Goal: Task Accomplishment & Management: Manage account settings

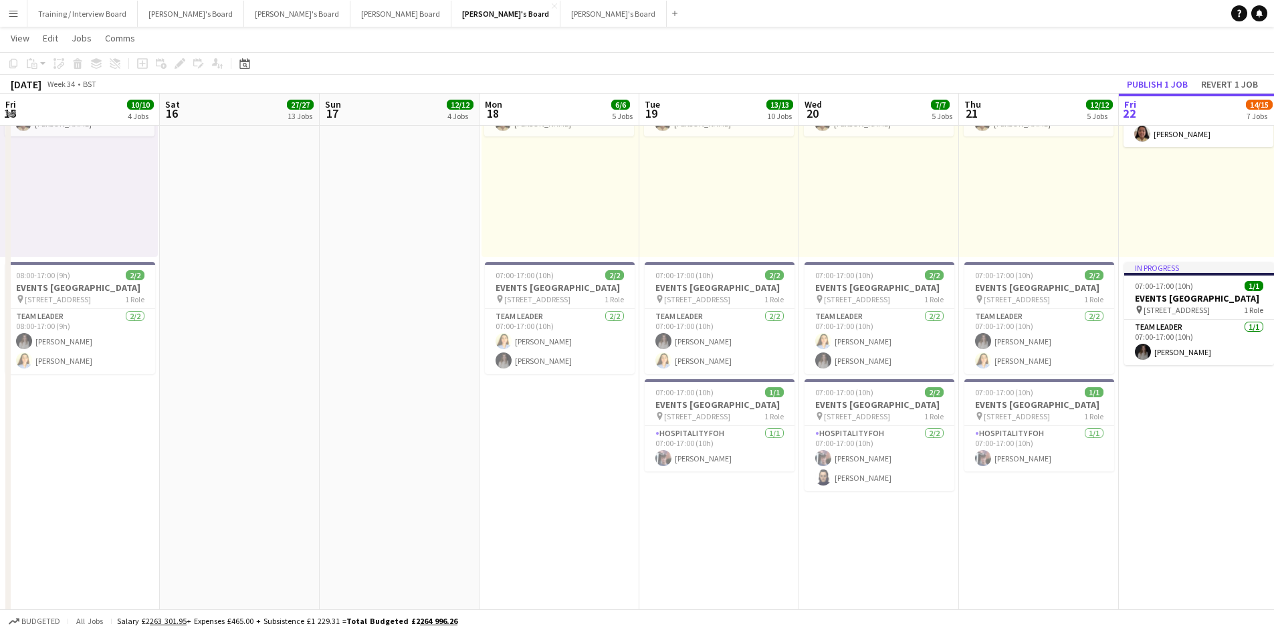
scroll to position [17, 0]
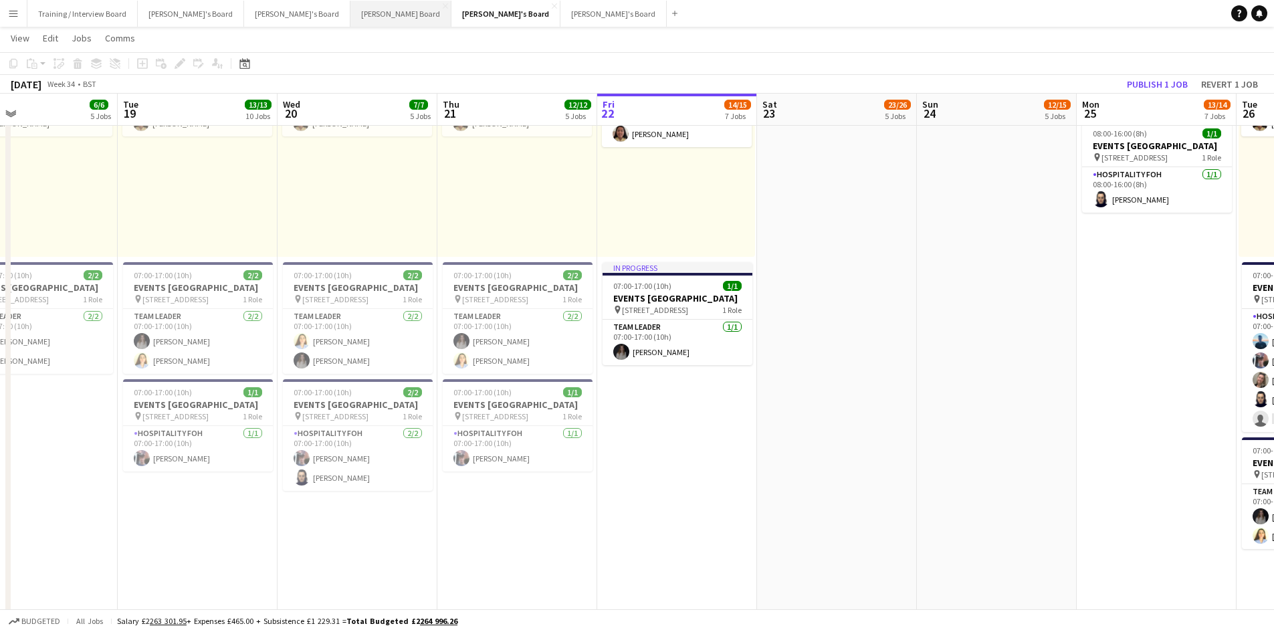
click at [351, 11] on button "[PERSON_NAME] Board Close" at bounding box center [401, 14] width 101 height 26
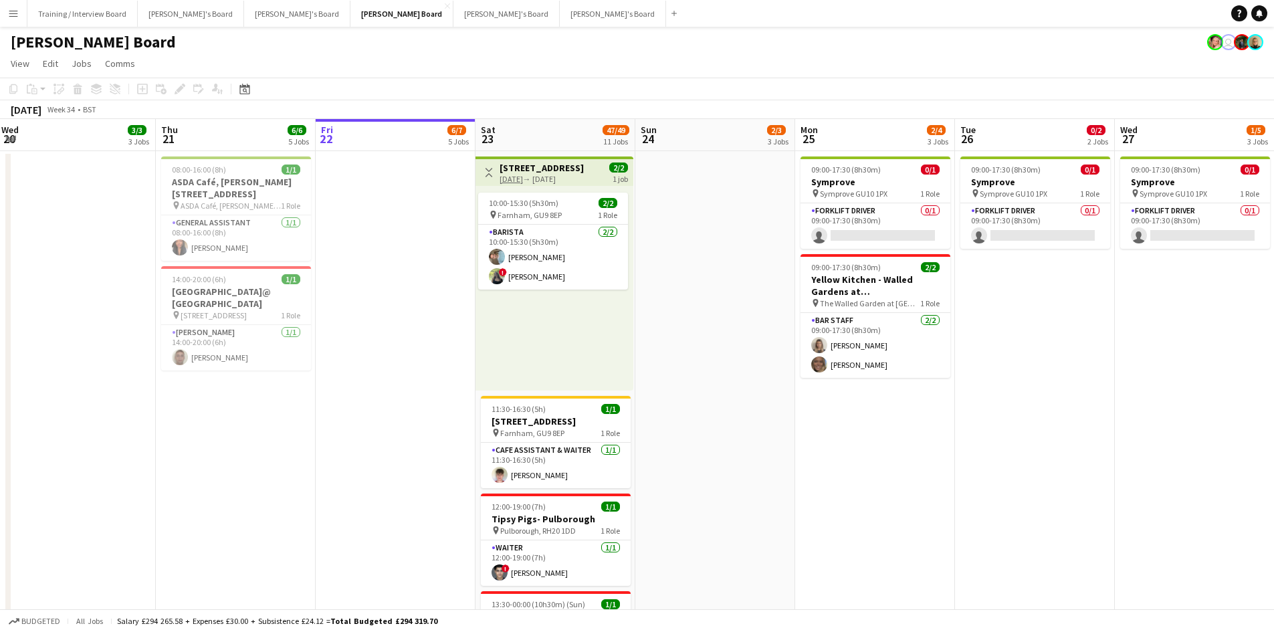
scroll to position [0, 328]
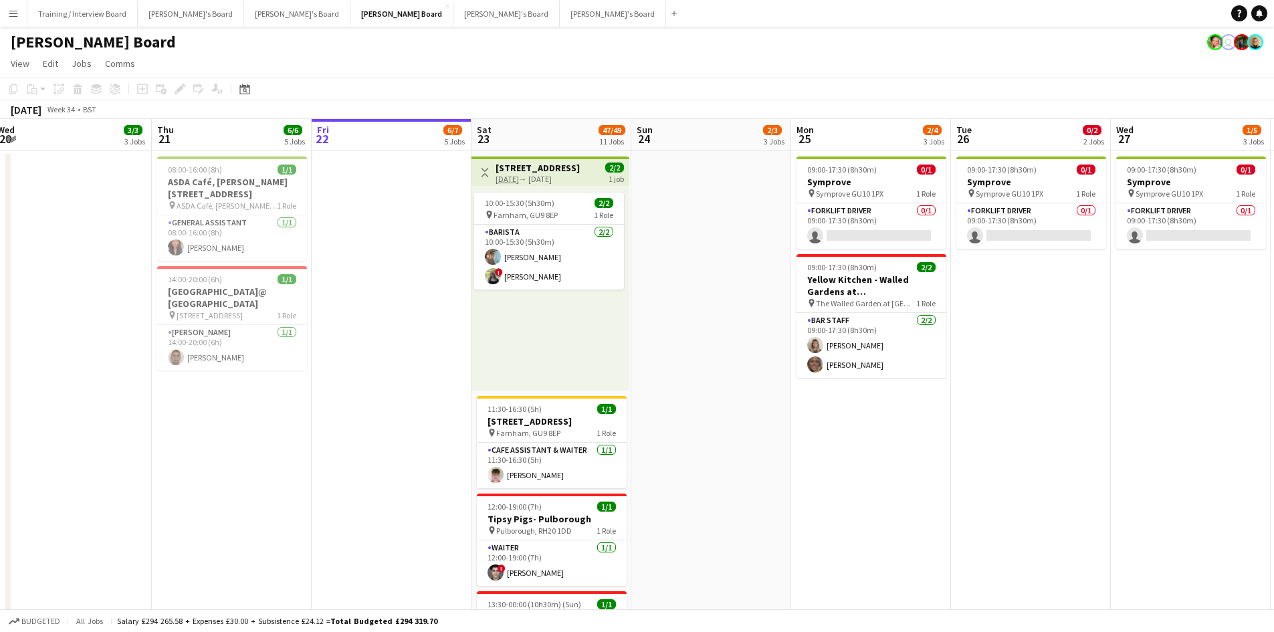
drag, startPoint x: 193, startPoint y: 138, endPoint x: 345, endPoint y: 132, distance: 152.0
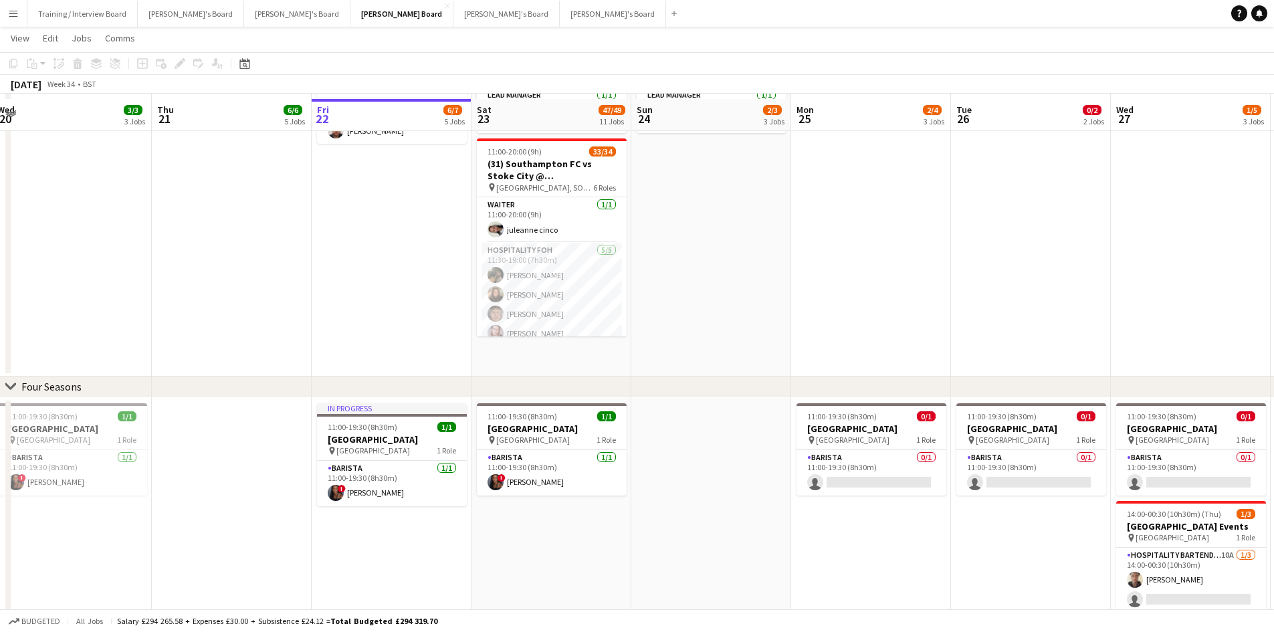
scroll to position [870, 0]
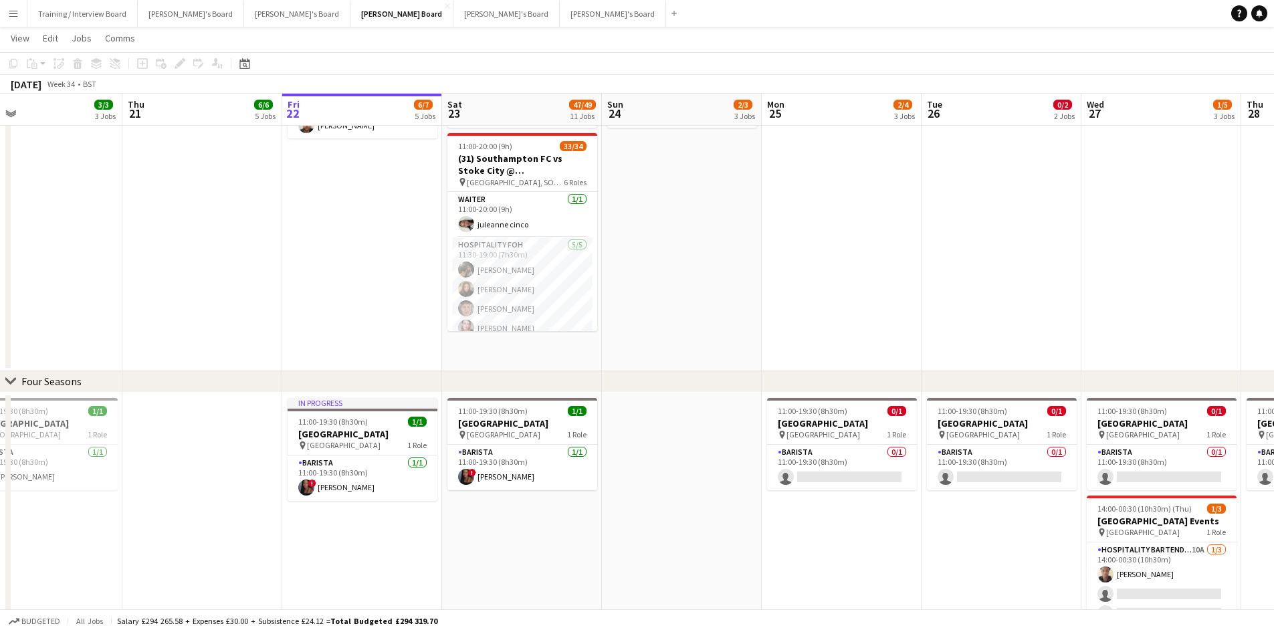
drag, startPoint x: 186, startPoint y: 108, endPoint x: 634, endPoint y: 72, distance: 449.6
click at [903, 67] on app-calendar "Copy Paste Paste Ctrl+V Paste with crew Ctrl+Shift+V Paste linked Job [GEOGRAPH…" at bounding box center [637, 143] width 1274 height 1923
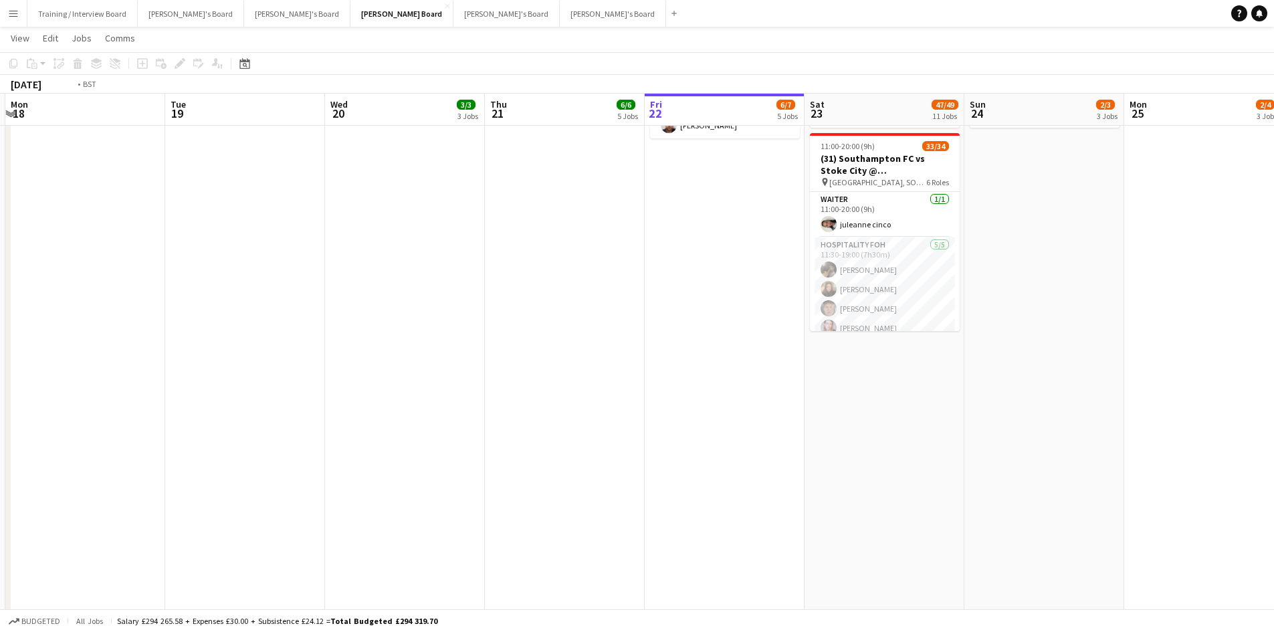
drag, startPoint x: 292, startPoint y: 116, endPoint x: 735, endPoint y: 102, distance: 443.1
click at [735, 103] on app-calendar-viewport "Sat 16 94/95 12 Jobs Sun 17 3/4 4 Jobs Mon 18 Tue 19 Wed 20 3/3 3 Jobs Thu 21 6…" at bounding box center [637, 299] width 1274 height 2235
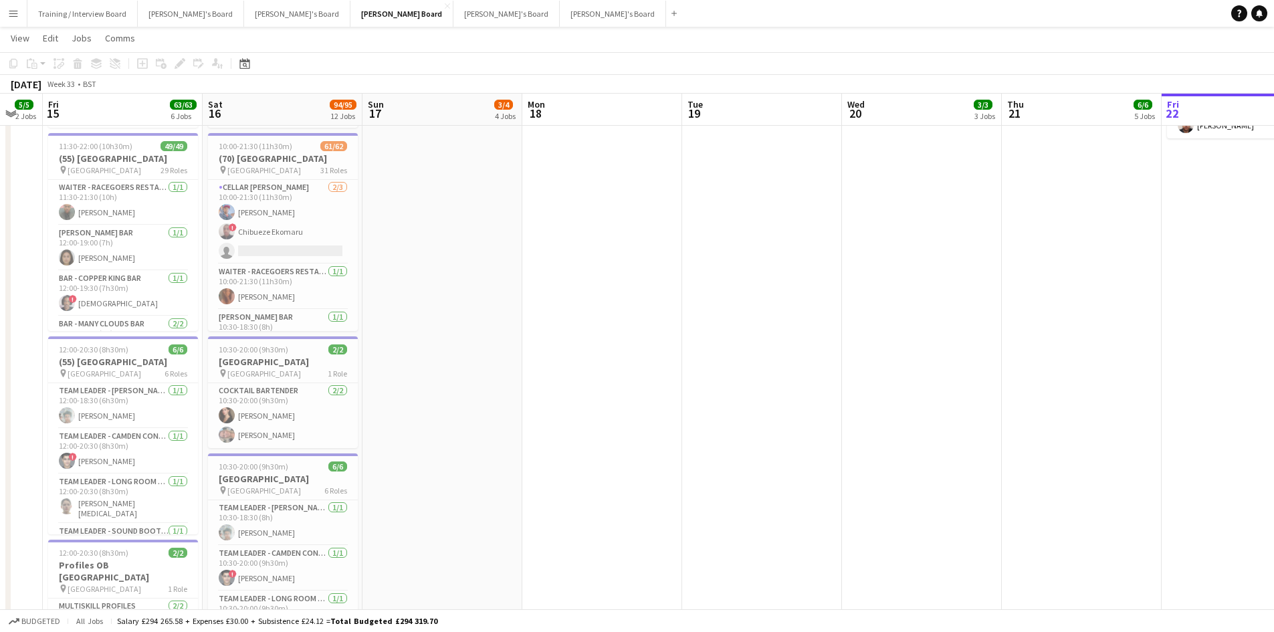
scroll to position [0, 409]
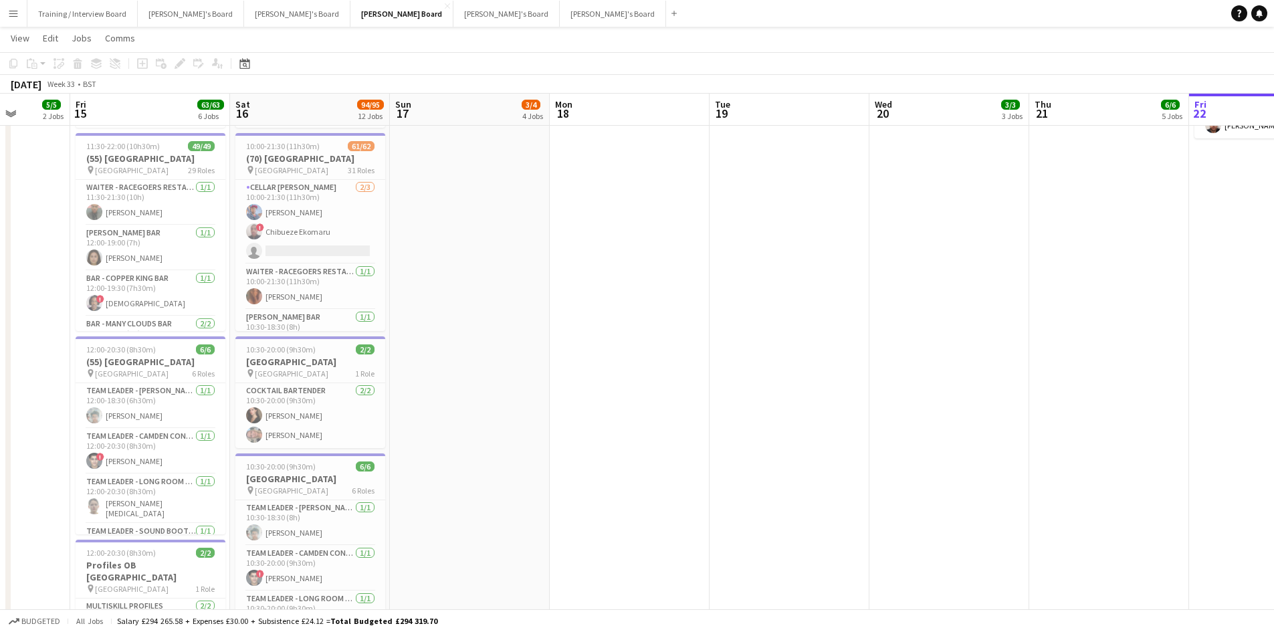
drag, startPoint x: 302, startPoint y: 118, endPoint x: 329, endPoint y: 118, distance: 27.4
click at [329, 118] on app-calendar-viewport "Tue 12 4/4 1 Job Wed 13 5/5 2 Jobs Thu 14 5/5 2 Jobs Fri 15 63/63 6 Jobs Sat 16…" at bounding box center [637, 305] width 1274 height 2247
click at [320, 417] on app-card-role "Cocktail Bartender [DATE] 10:30-20:00 (9h30m) [PERSON_NAME] [PERSON_NAME]" at bounding box center [310, 415] width 150 height 65
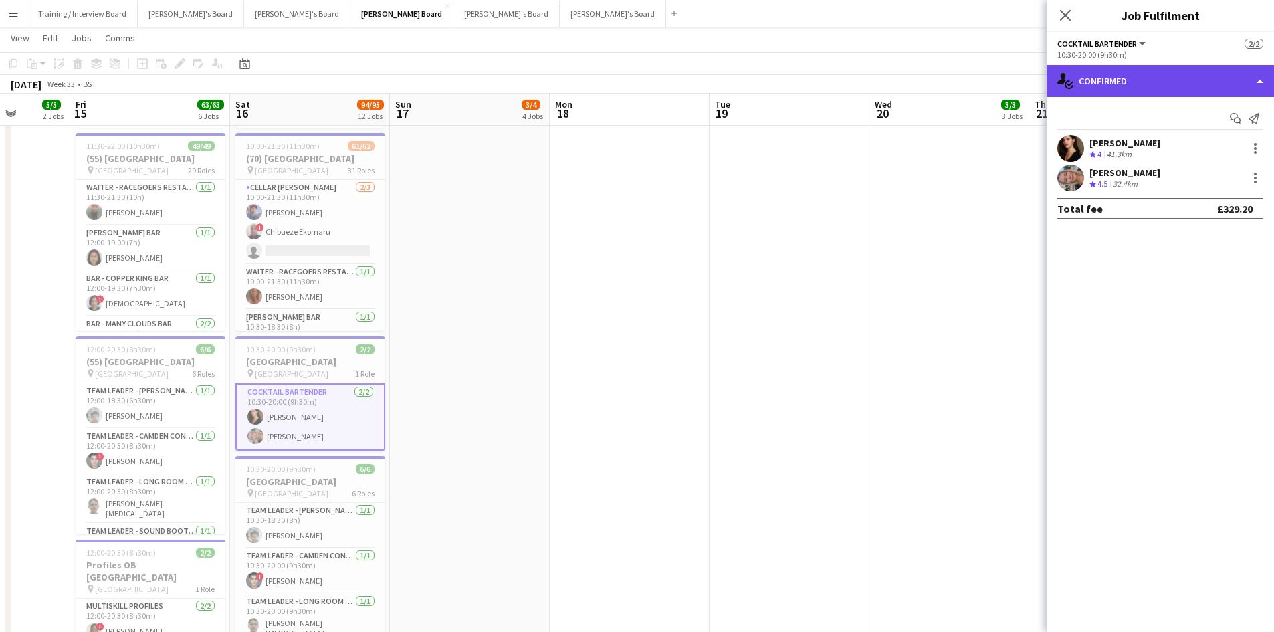
click at [1158, 90] on div "single-neutral-actions-check-2 Confirmed" at bounding box center [1160, 81] width 227 height 32
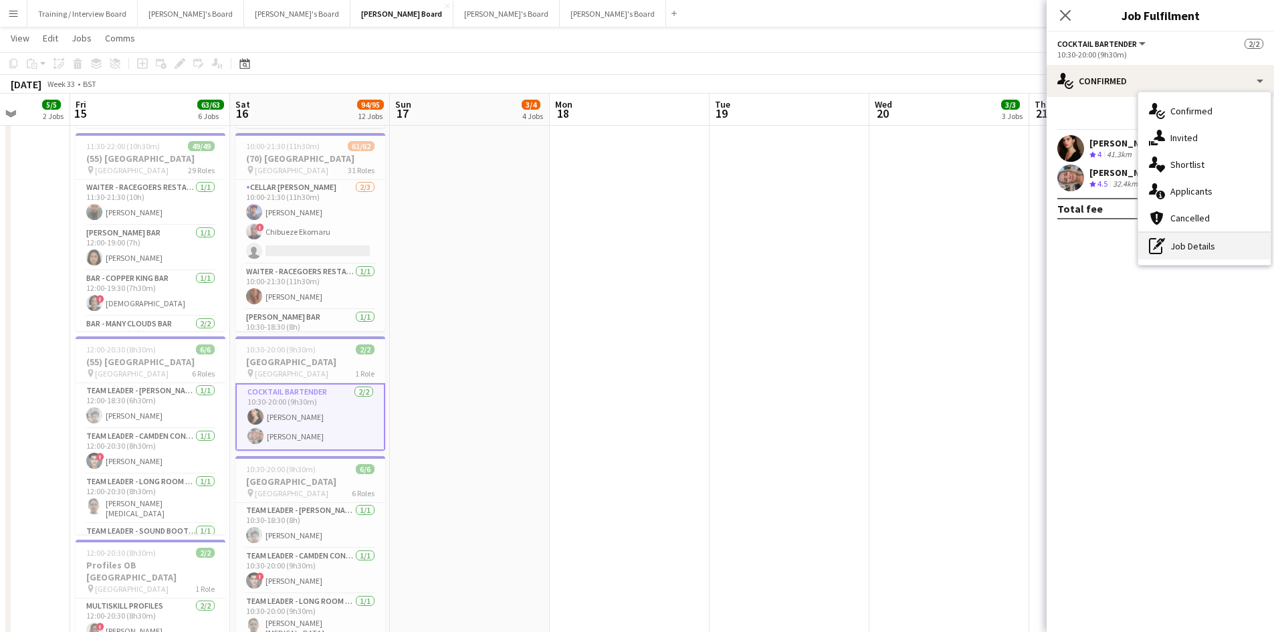
click at [1206, 248] on div "pen-write Job Details" at bounding box center [1205, 246] width 132 height 27
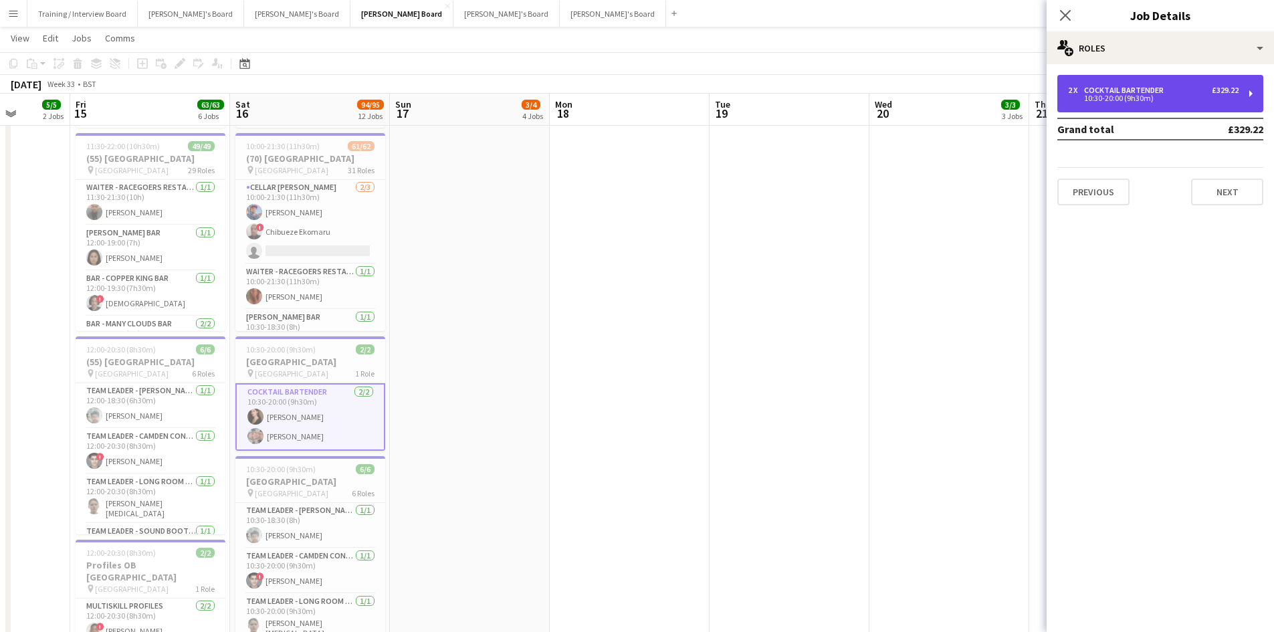
click at [1141, 95] on div "10:30-20:00 (9h30m)" at bounding box center [1153, 98] width 171 height 7
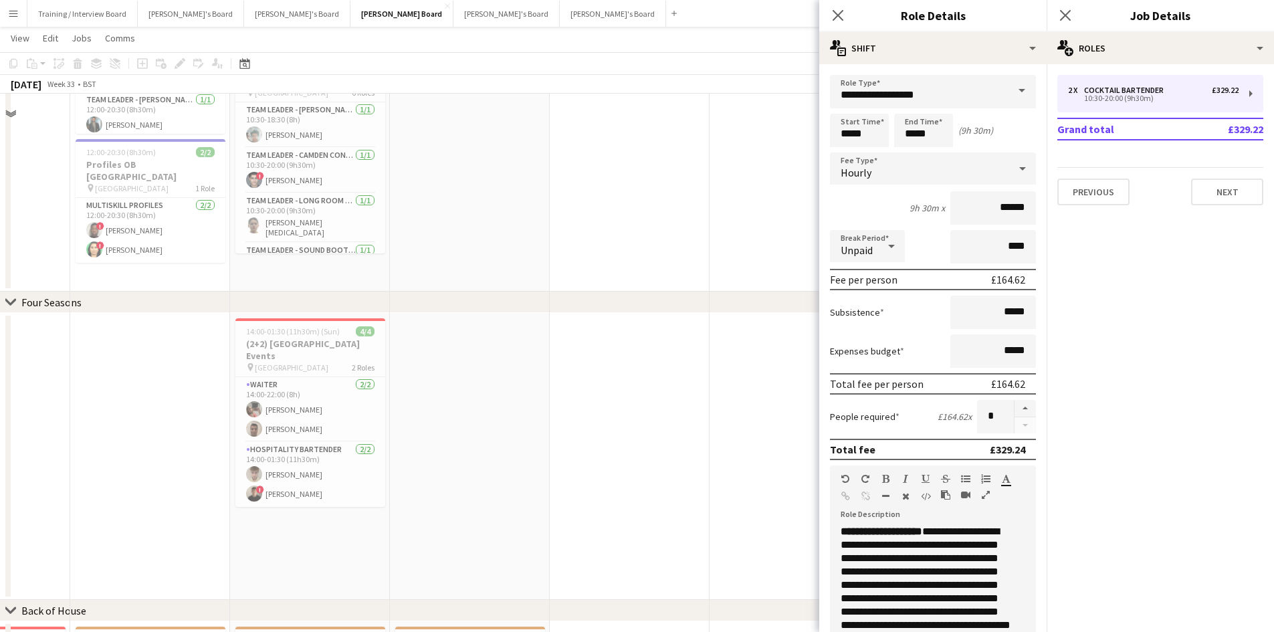
scroll to position [1271, 0]
click at [838, 15] on icon at bounding box center [838, 15] width 13 height 13
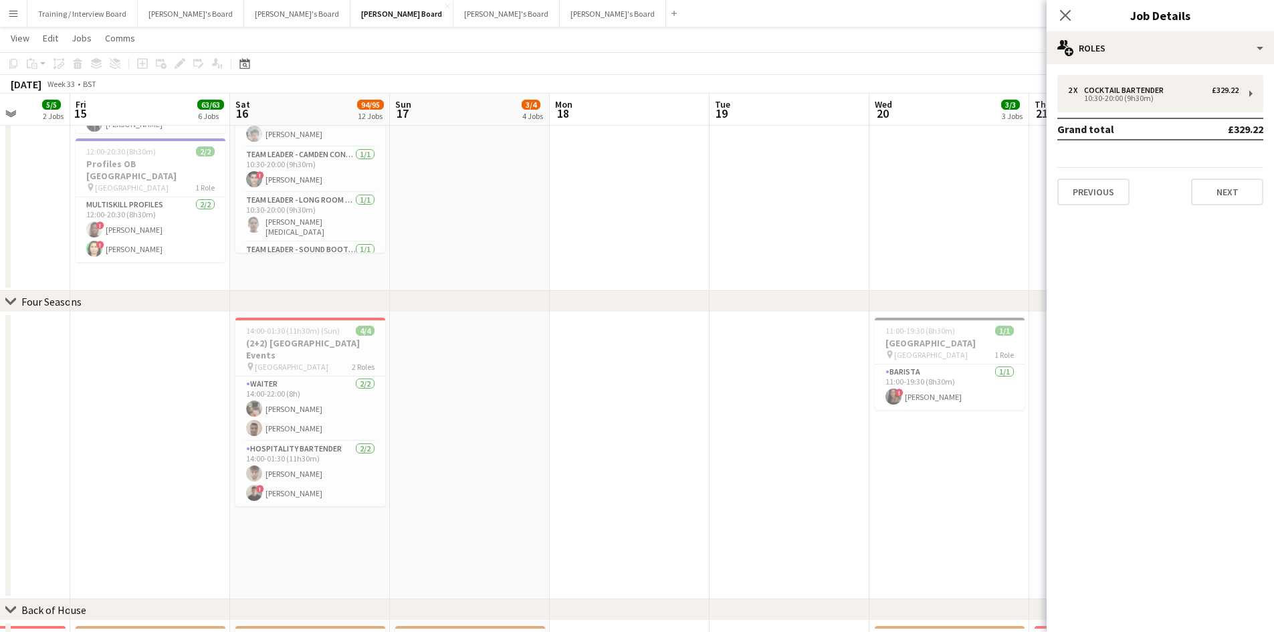
click at [14, 17] on app-icon "Menu" at bounding box center [13, 13] width 11 height 11
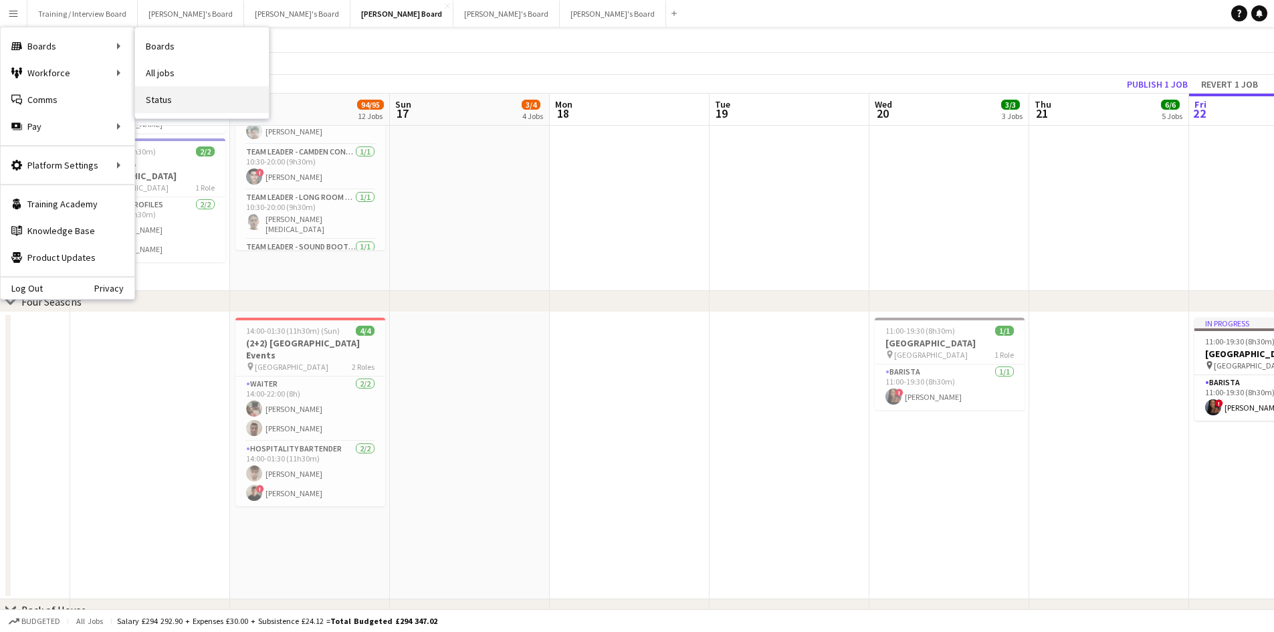
click at [185, 97] on link "Status" at bounding box center [202, 99] width 134 height 27
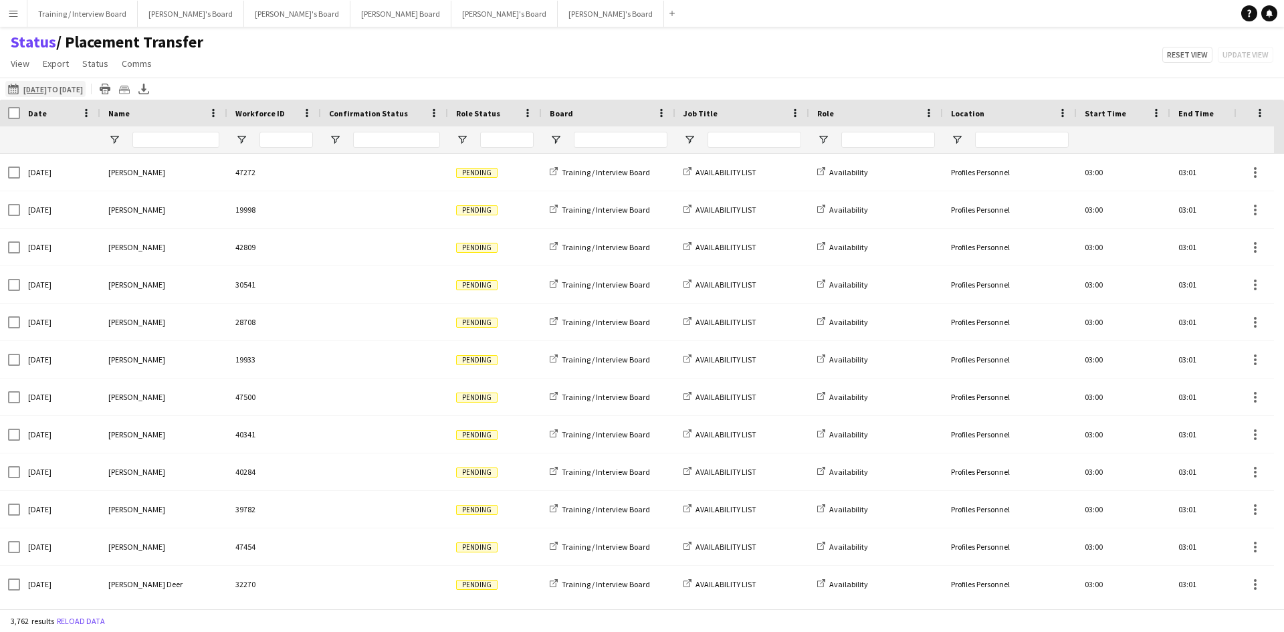
click at [13, 92] on app-icon "[DATE] to [DATE]" at bounding box center [15, 89] width 15 height 11
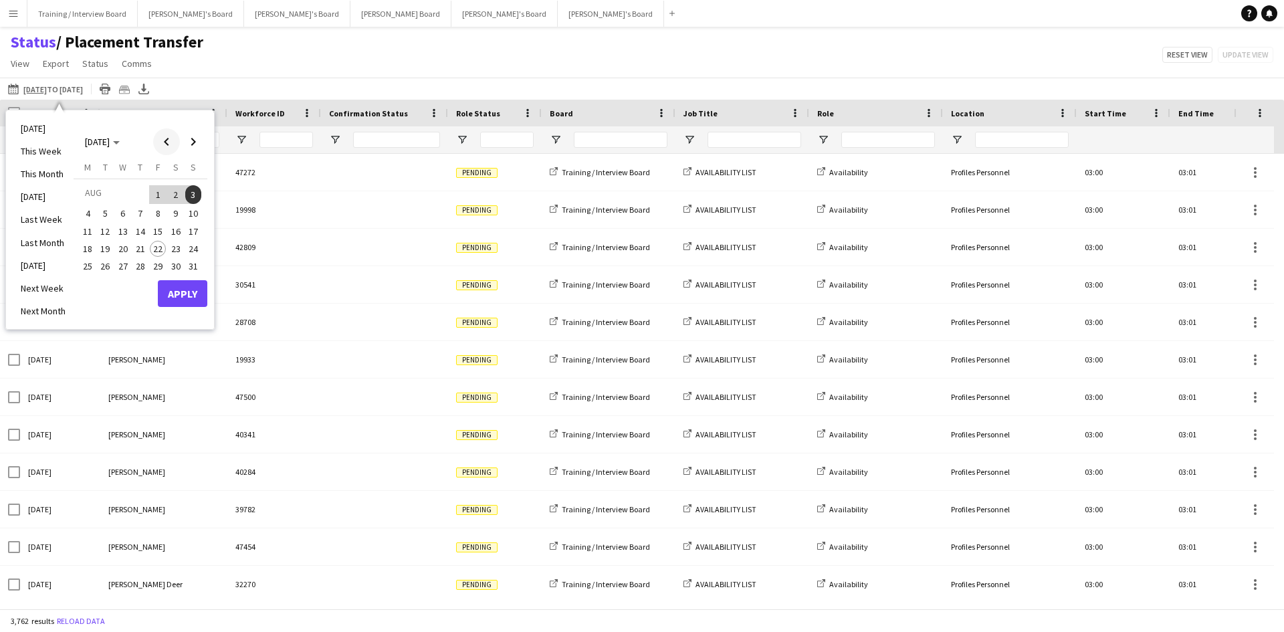
click at [161, 147] on span "Previous month" at bounding box center [166, 141] width 27 height 27
click at [187, 146] on span "Next month" at bounding box center [193, 141] width 27 height 27
click at [155, 233] on span "15" at bounding box center [158, 231] width 16 height 16
click at [161, 233] on span "15" at bounding box center [158, 231] width 16 height 16
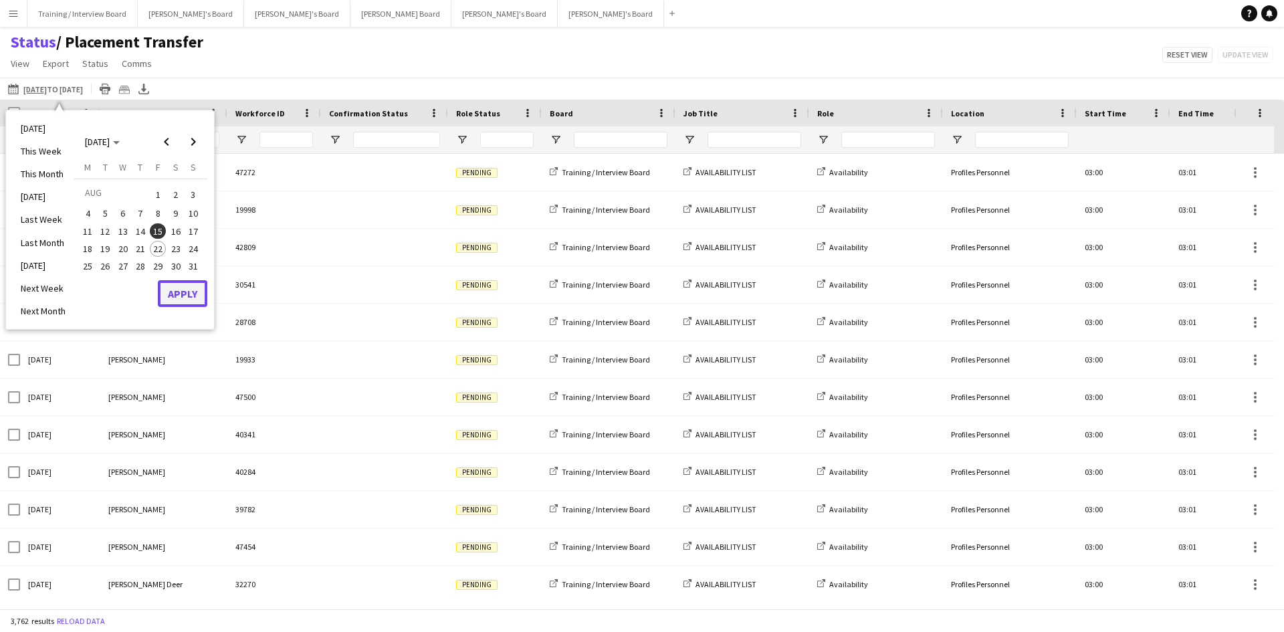
click at [171, 289] on button "Apply" at bounding box center [183, 293] width 50 height 27
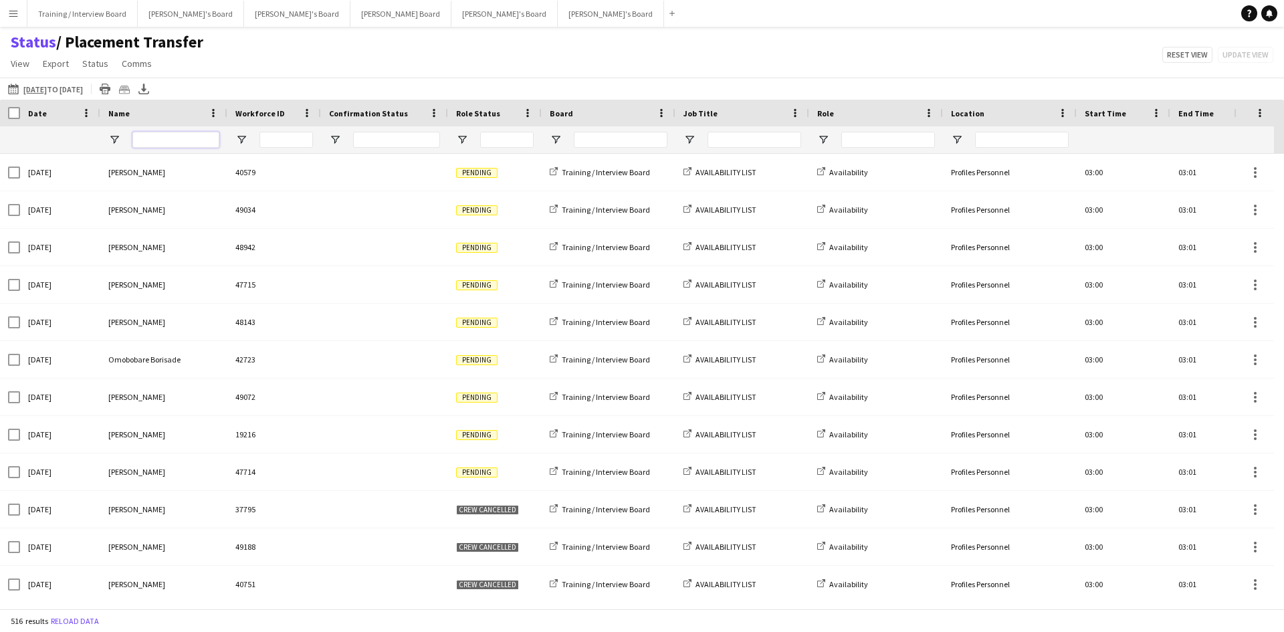
click at [200, 140] on input "Name Filter Input" at bounding box center [175, 140] width 87 height 16
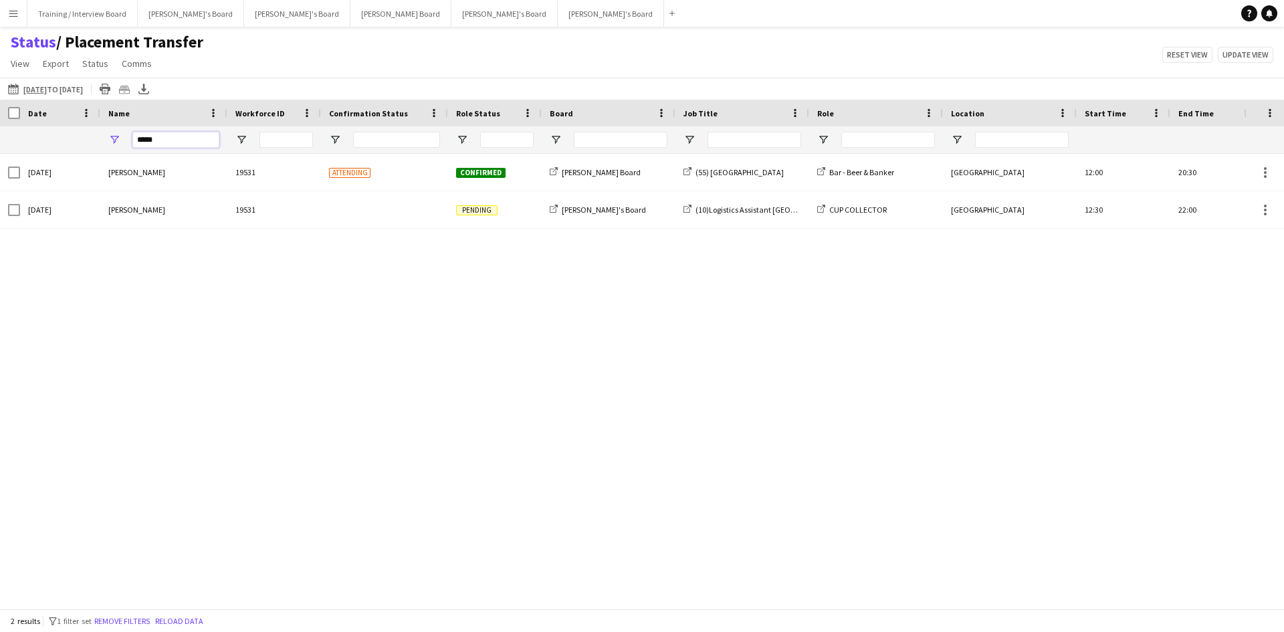
type input "*****"
click at [758, 137] on input "Job Title Filter Input" at bounding box center [755, 140] width 94 height 16
type input "*******"
drag, startPoint x: 124, startPoint y: 140, endPoint x: 74, endPoint y: 135, distance: 51.1
click at [74, 135] on div "*****" at bounding box center [839, 139] width 1679 height 27
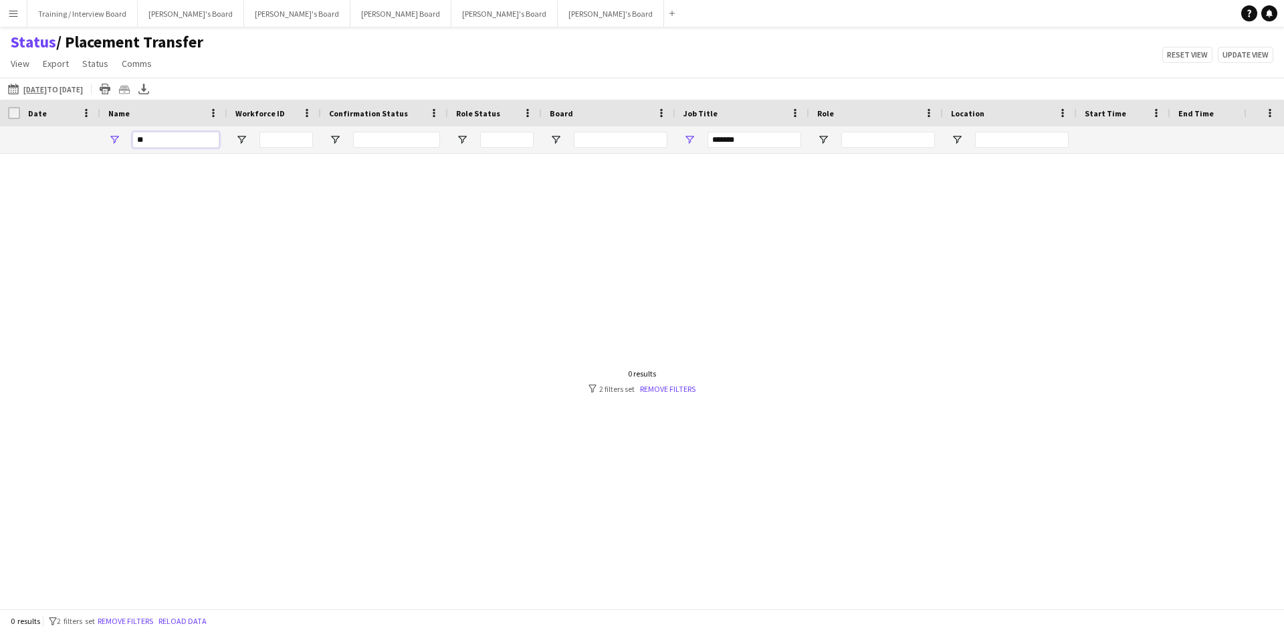
type input "*"
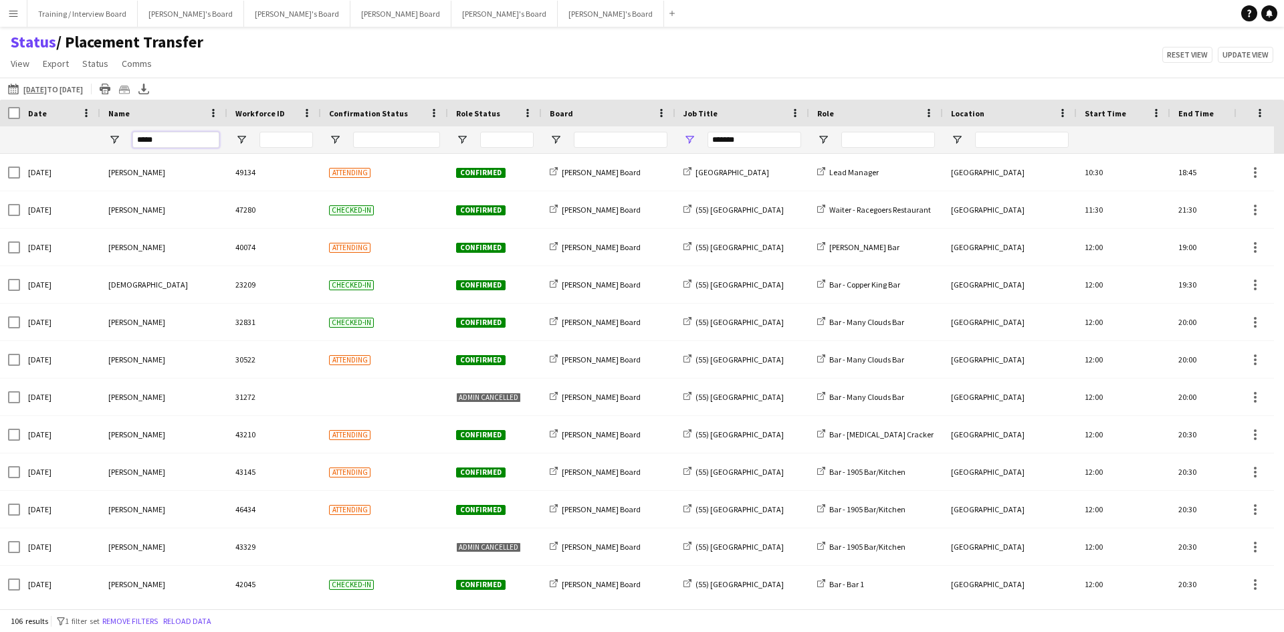
type input "******"
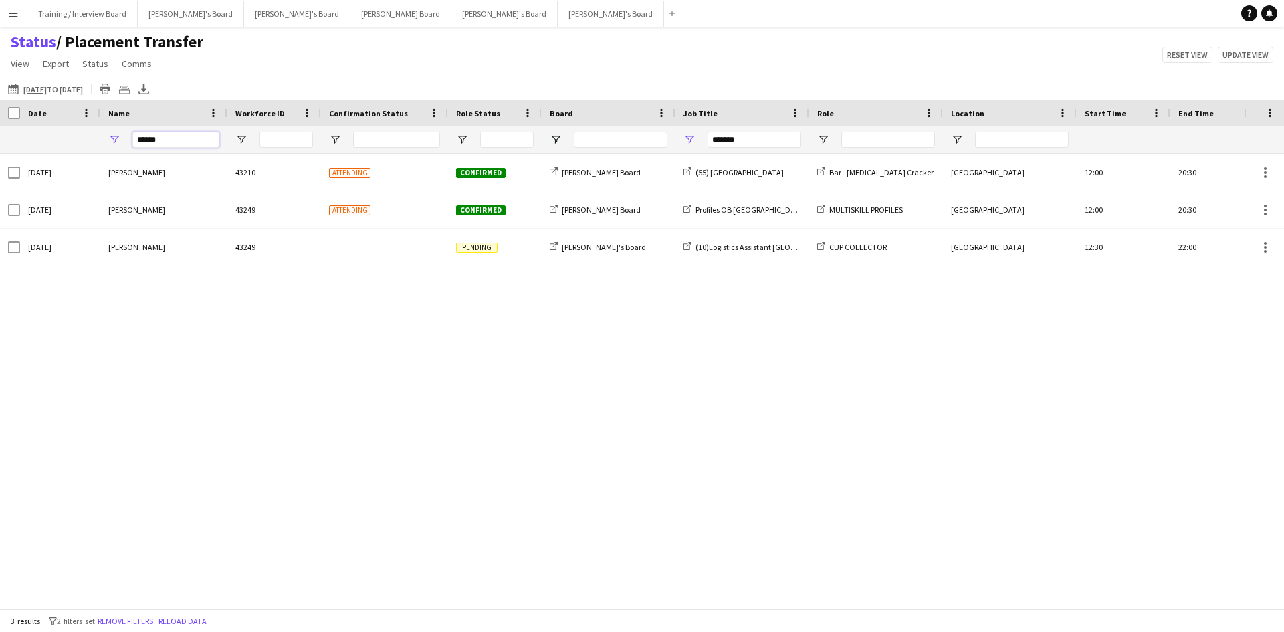
drag, startPoint x: 180, startPoint y: 140, endPoint x: 11, endPoint y: 145, distance: 168.7
click at [11, 145] on div "******" at bounding box center [839, 139] width 1679 height 27
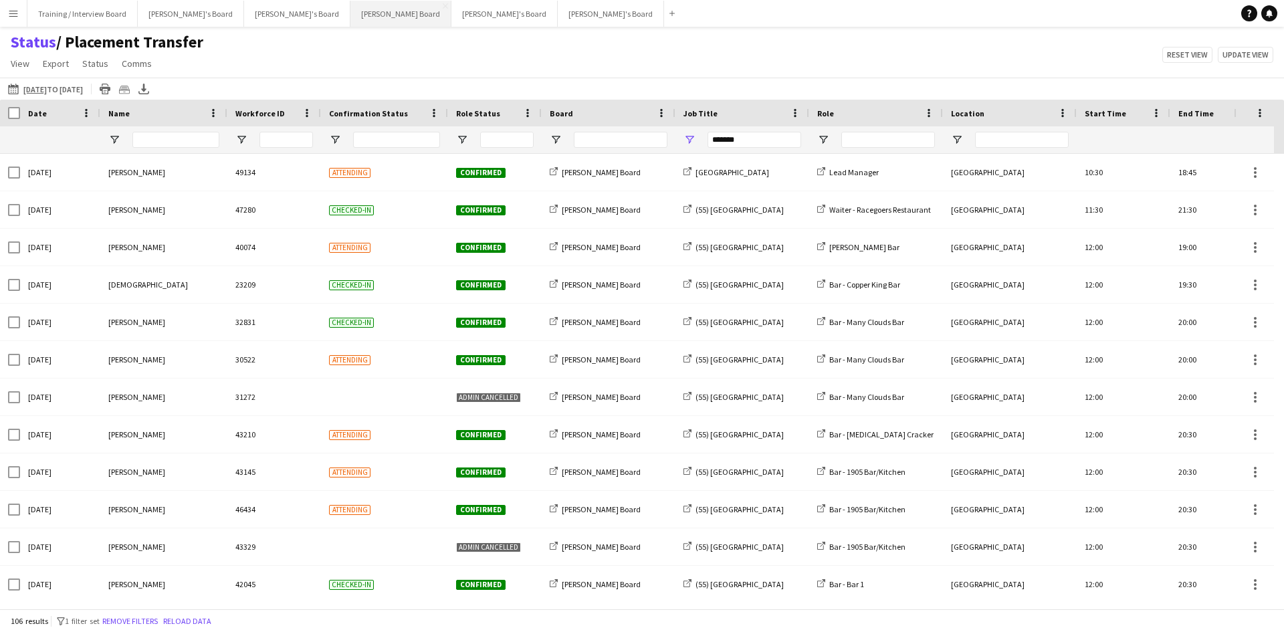
click at [351, 19] on button "[PERSON_NAME] Board Close" at bounding box center [401, 14] width 101 height 26
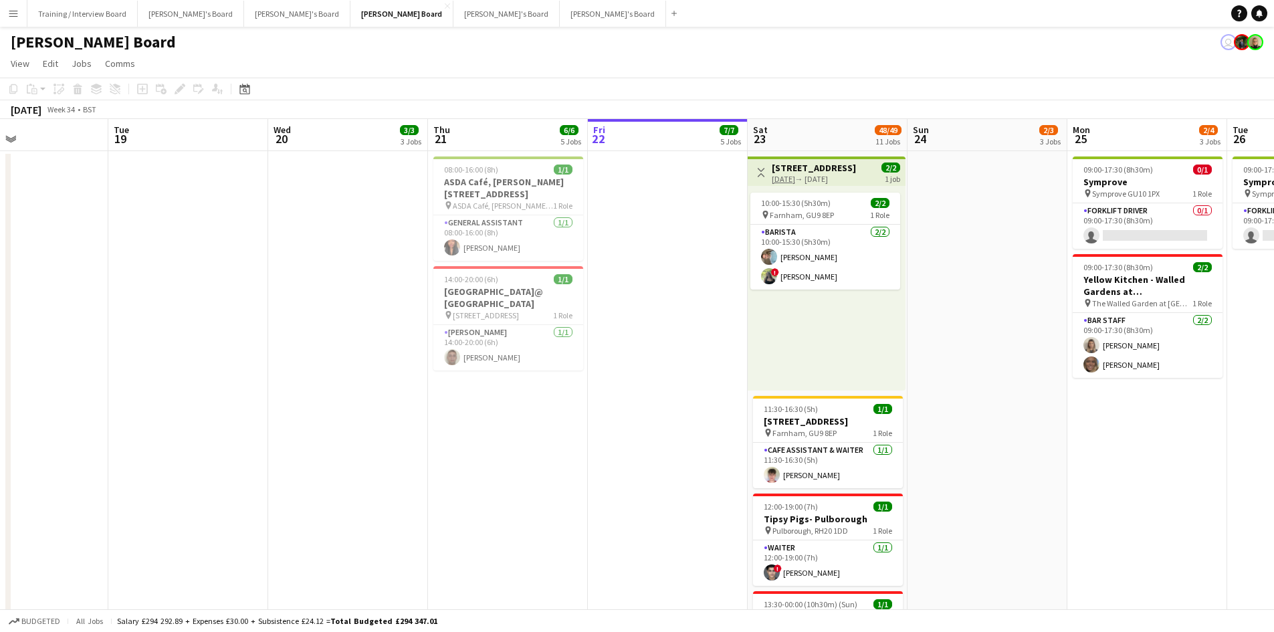
scroll to position [0, 328]
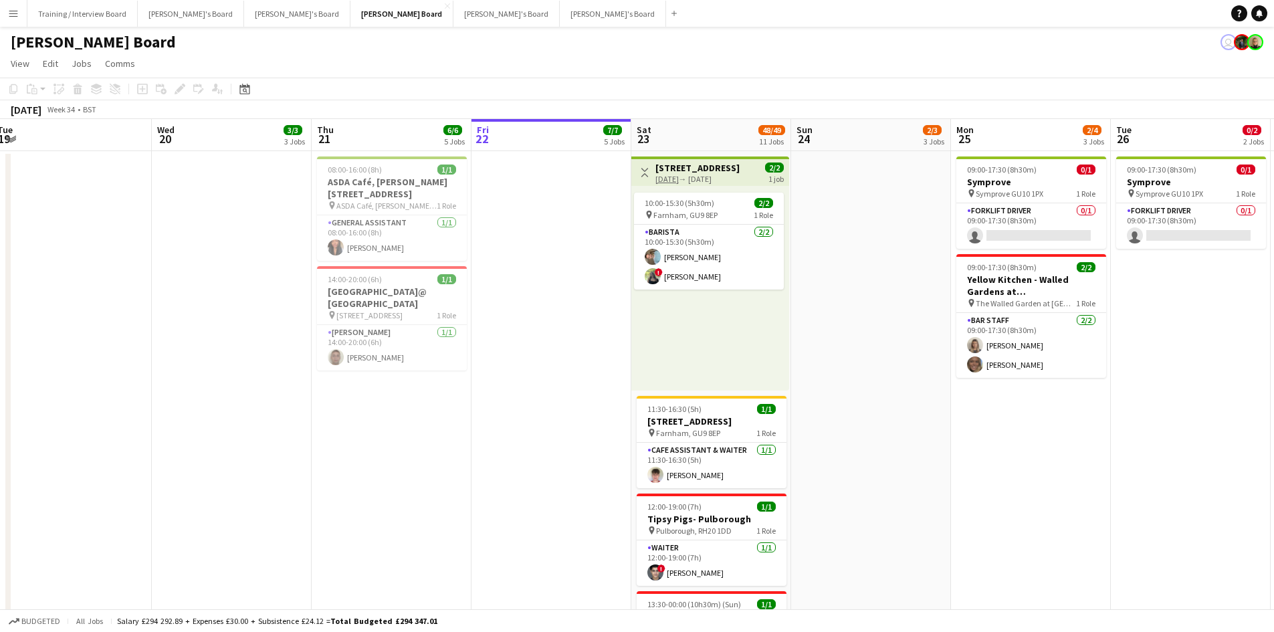
drag, startPoint x: 219, startPoint y: 142, endPoint x: 531, endPoint y: 119, distance: 312.6
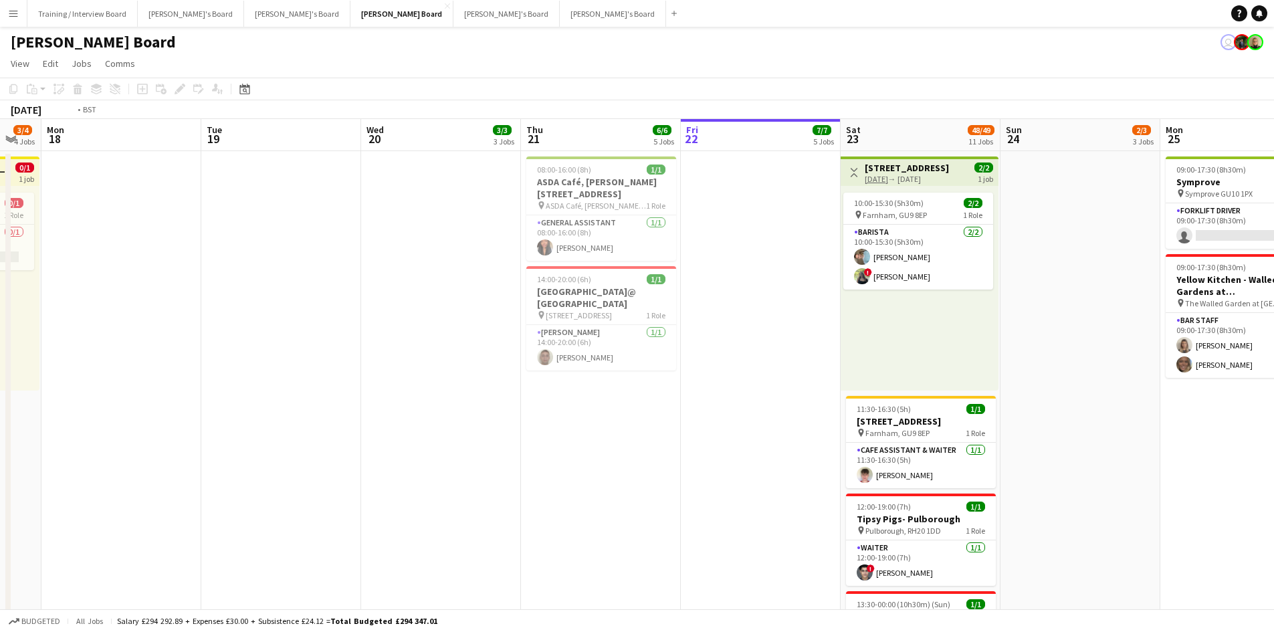
drag, startPoint x: 96, startPoint y: 132, endPoint x: 605, endPoint y: 118, distance: 510.0
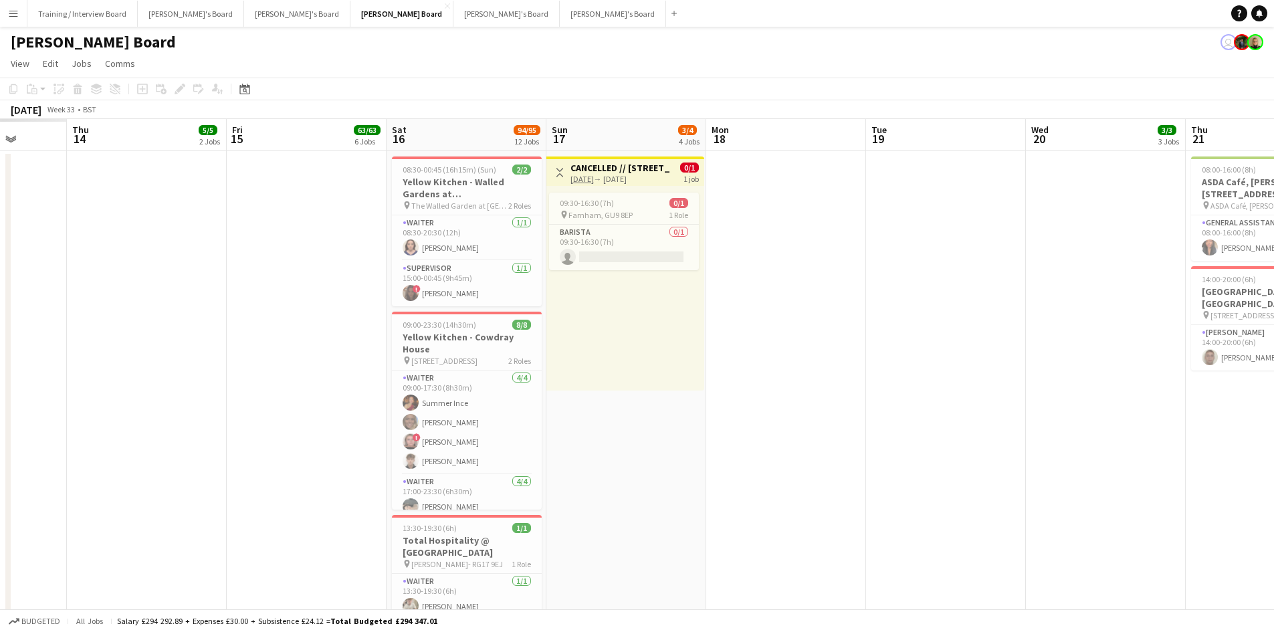
drag, startPoint x: 209, startPoint y: 135, endPoint x: 424, endPoint y: 151, distance: 215.3
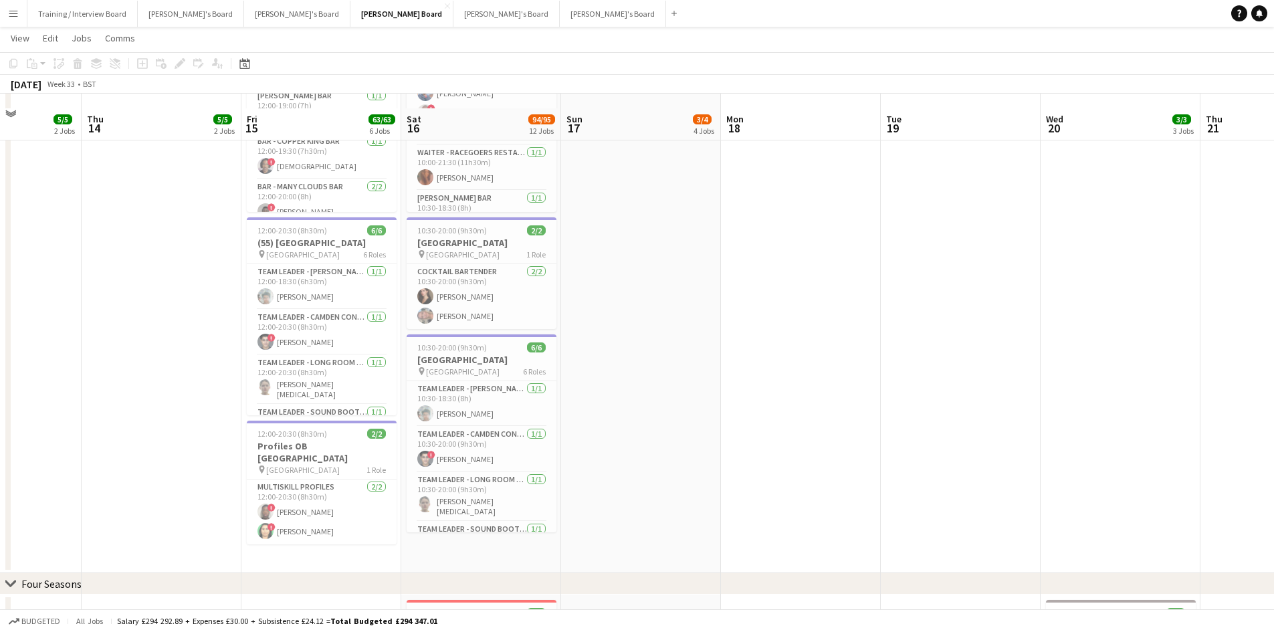
scroll to position [1003, 0]
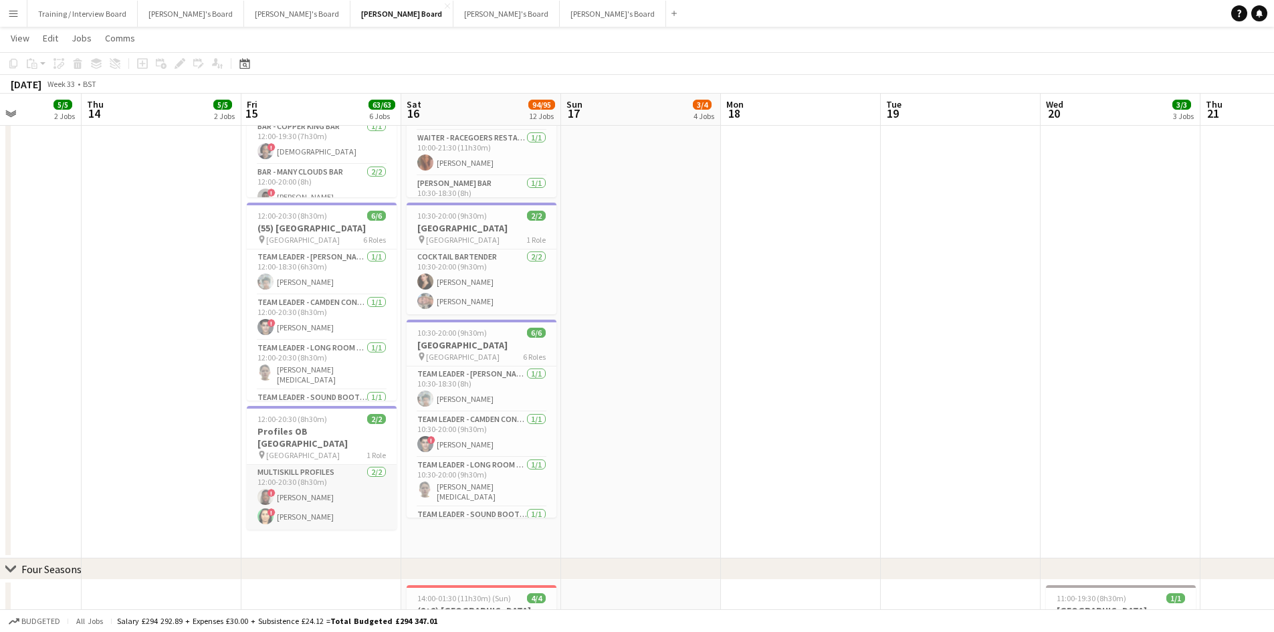
click at [359, 515] on app-card-role "MULTISKILL PROFILES [DATE] 12:00-20:30 (8h30m) ! [PERSON_NAME] ! [PERSON_NAME]" at bounding box center [322, 497] width 150 height 65
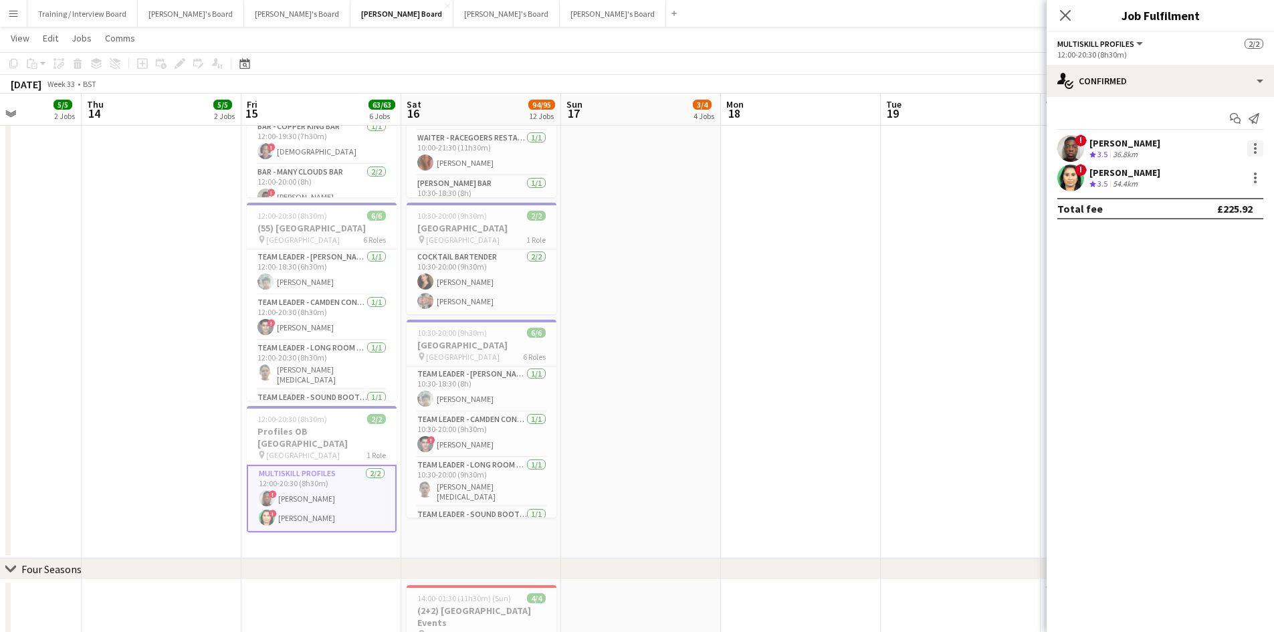
click at [1257, 147] on div at bounding box center [1256, 148] width 16 height 16
click at [1214, 307] on span "Remove" at bounding box center [1211, 302] width 83 height 12
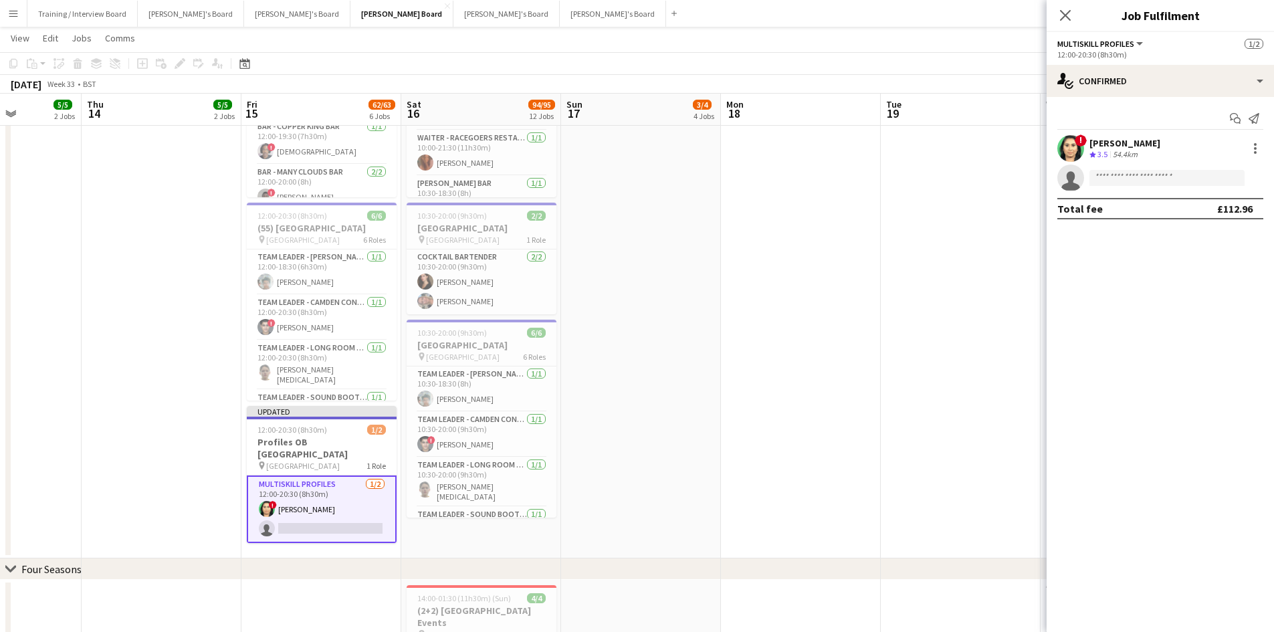
click at [897, 48] on app-page-menu "View Day view expanded Day view collapsed Month view Date picker Jump to [DATE]…" at bounding box center [637, 39] width 1274 height 25
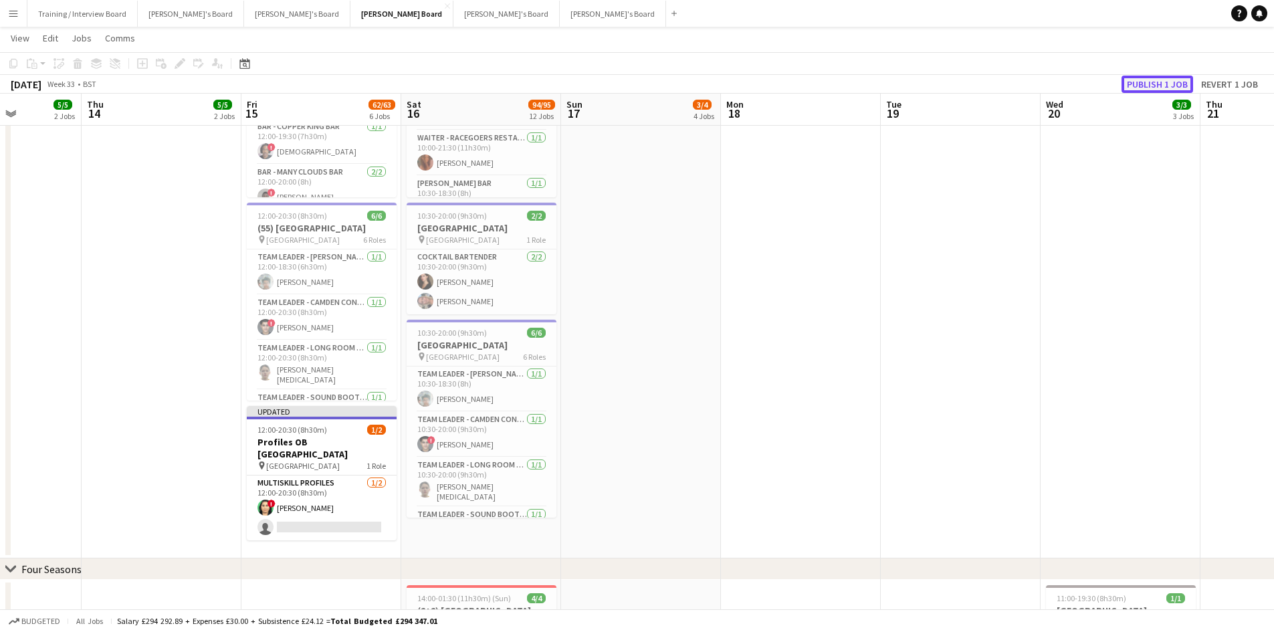
click at [1139, 80] on button "Publish 1 job" at bounding box center [1158, 84] width 72 height 17
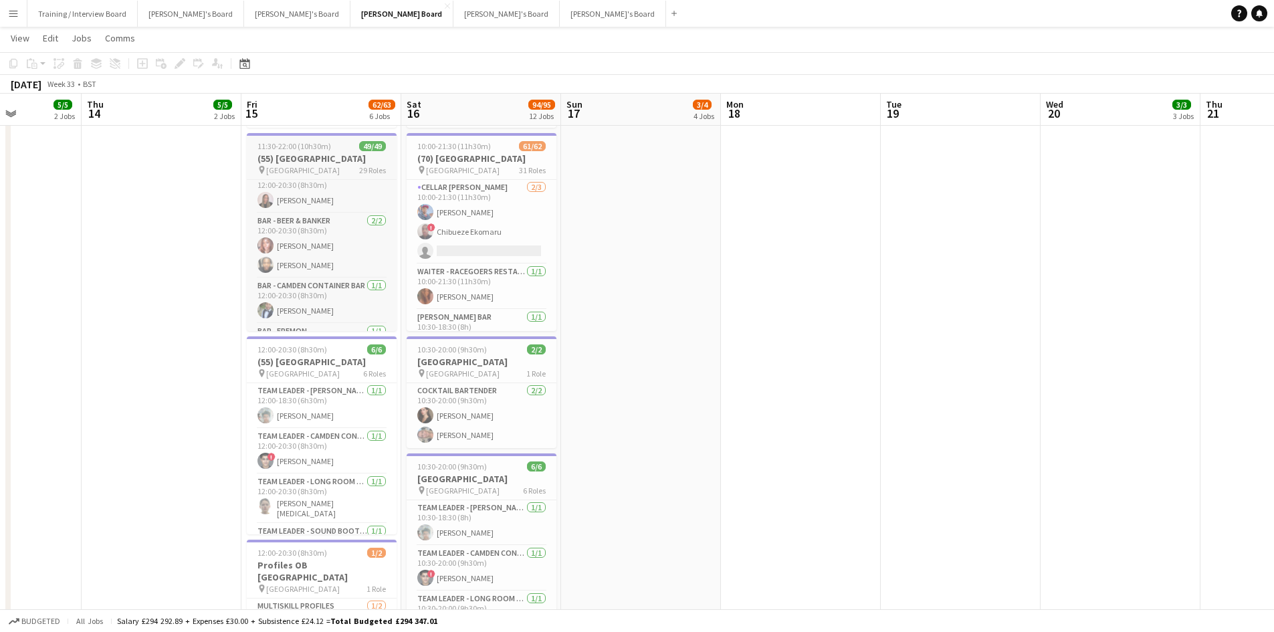
scroll to position [342, 0]
click at [352, 234] on app-card-role "Bar - Beer & Banker [DATE] 12:00-20:30 (8h30m) [PERSON_NAME] [PERSON_NAME]" at bounding box center [322, 227] width 150 height 65
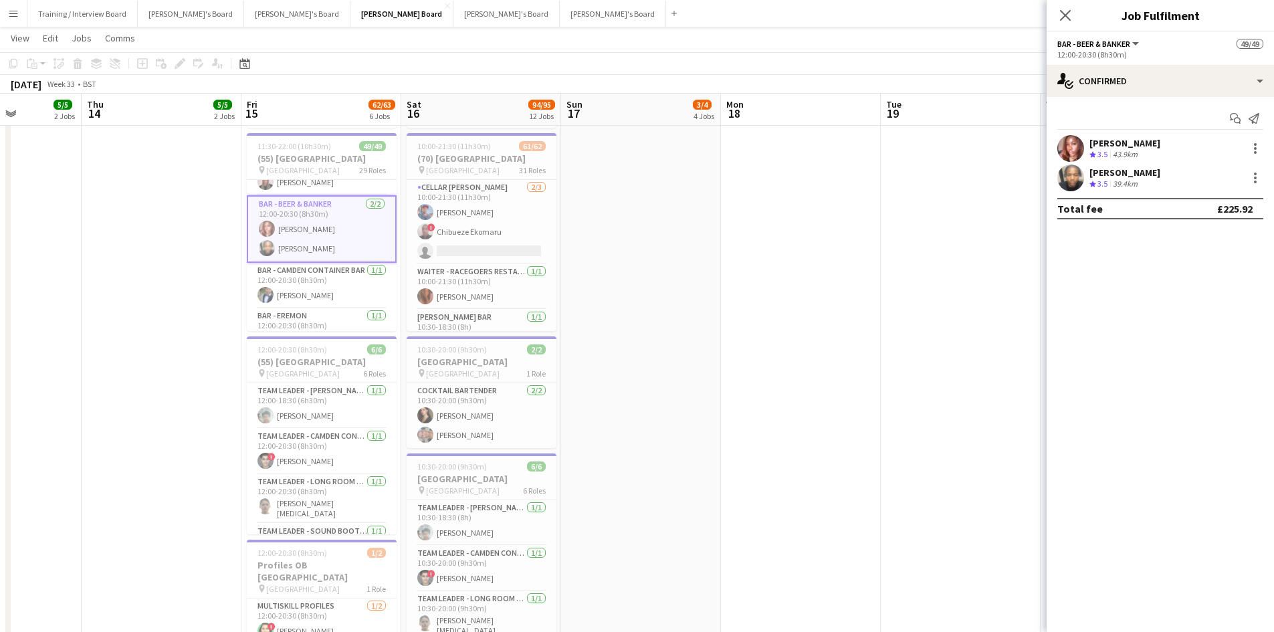
click at [1105, 169] on div "[PERSON_NAME]" at bounding box center [1125, 173] width 71 height 12
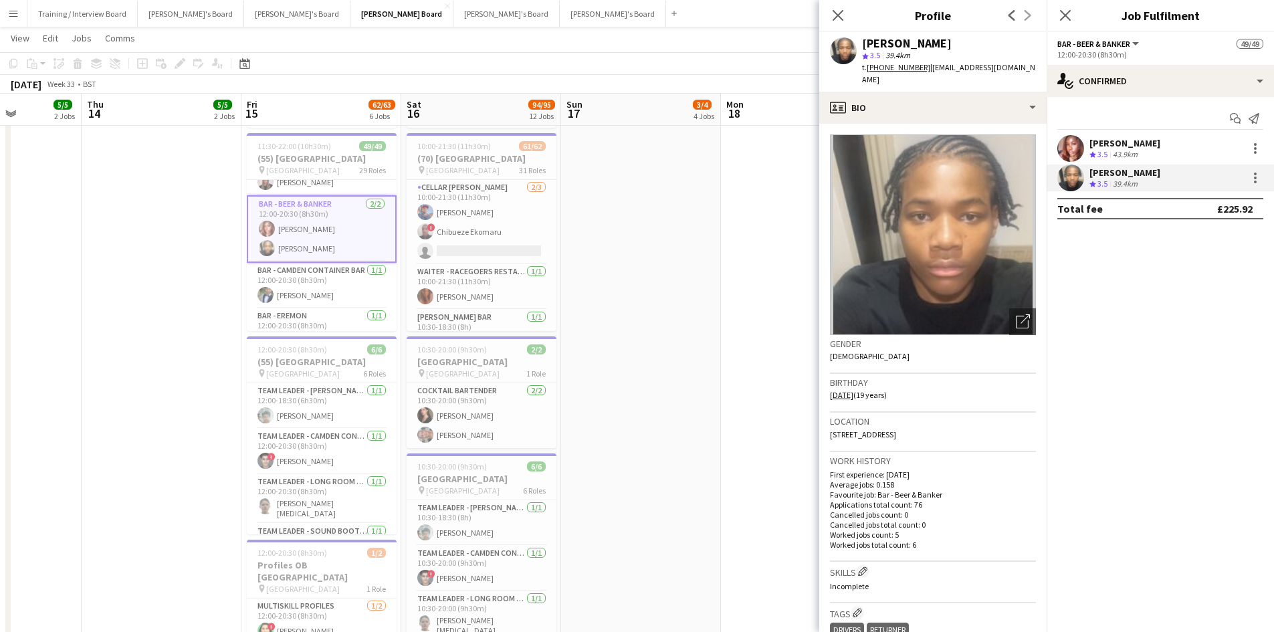
click at [622, 84] on div "[DATE] Week 33 • BST" at bounding box center [637, 84] width 1274 height 19
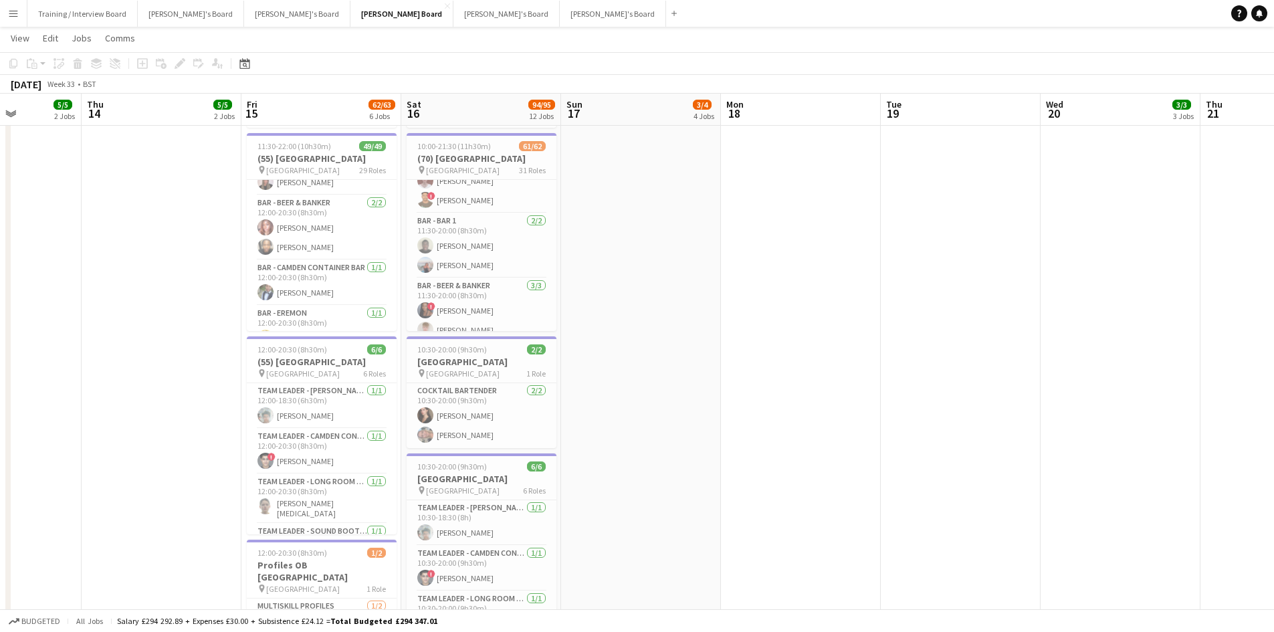
scroll to position [1070, 0]
click at [505, 214] on app-card-role "Bar - [MEDICAL_DATA] Cracker [DATE] 11:30-20:00 (8h30m) [PERSON_NAME] ! [PERSON…" at bounding box center [482, 213] width 150 height 65
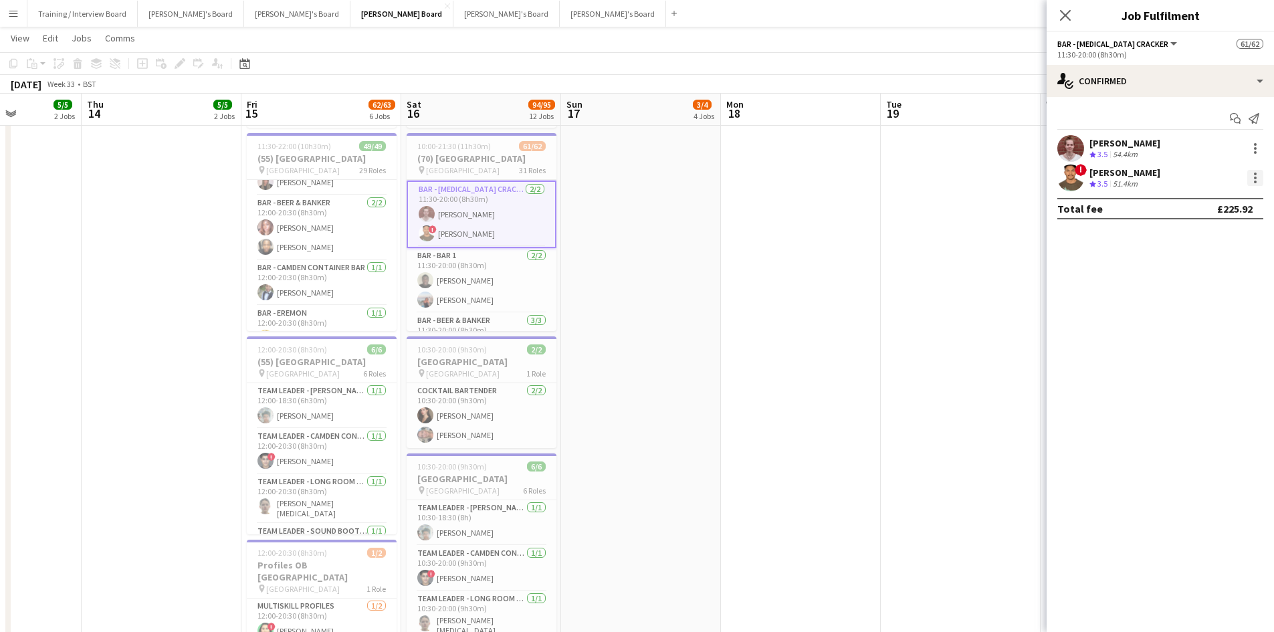
click at [1255, 178] on div at bounding box center [1255, 178] width 3 height 3
click at [1230, 302] on span "Did not show" at bounding box center [1201, 298] width 62 height 11
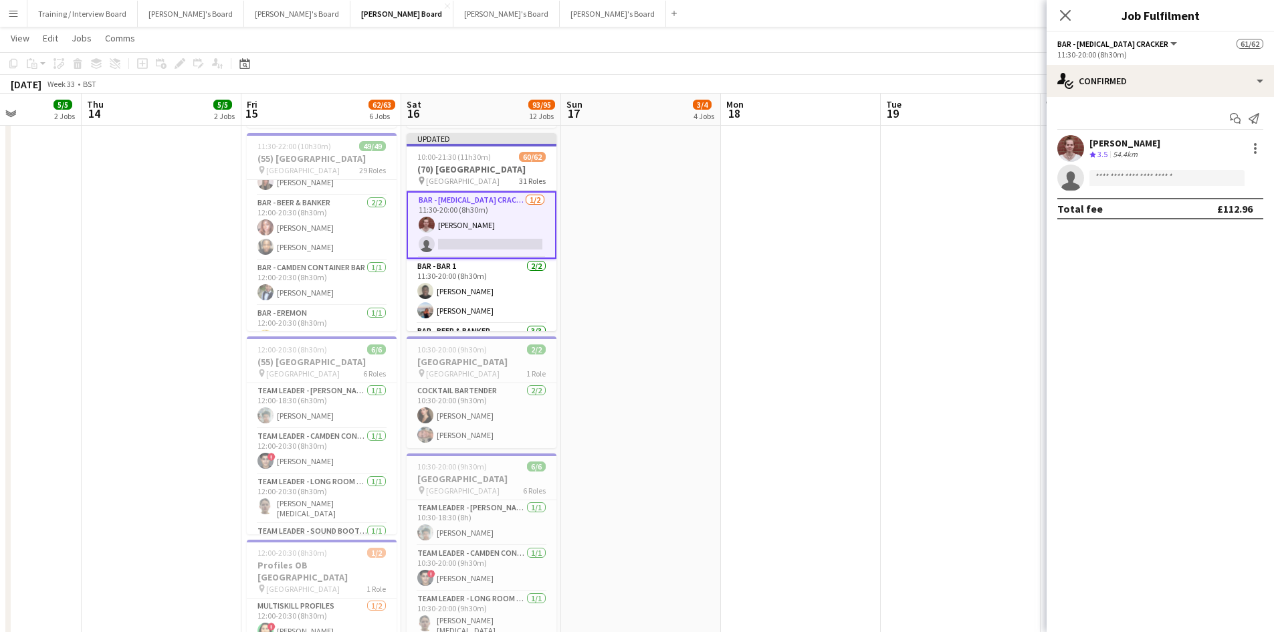
click at [902, 61] on app-toolbar "Copy Paste Paste Ctrl+V Paste with crew Ctrl+Shift+V Paste linked Job [GEOGRAPH…" at bounding box center [637, 63] width 1274 height 23
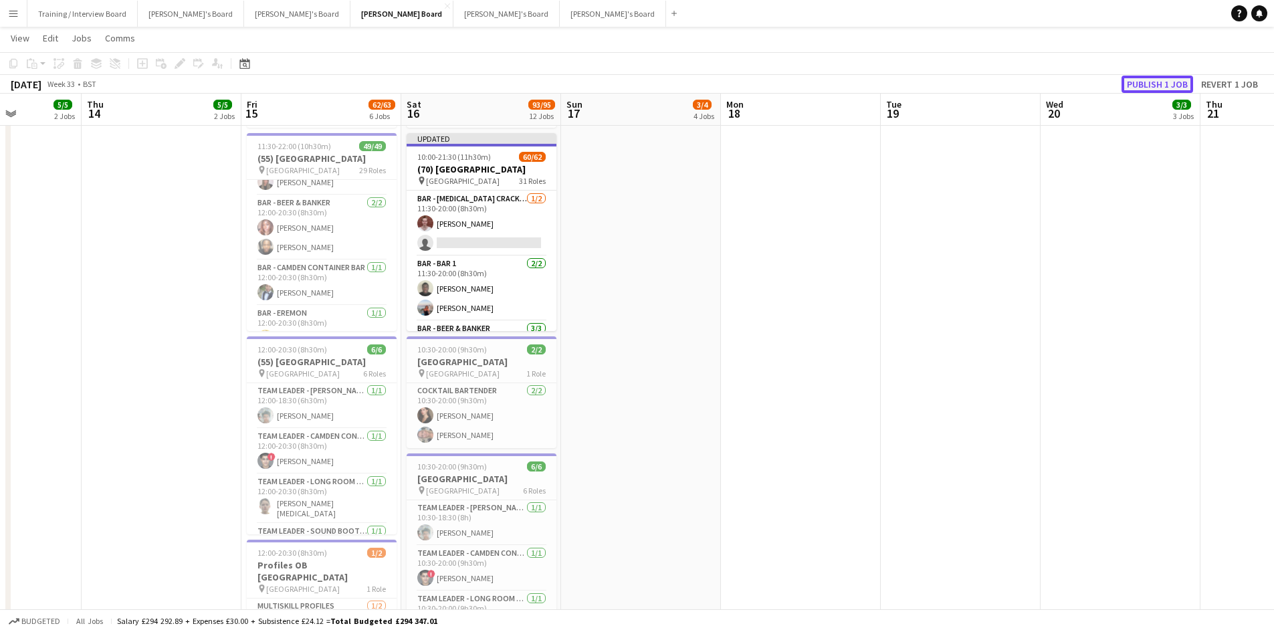
click at [1178, 83] on button "Publish 1 job" at bounding box center [1158, 84] width 72 height 17
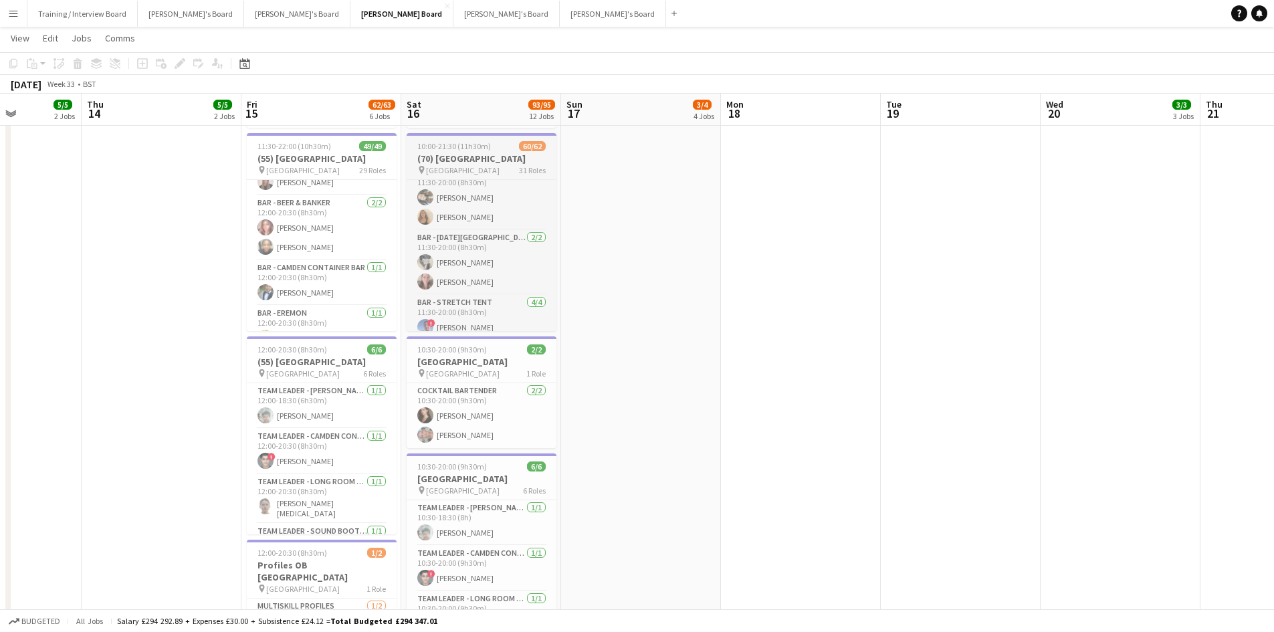
scroll to position [1570, 0]
click at [484, 242] on app-card-role "Bar - [DATE][PERSON_NAME] Bar [DATE] 11:30-20:00 (8h30m) [PERSON_NAME] [PERSON_…" at bounding box center [482, 251] width 150 height 65
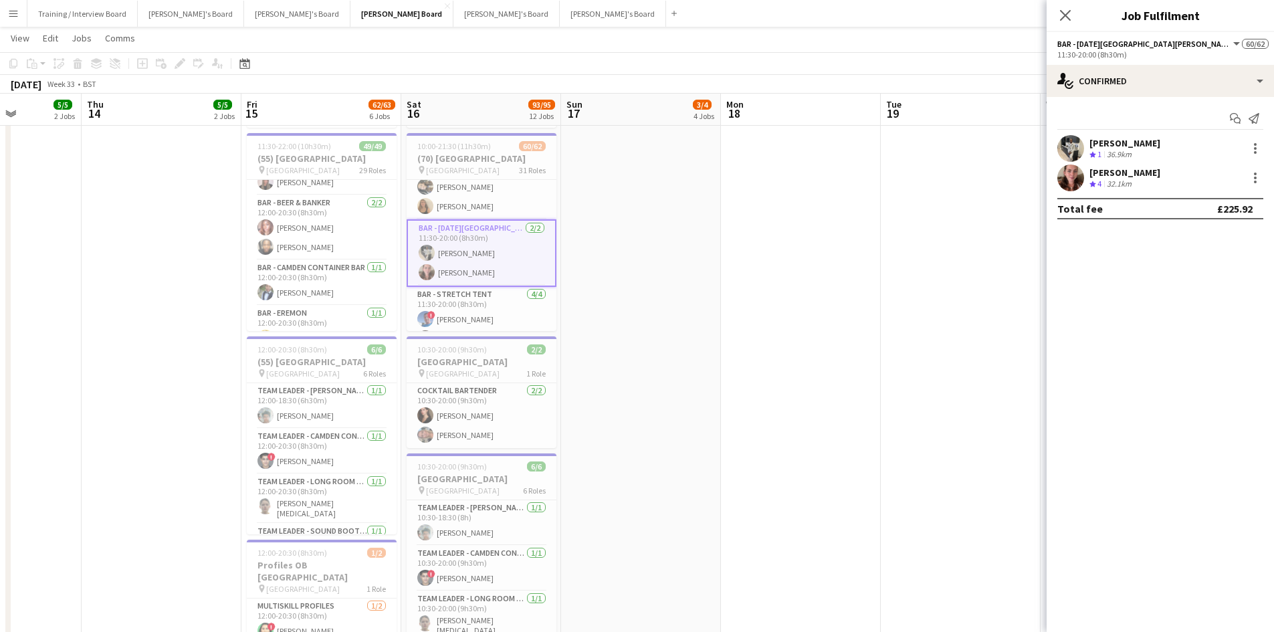
click at [1105, 153] on div "Crew rating 1" at bounding box center [1097, 154] width 15 height 11
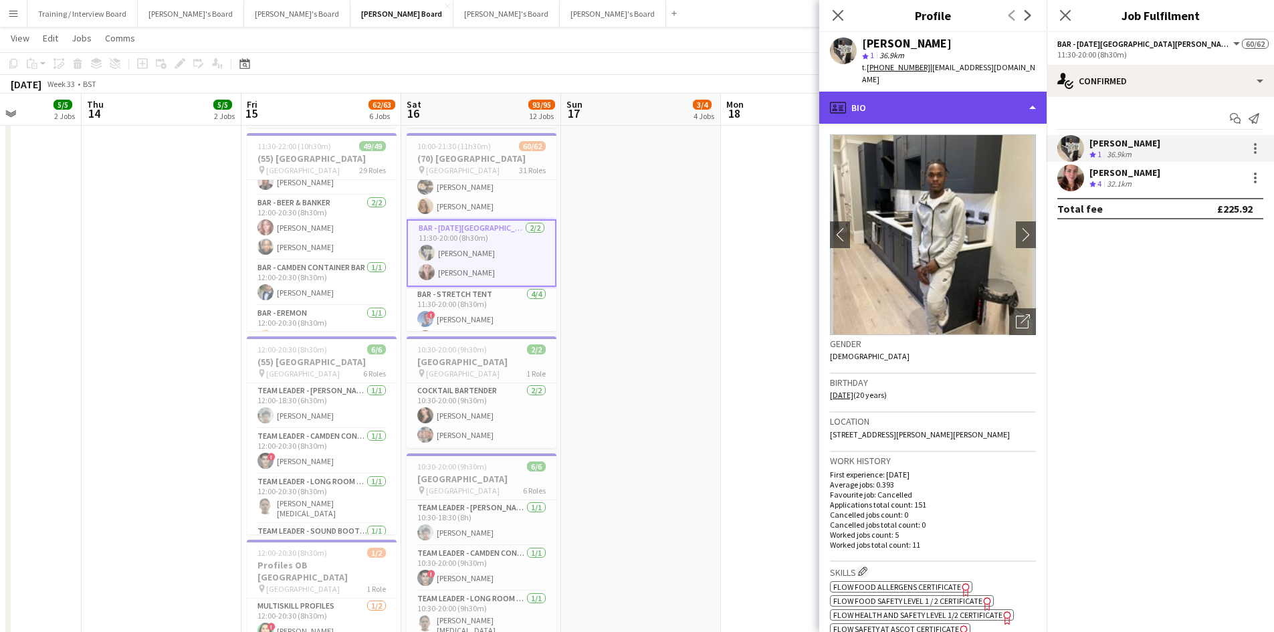
drag, startPoint x: 911, startPoint y: 99, endPoint x: 921, endPoint y: 100, distance: 10.8
click at [915, 100] on div "profile Bio" at bounding box center [933, 108] width 227 height 32
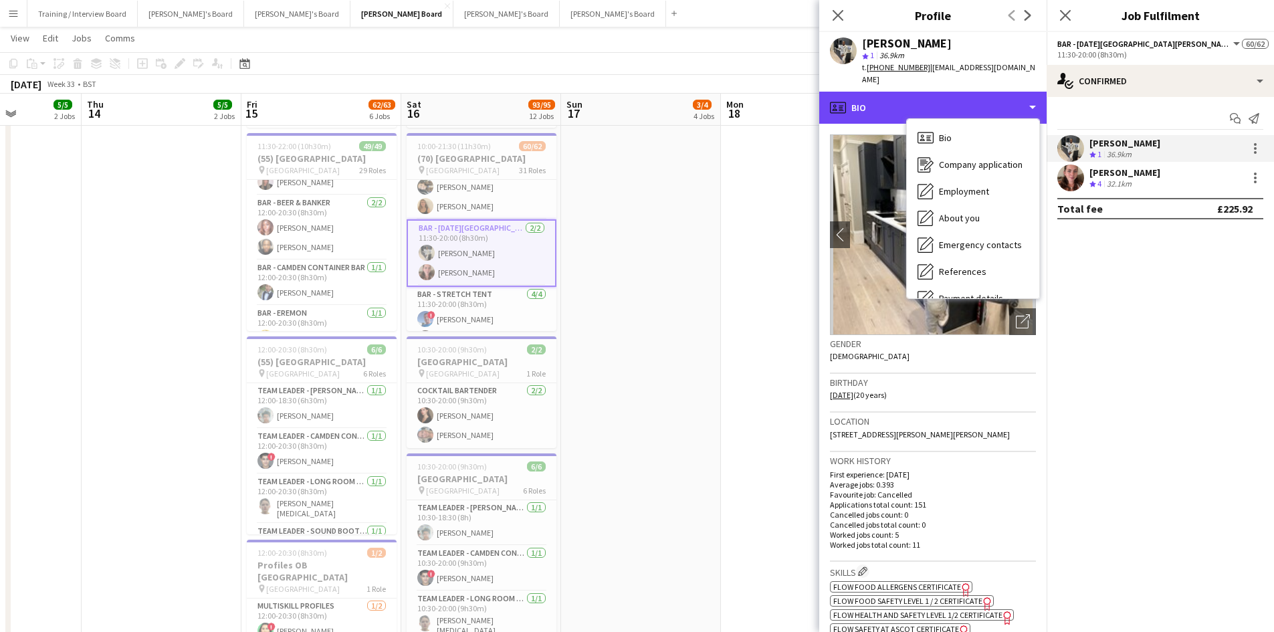
scroll to position [179, 0]
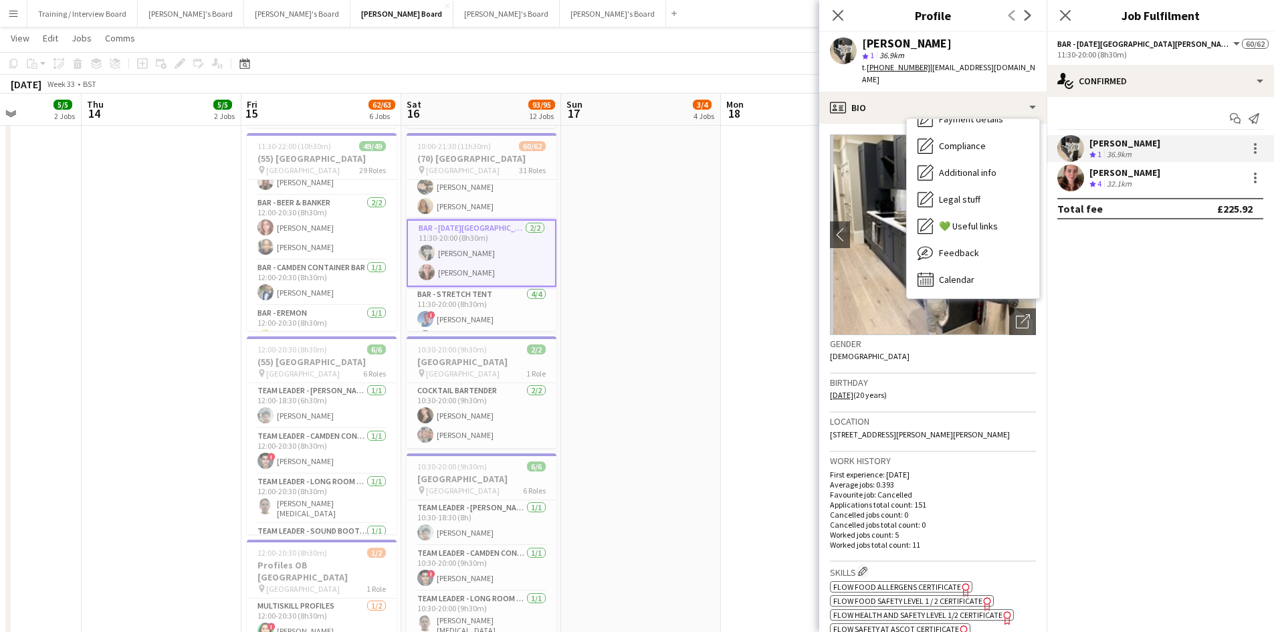
click at [872, 61] on div "star 1 36.9km" at bounding box center [949, 56] width 174 height 12
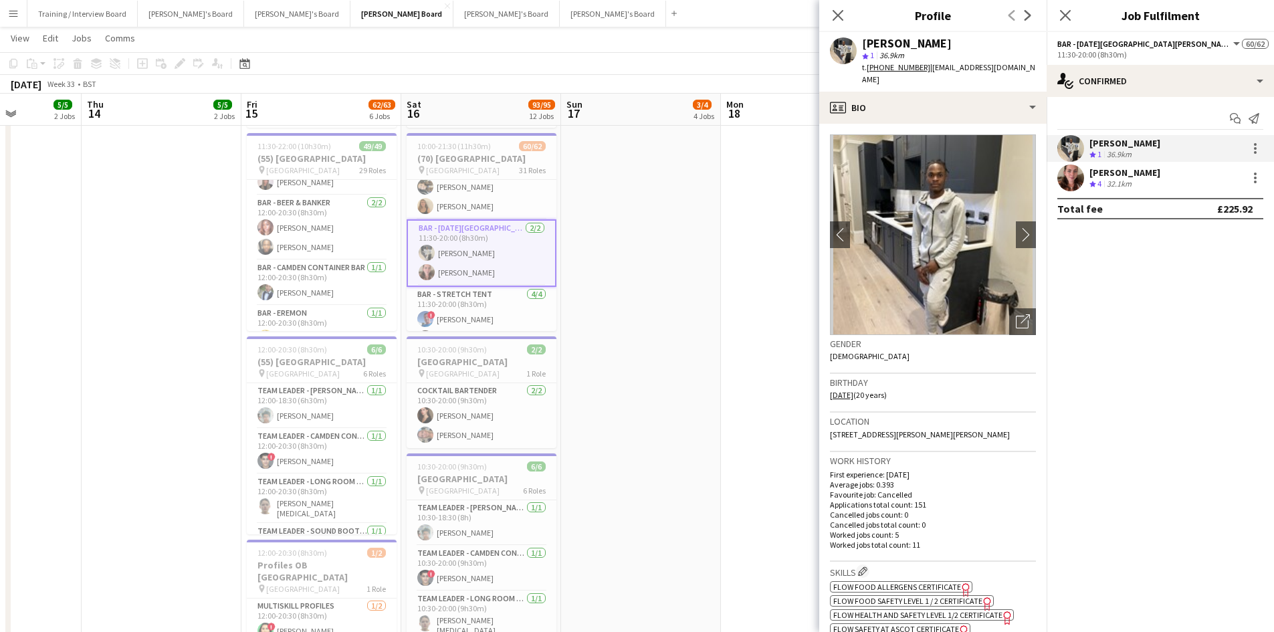
click at [941, 124] on app-crew-profile-bio "chevron-left chevron-right Open photos pop-in Gender [DEMOGRAPHIC_DATA] Birthda…" at bounding box center [933, 378] width 227 height 508
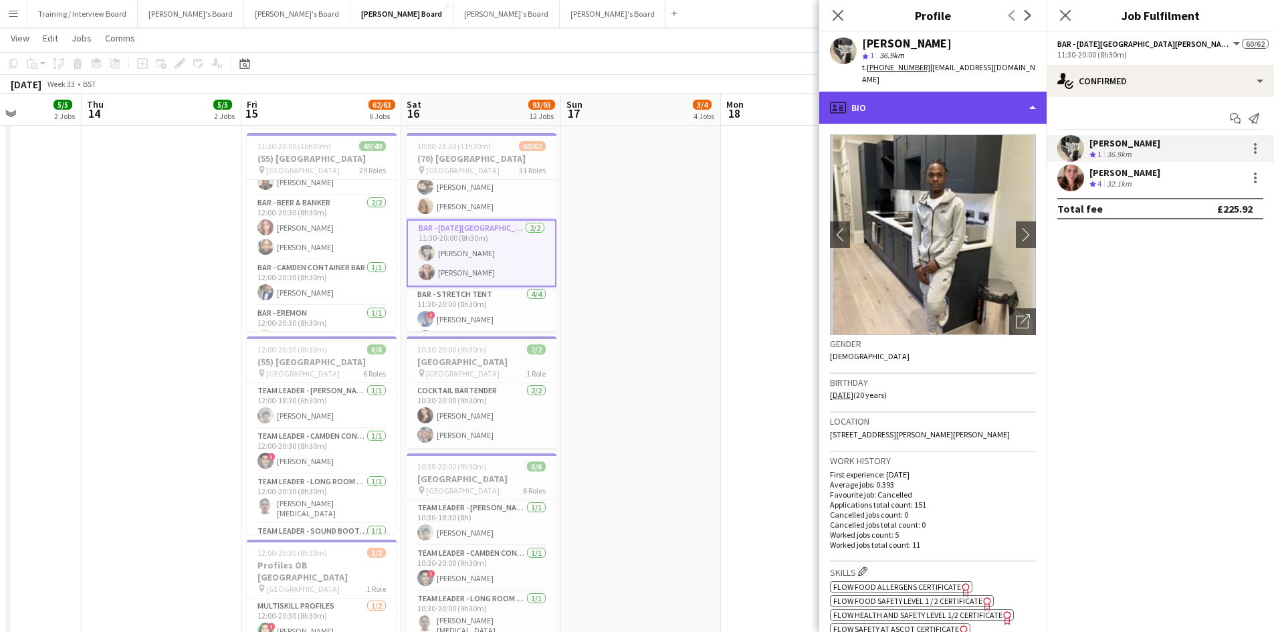
click at [943, 105] on div "profile Bio" at bounding box center [933, 108] width 227 height 32
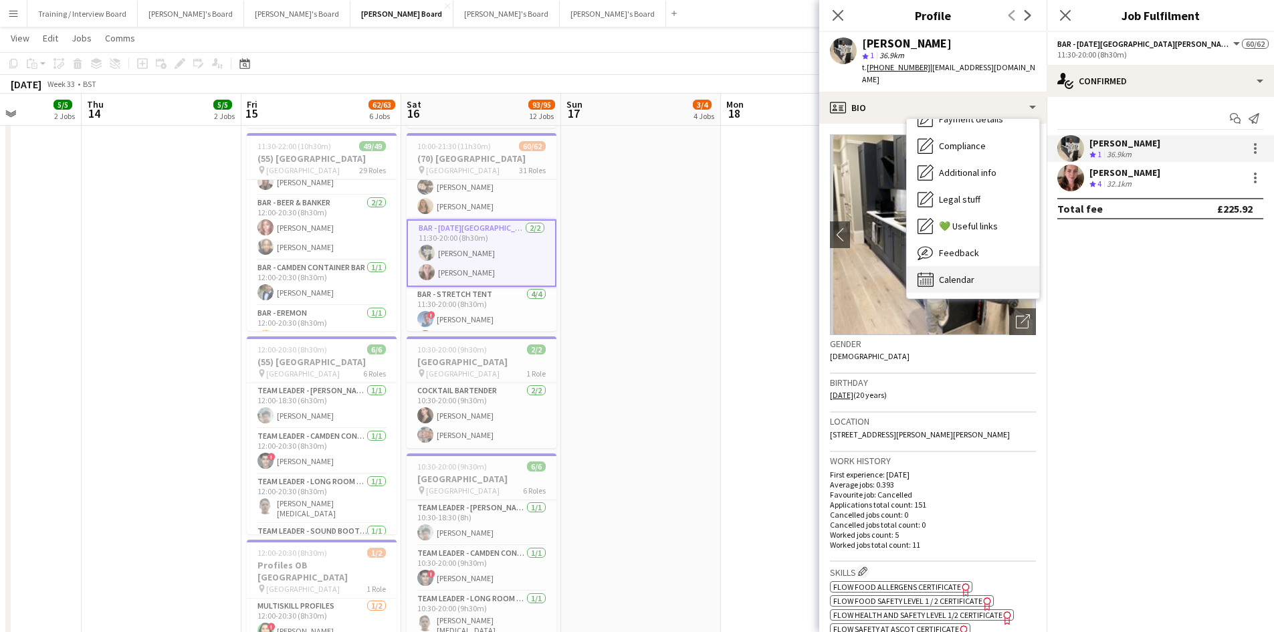
click at [1009, 266] on div "Calendar Calendar" at bounding box center [973, 279] width 132 height 27
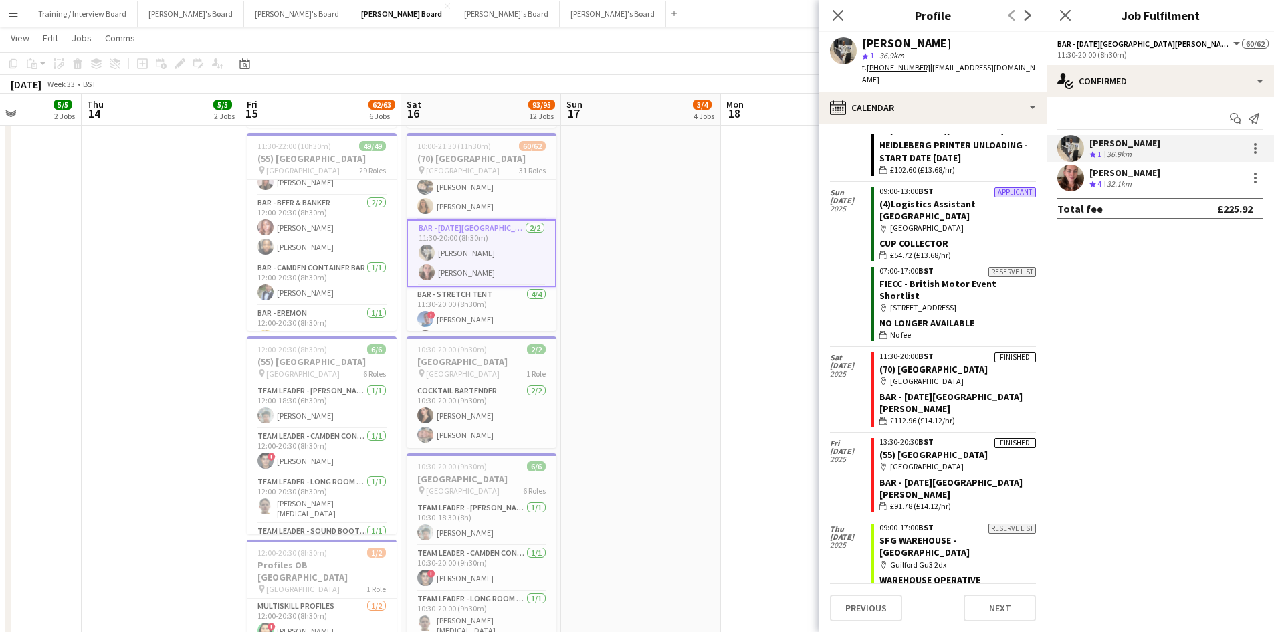
scroll to position [282, 0]
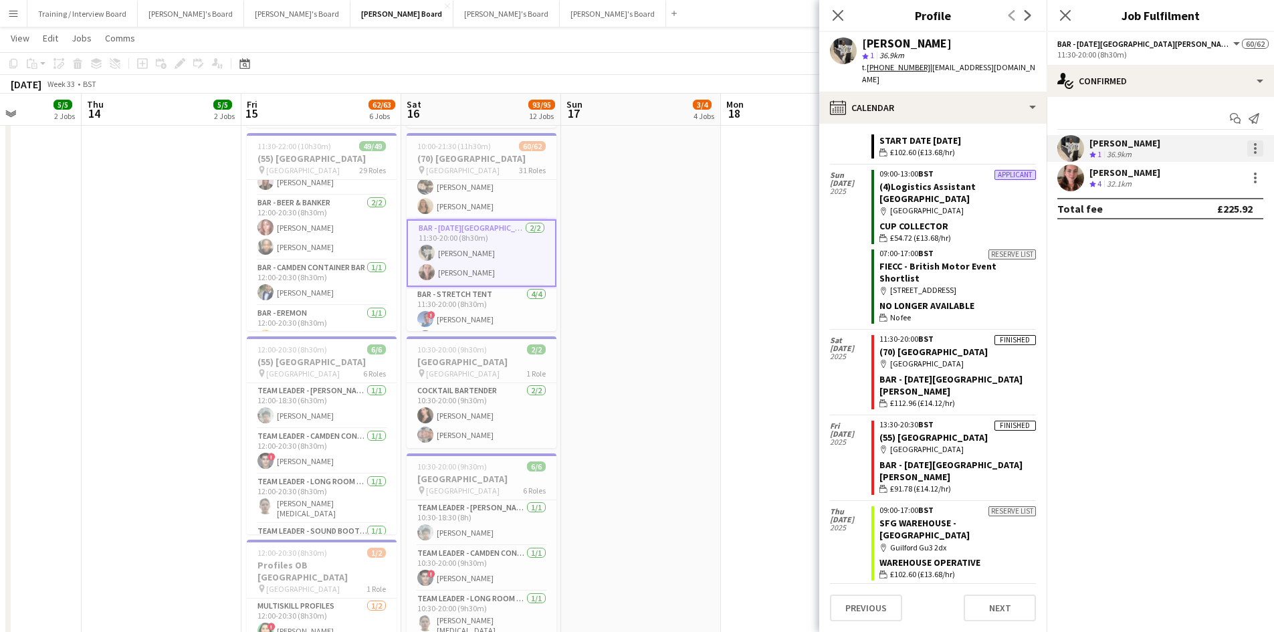
click at [1254, 154] on div at bounding box center [1256, 148] width 16 height 16
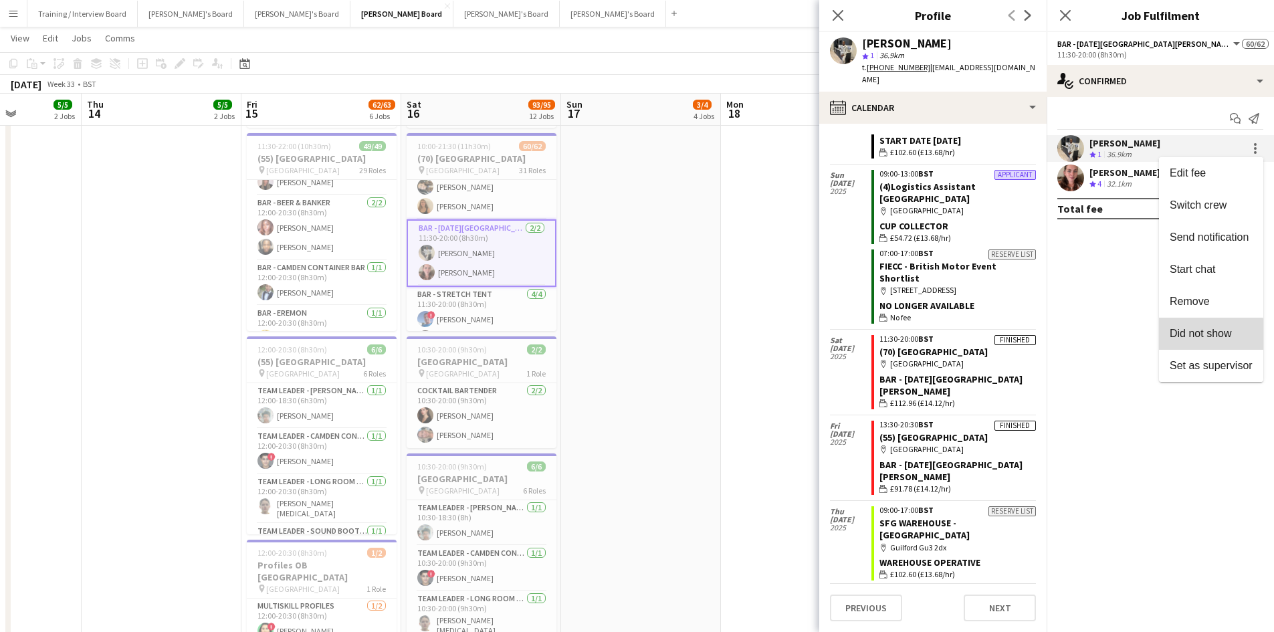
click at [1198, 339] on span "Did not show" at bounding box center [1201, 333] width 62 height 11
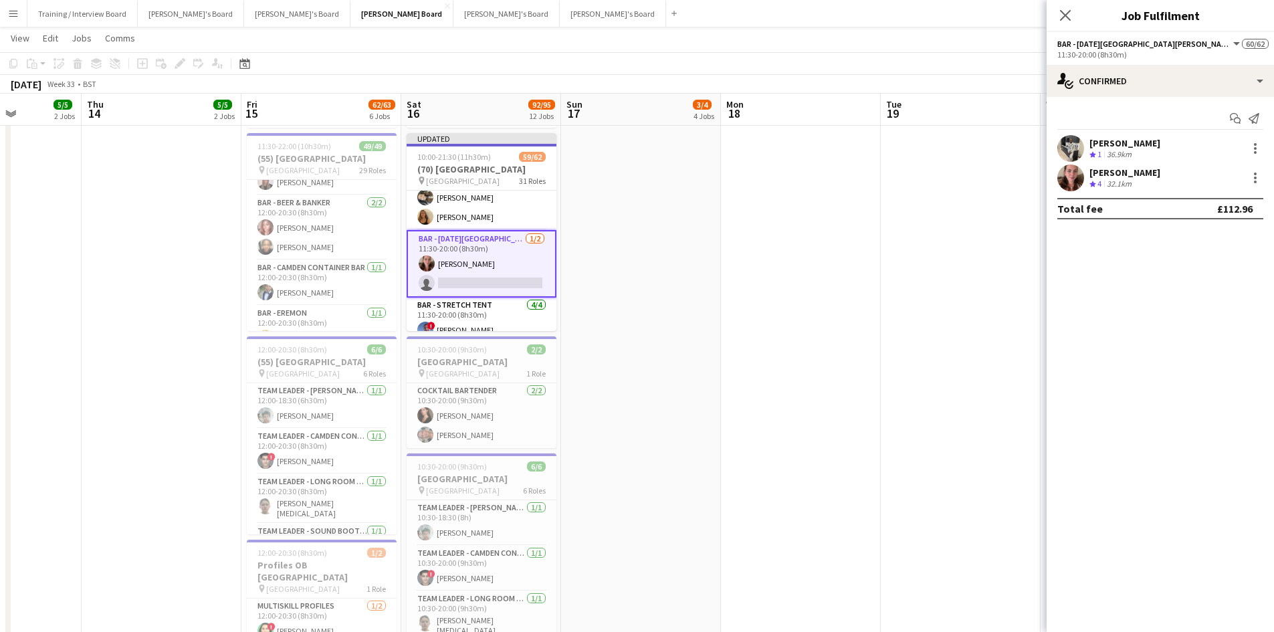
click at [785, 64] on app-toolbar "Copy Paste Paste Ctrl+V Paste with crew Ctrl+Shift+V Paste linked Job [GEOGRAPH…" at bounding box center [637, 63] width 1274 height 23
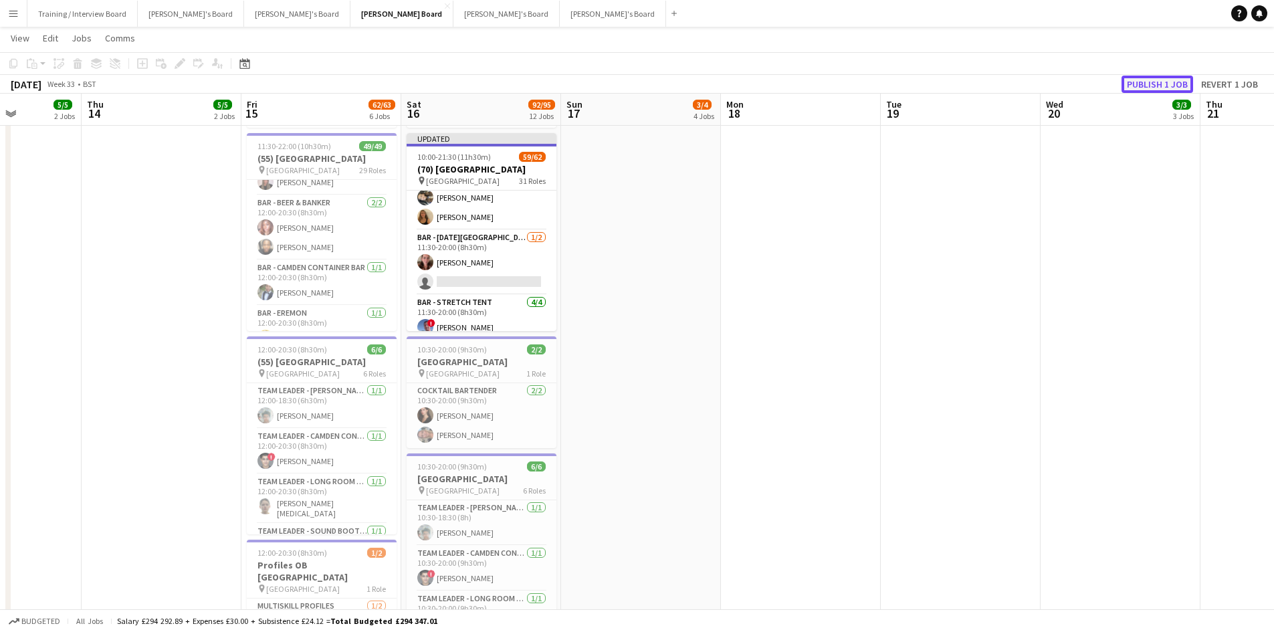
click at [1159, 85] on button "Publish 1 job" at bounding box center [1158, 84] width 72 height 17
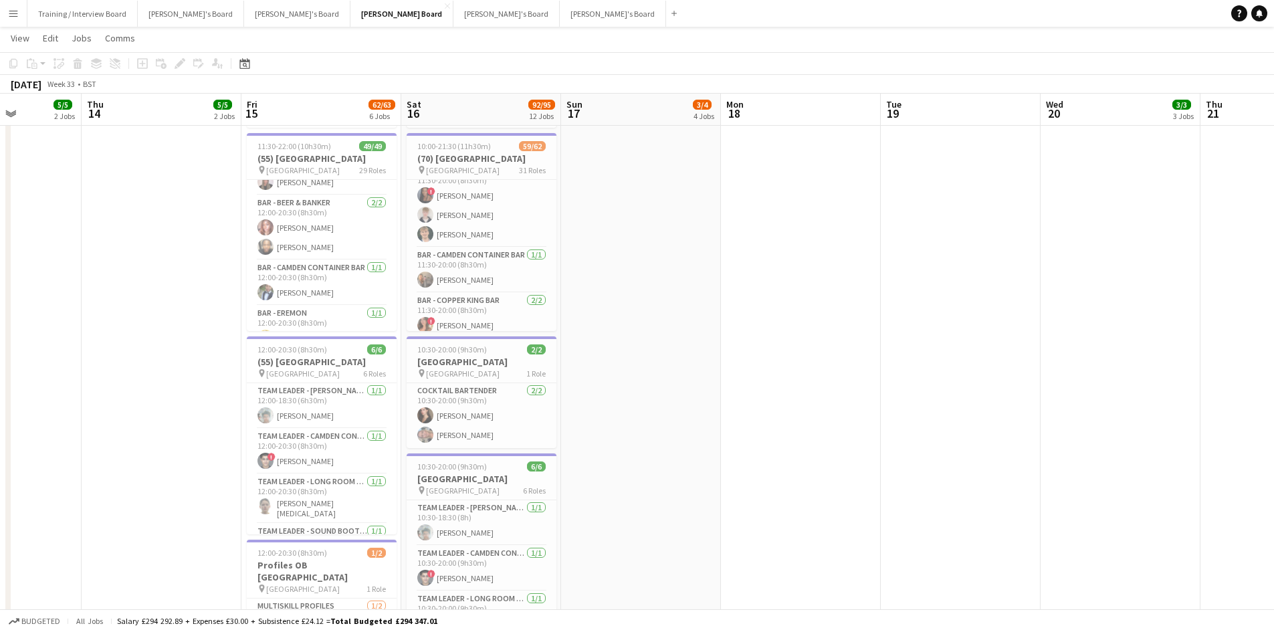
scroll to position [1151, 0]
click at [497, 287] on app-card-role "Bar - Beer & Banker [DATE] 11:30-20:00 (8h30m) ! [PERSON_NAME] [PERSON_NAME] [P…" at bounding box center [482, 272] width 150 height 84
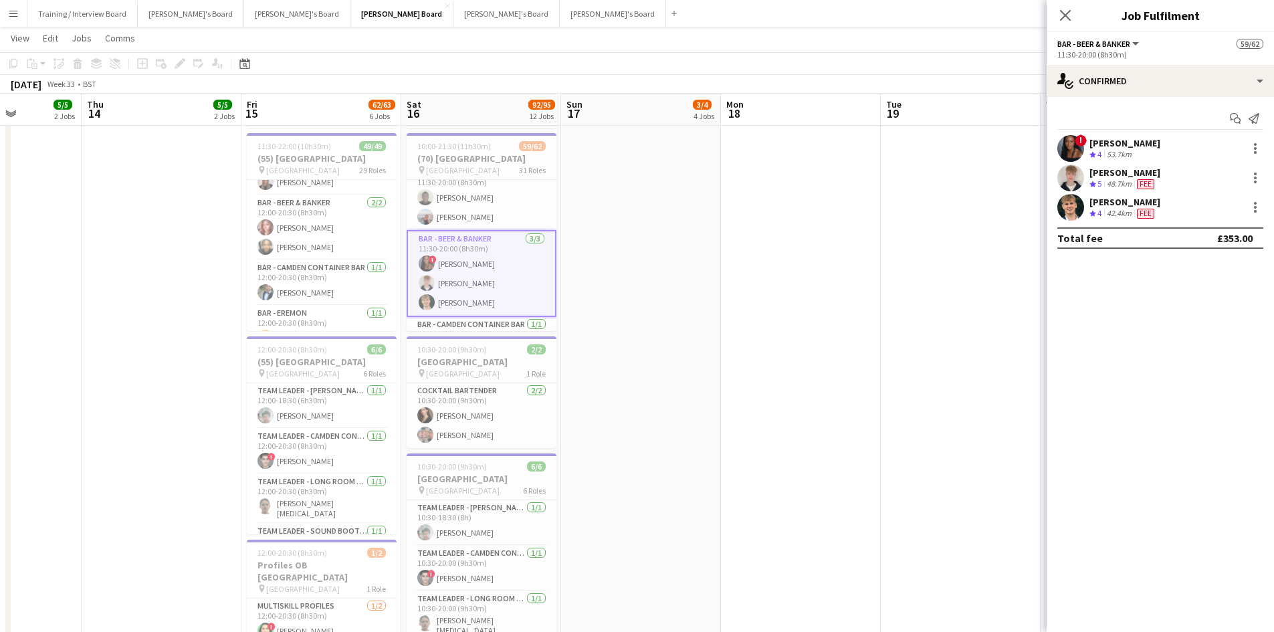
click at [1118, 173] on div "[PERSON_NAME]" at bounding box center [1125, 173] width 71 height 12
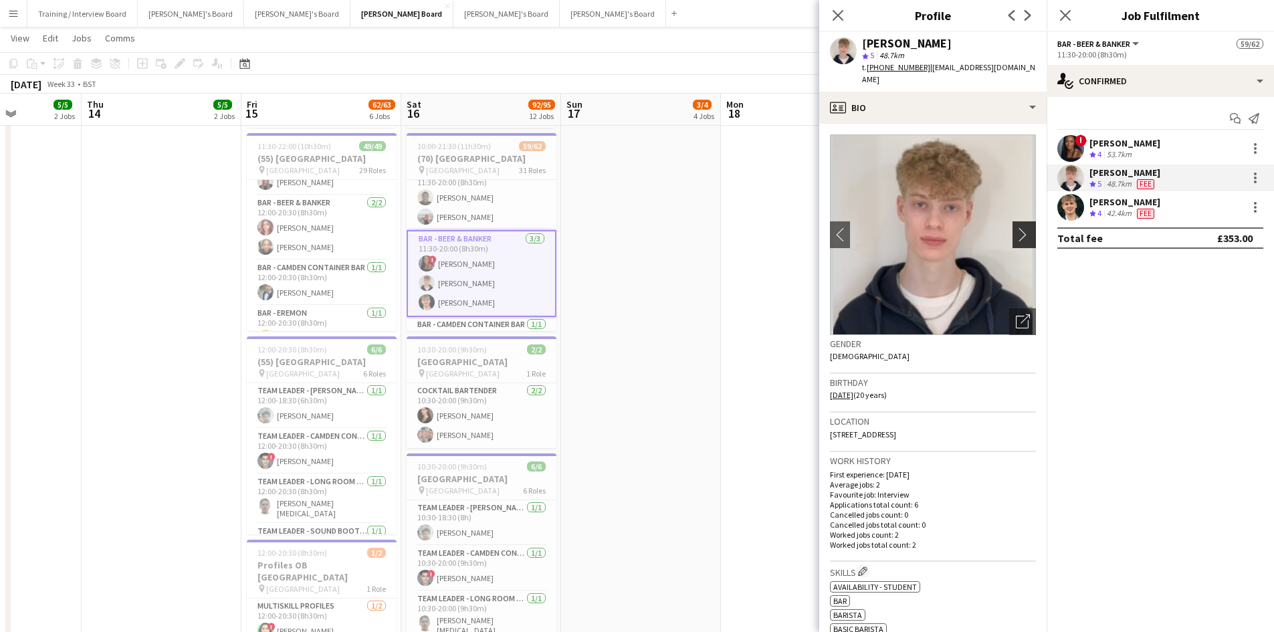
click at [1021, 227] on app-icon "chevron-right" at bounding box center [1026, 234] width 21 height 14
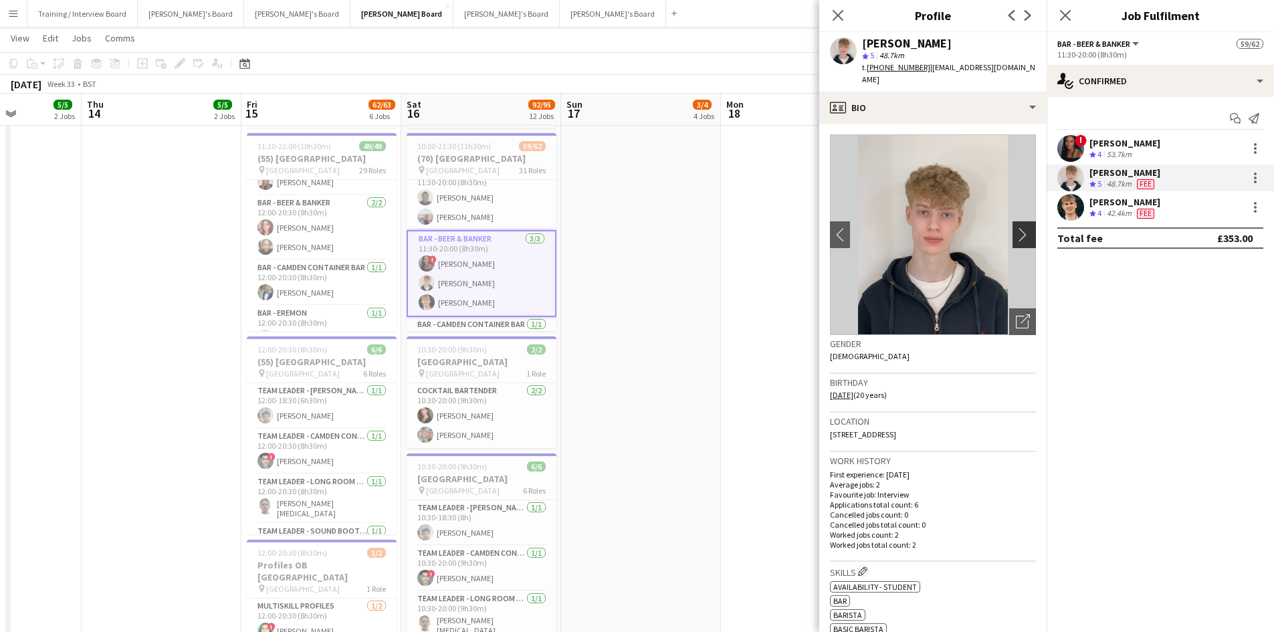
click at [1016, 227] on app-icon "chevron-right" at bounding box center [1026, 234] width 21 height 14
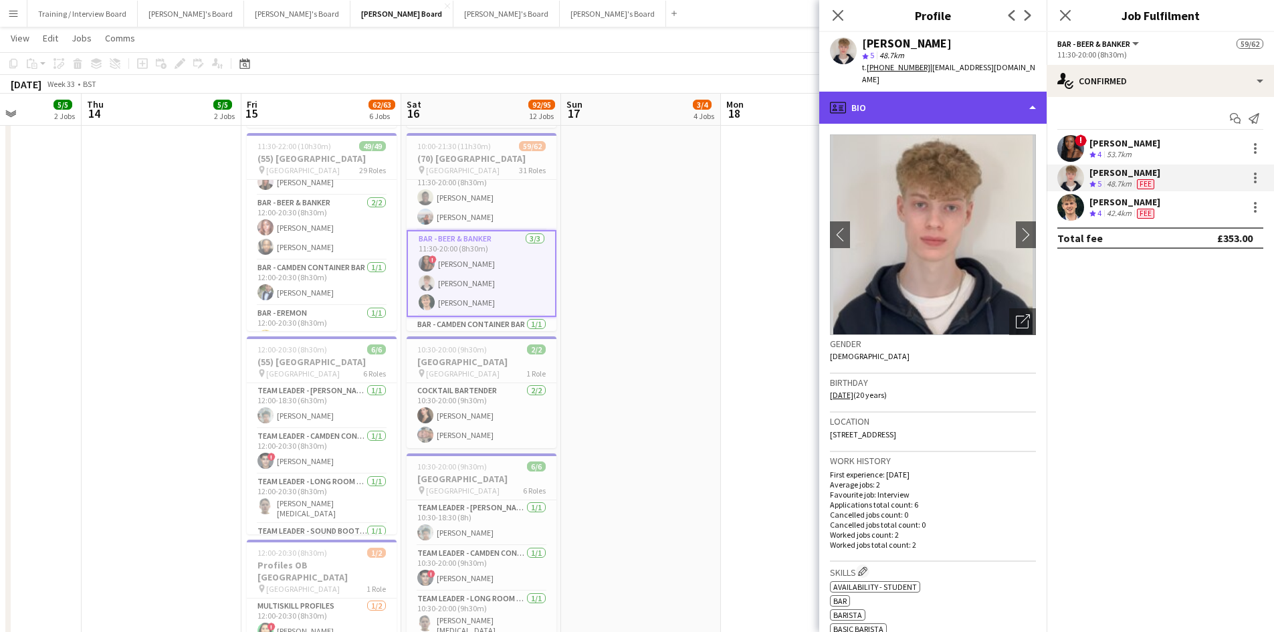
click at [1006, 97] on div "profile Bio" at bounding box center [933, 108] width 227 height 32
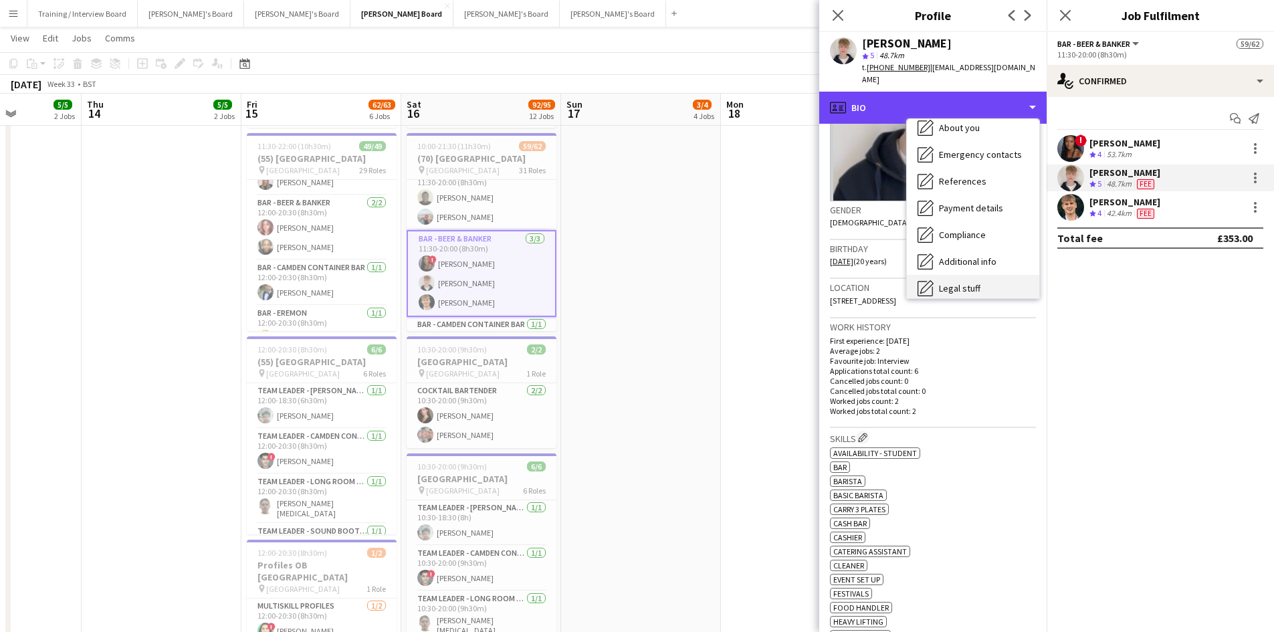
scroll to position [179, 0]
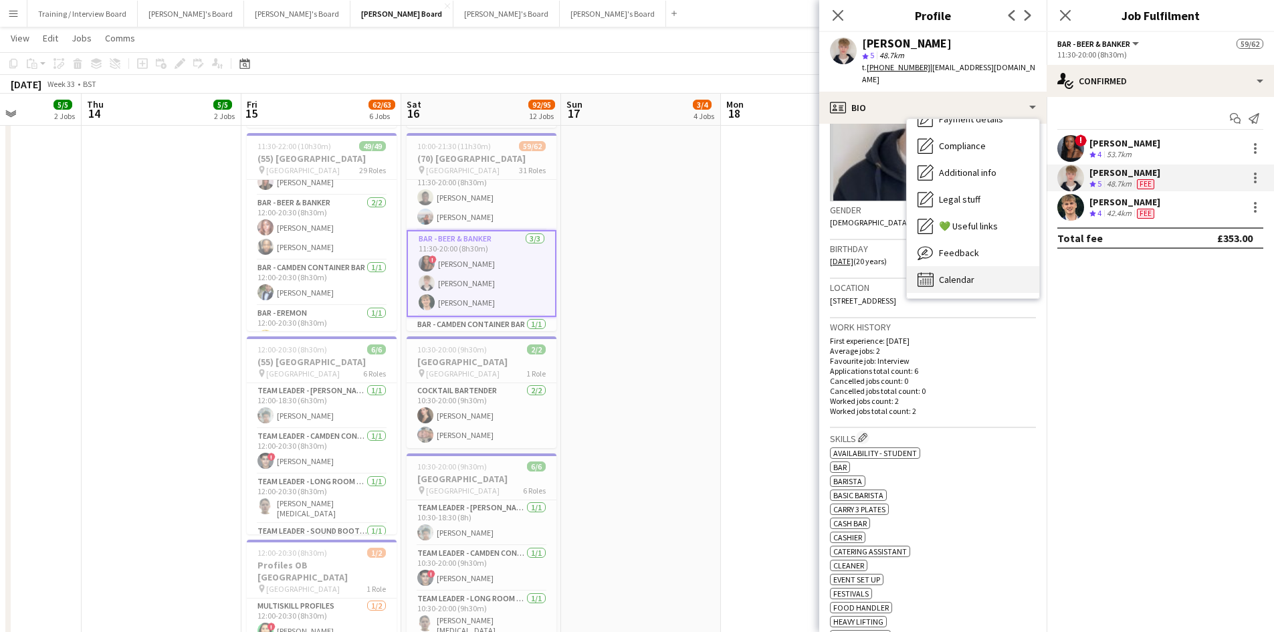
click at [940, 266] on div "Calendar Calendar" at bounding box center [973, 279] width 132 height 27
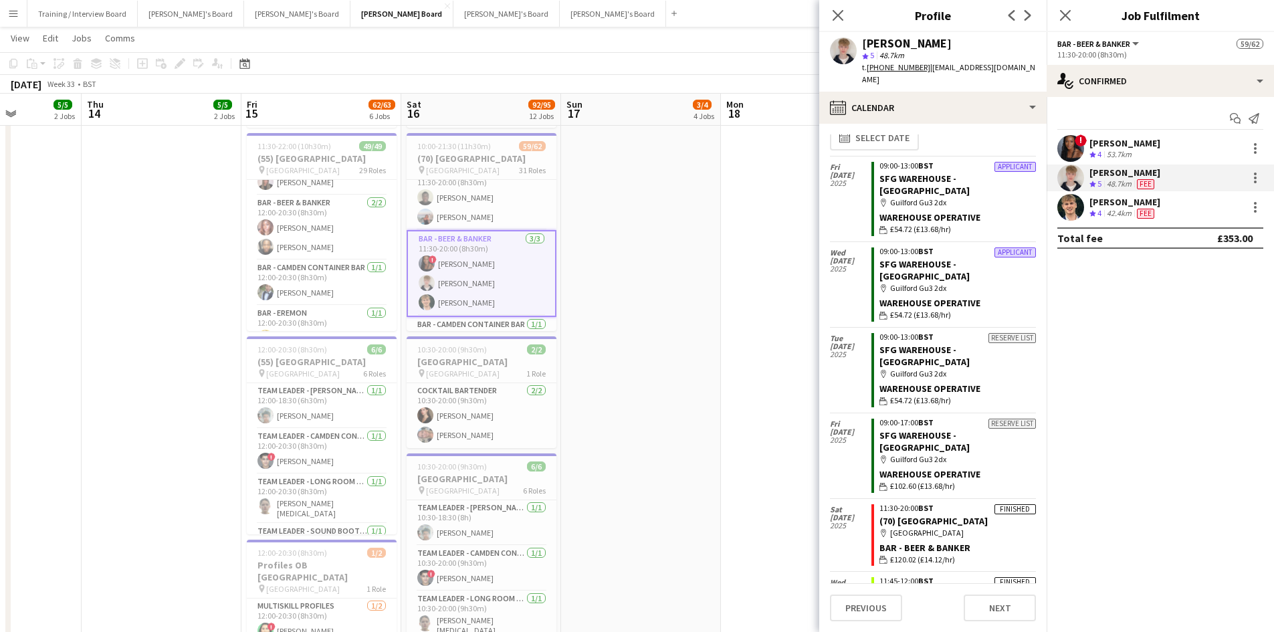
scroll to position [15, 0]
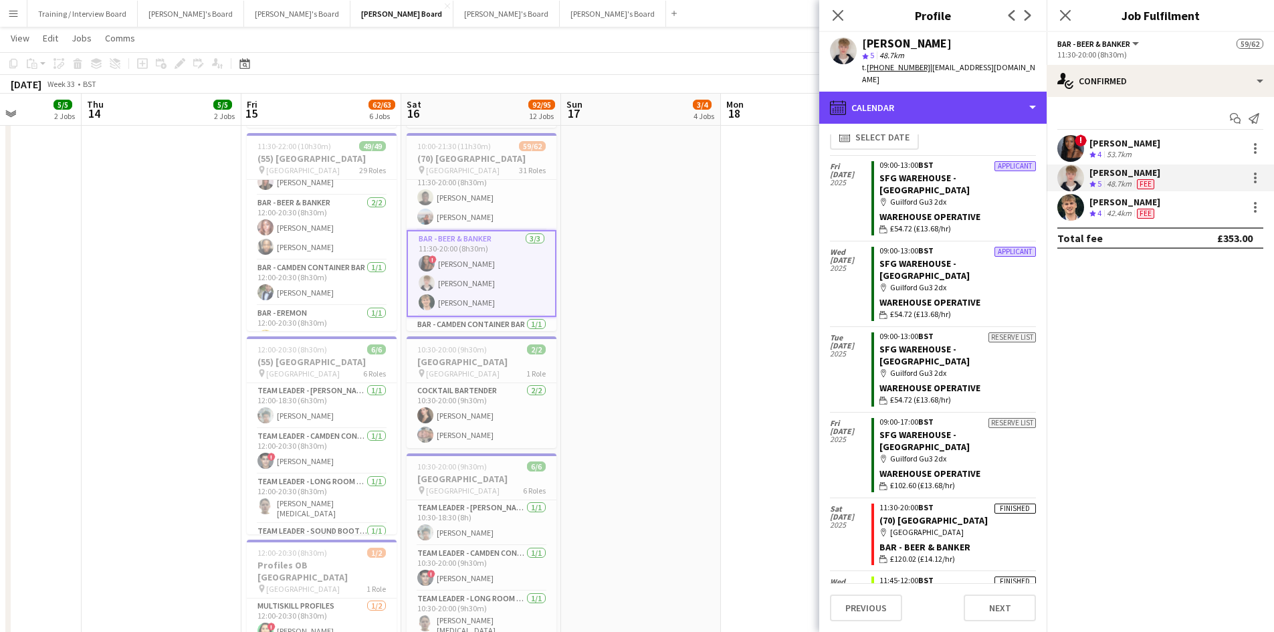
drag, startPoint x: 939, startPoint y: 104, endPoint x: 961, endPoint y: 108, distance: 22.3
click at [945, 104] on div "calendar-full Calendar" at bounding box center [933, 108] width 227 height 32
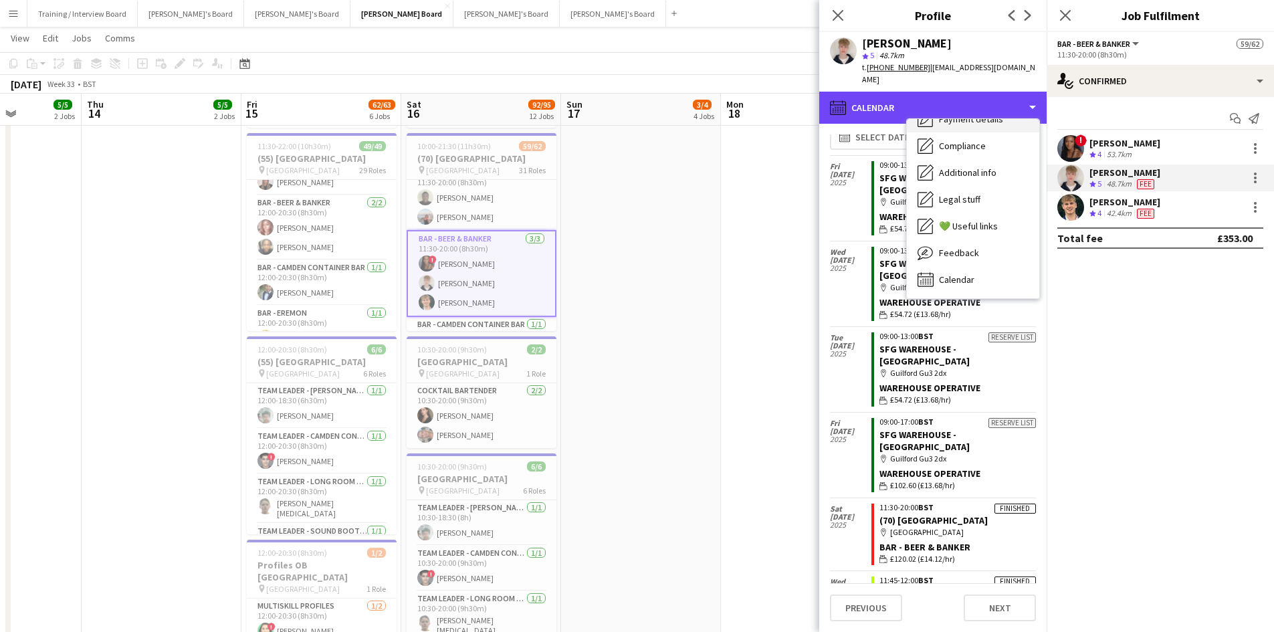
scroll to position [0, 0]
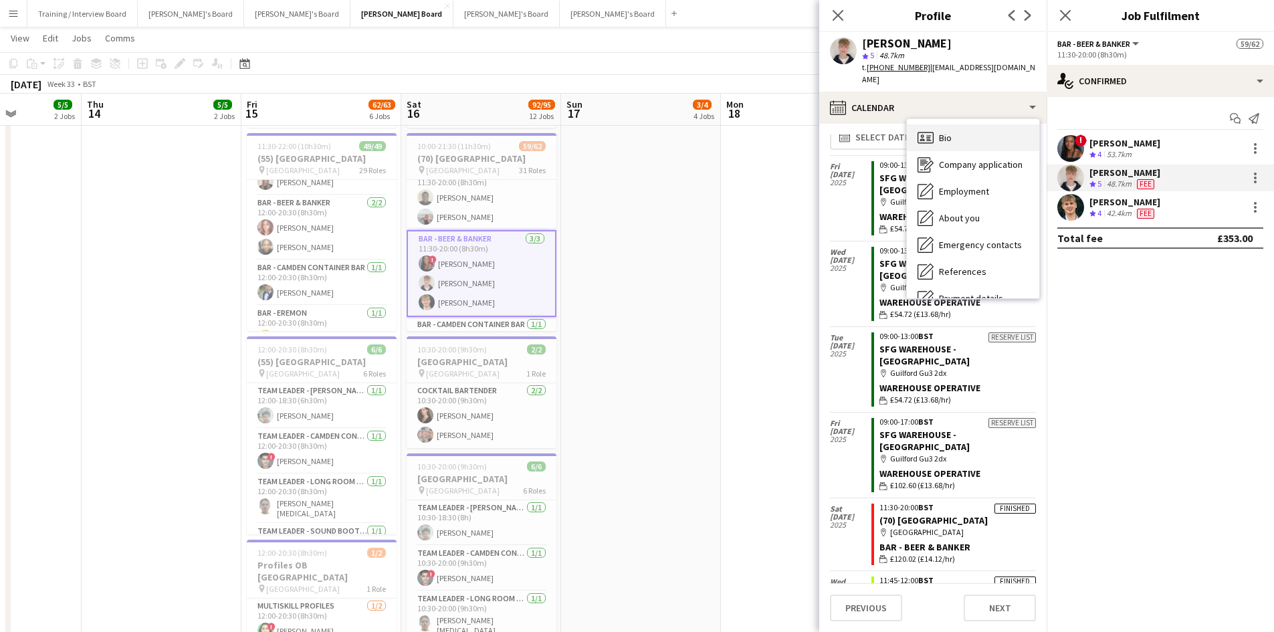
click at [963, 124] on div "Bio Bio" at bounding box center [973, 137] width 132 height 27
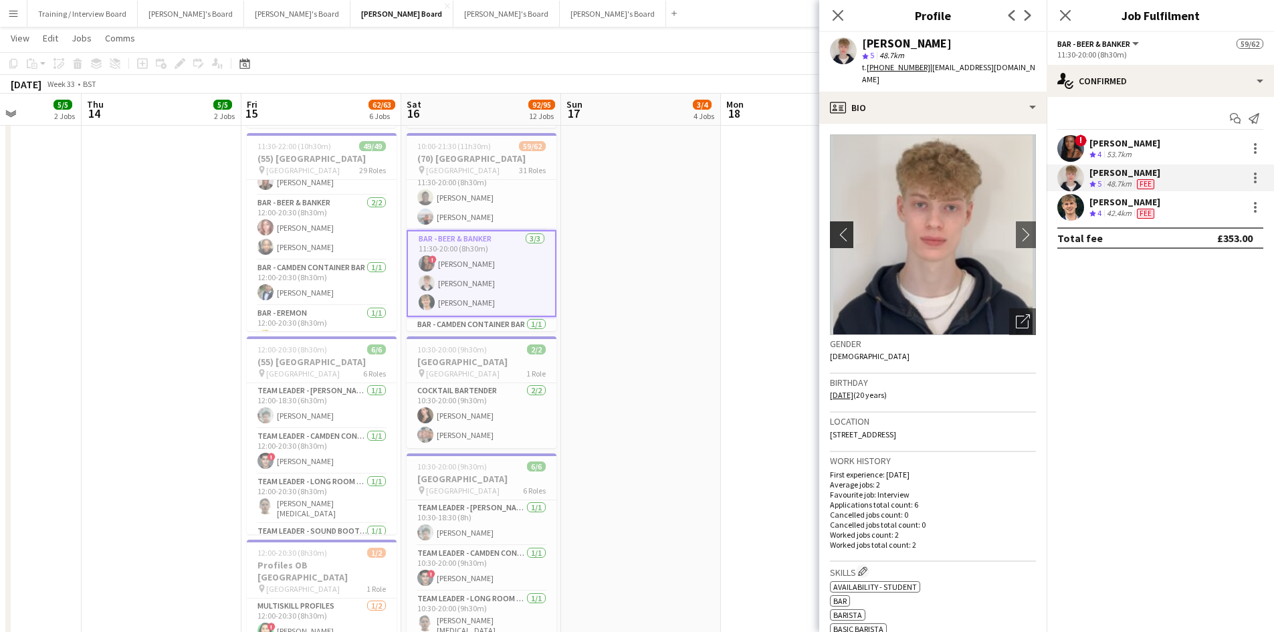
click at [838, 227] on app-icon "chevron-left" at bounding box center [840, 234] width 21 height 14
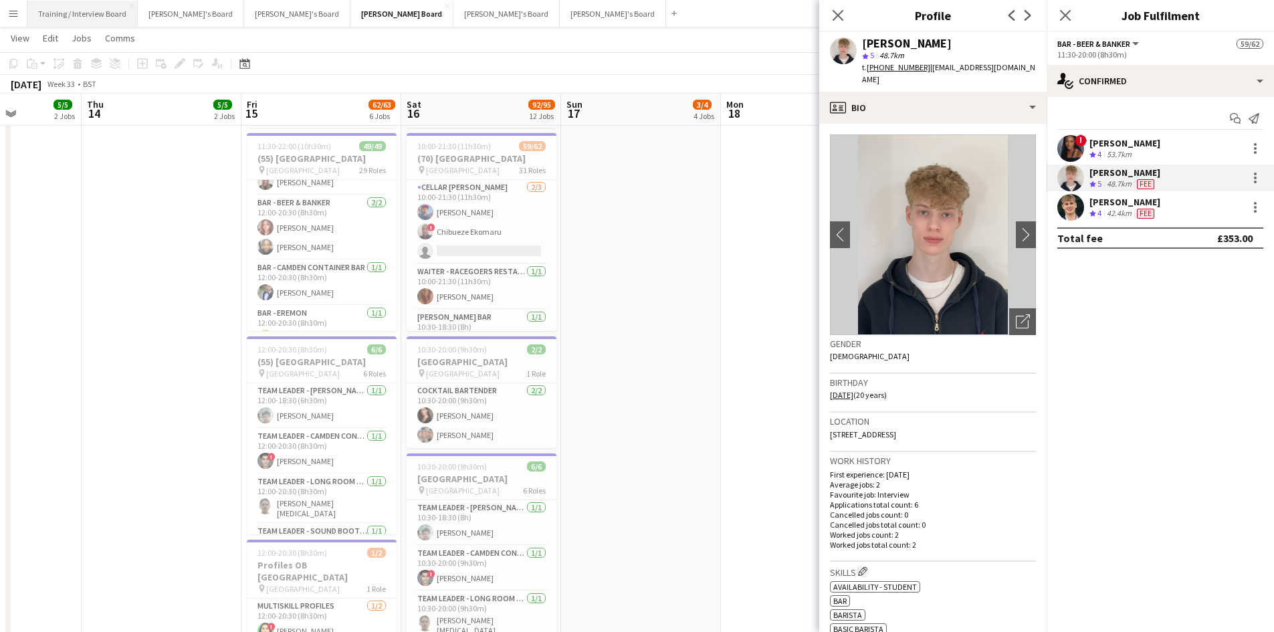
click at [21, 17] on button "Menu" at bounding box center [13, 13] width 27 height 27
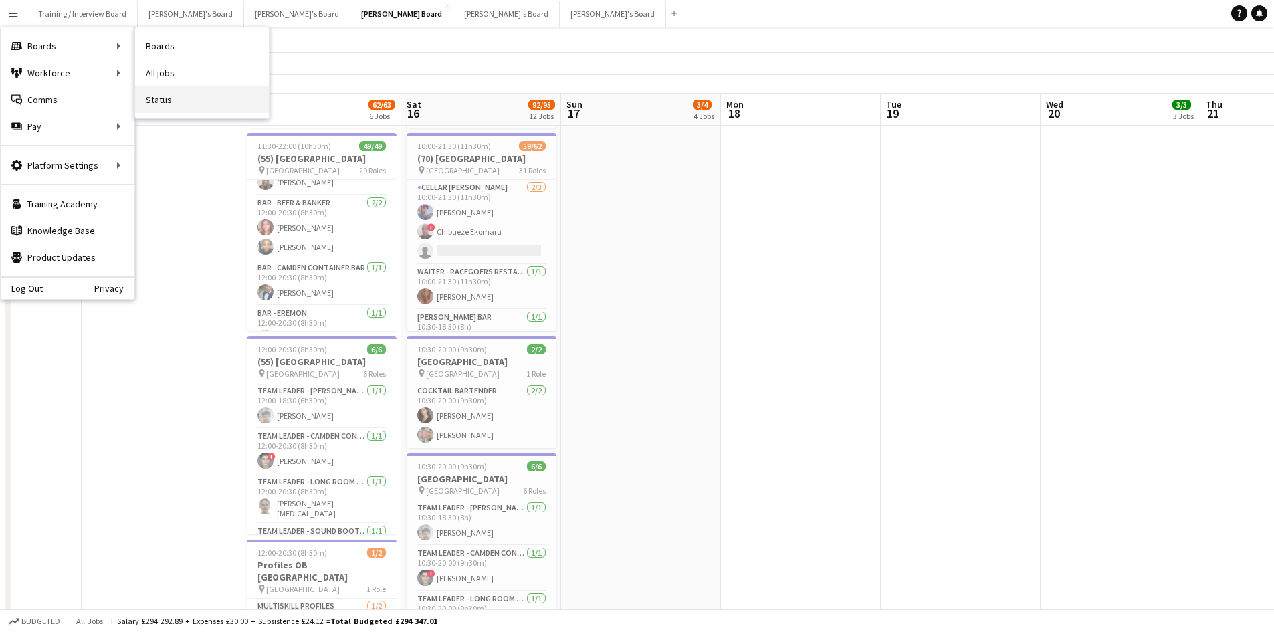
click at [136, 94] on link "Status" at bounding box center [202, 99] width 134 height 27
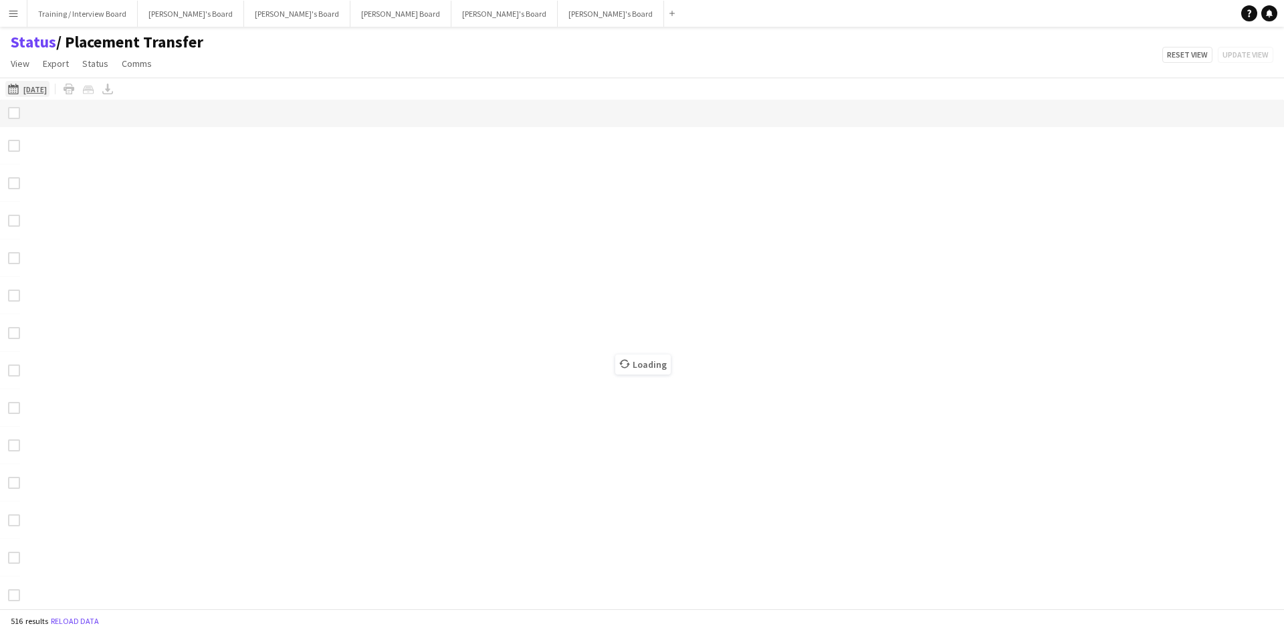
click at [31, 87] on tcxspan "[DATE]" at bounding box center [34, 89] width 23 height 10
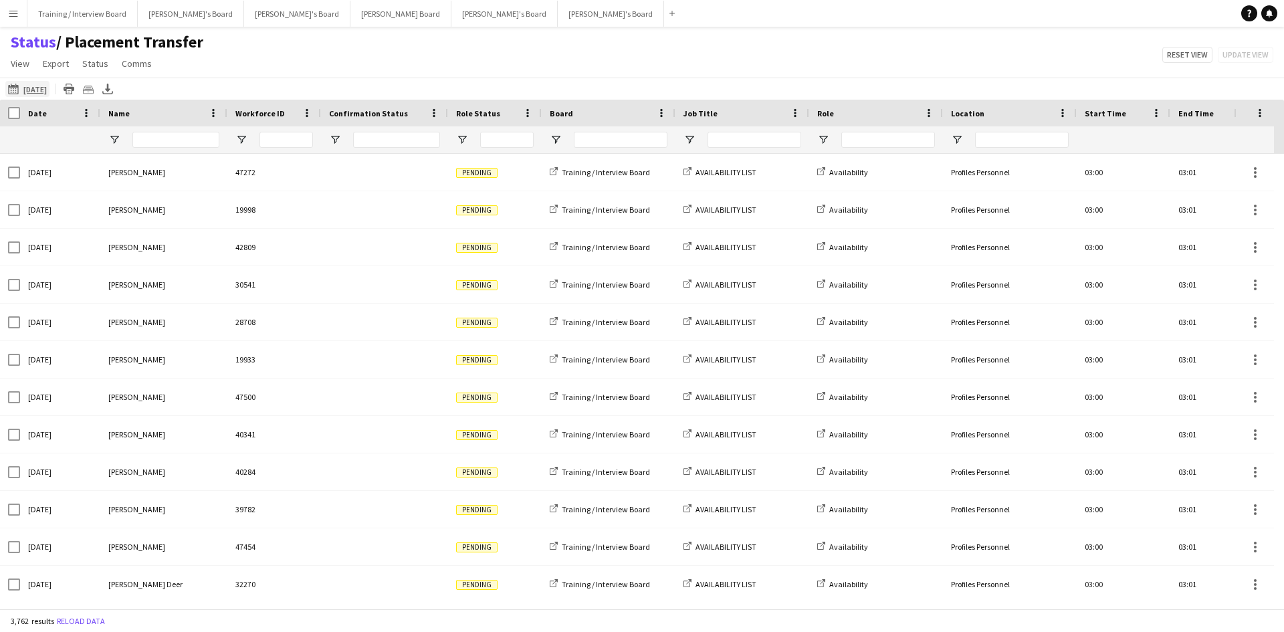
drag, startPoint x: 12, startPoint y: 94, endPoint x: 24, endPoint y: 93, distance: 12.1
click at [13, 94] on app-icon "[DATE]" at bounding box center [15, 89] width 15 height 11
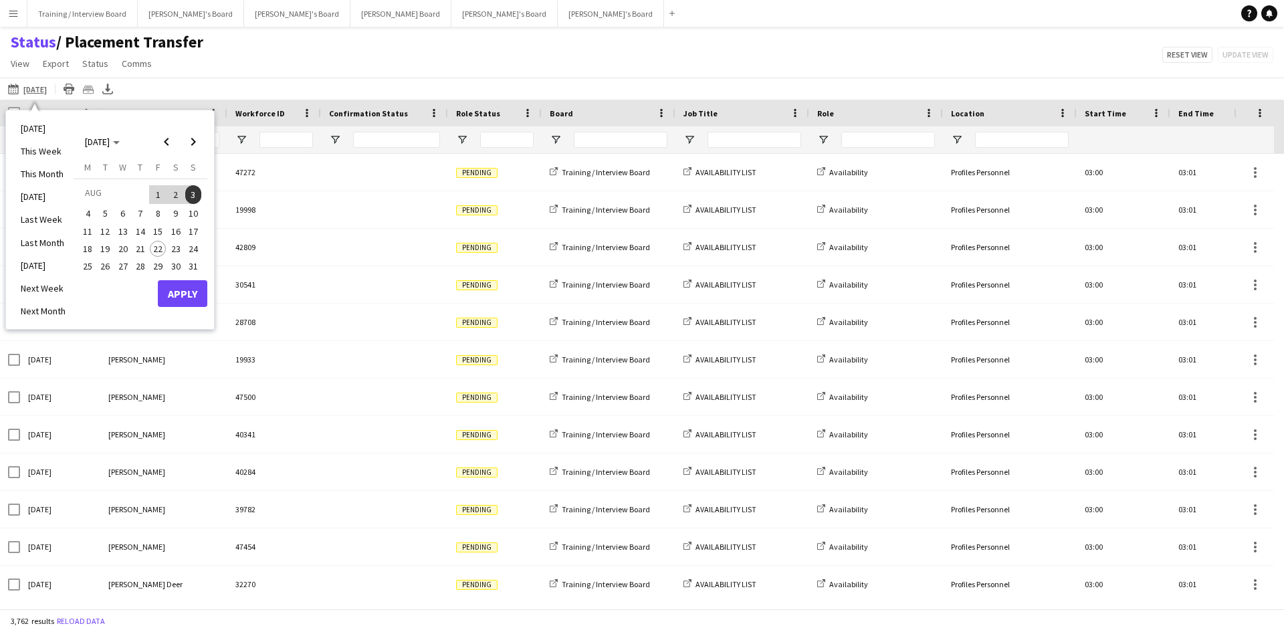
click at [174, 227] on span "16" at bounding box center [176, 231] width 16 height 16
click at [177, 297] on button "Apply" at bounding box center [183, 293] width 50 height 27
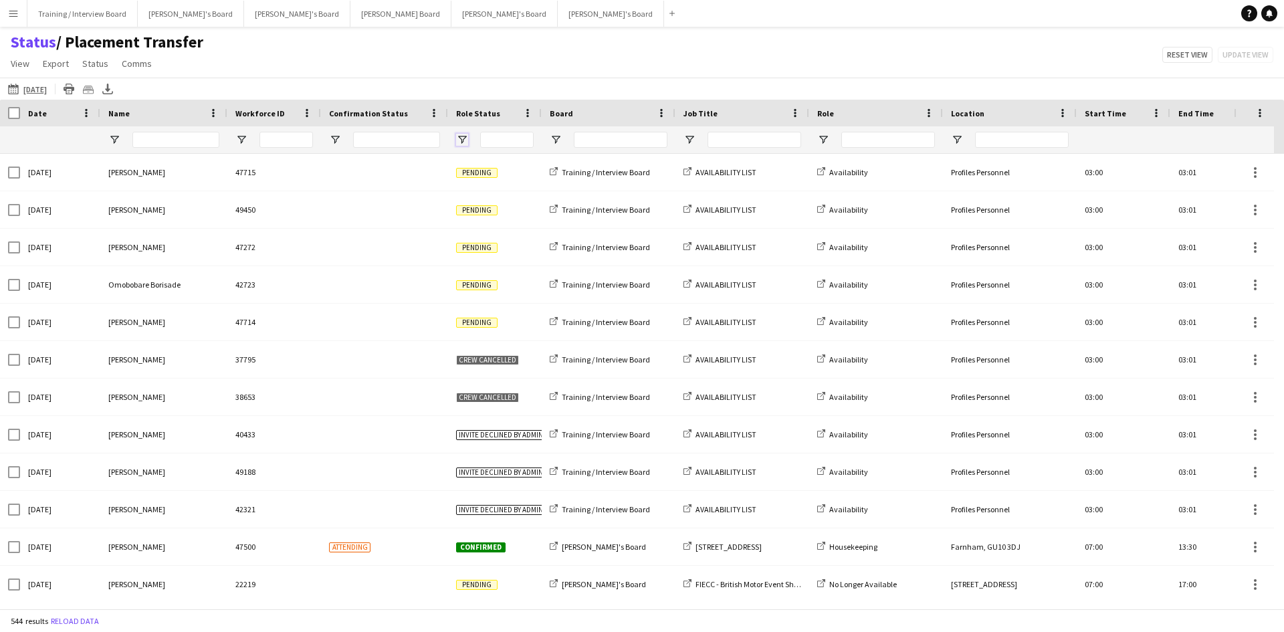
click at [466, 145] on span "Open Filter Menu" at bounding box center [462, 140] width 12 height 12
click at [158, 148] on input "Name Filter Input" at bounding box center [175, 140] width 87 height 16
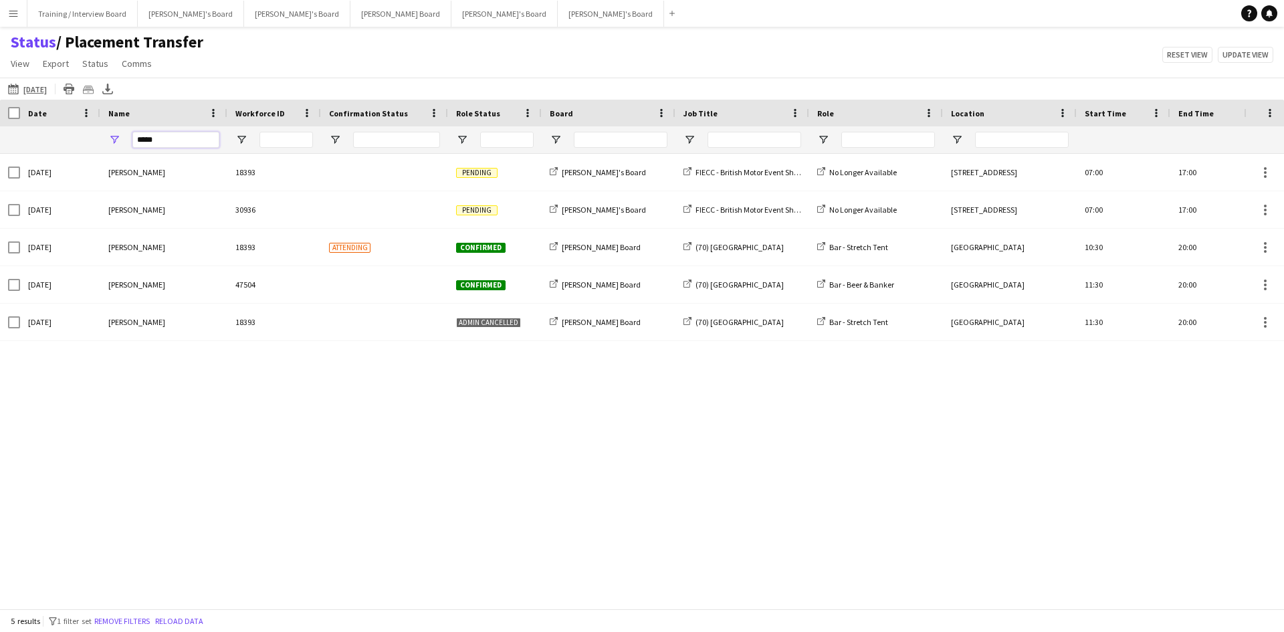
type input "****"
click at [452, 14] on button "[PERSON_NAME]'s Board Close" at bounding box center [505, 14] width 106 height 26
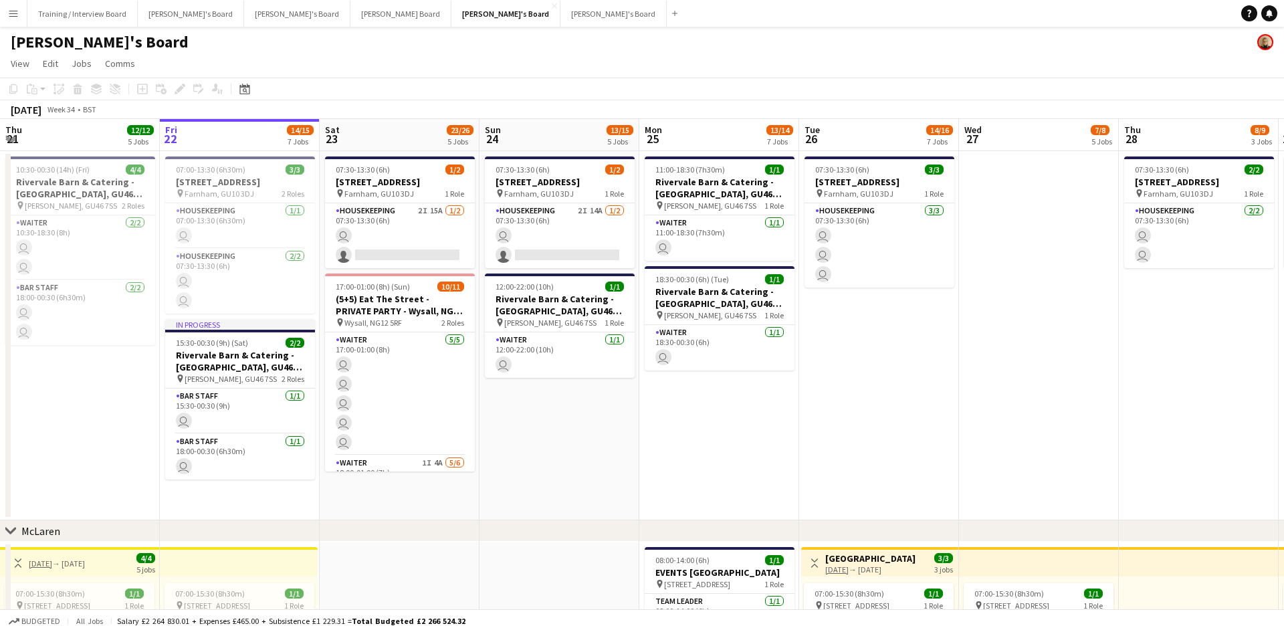
drag, startPoint x: 198, startPoint y: 136, endPoint x: 432, endPoint y: 137, distance: 234.2
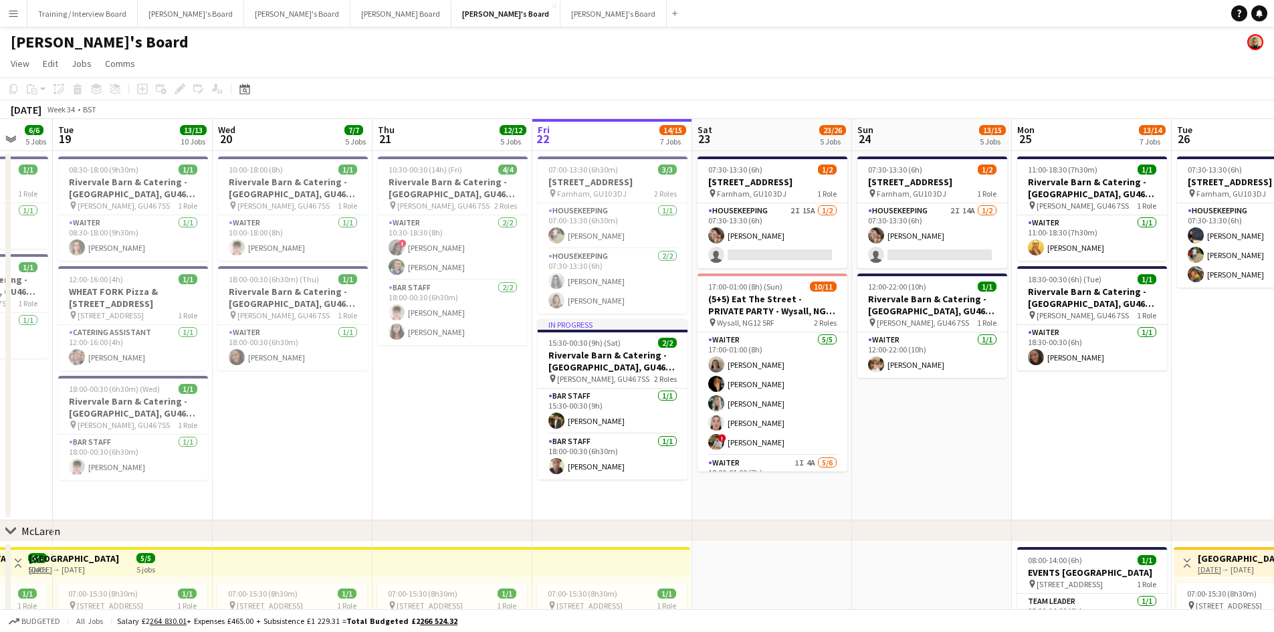
drag, startPoint x: 215, startPoint y: 140, endPoint x: 351, endPoint y: 140, distance: 135.8
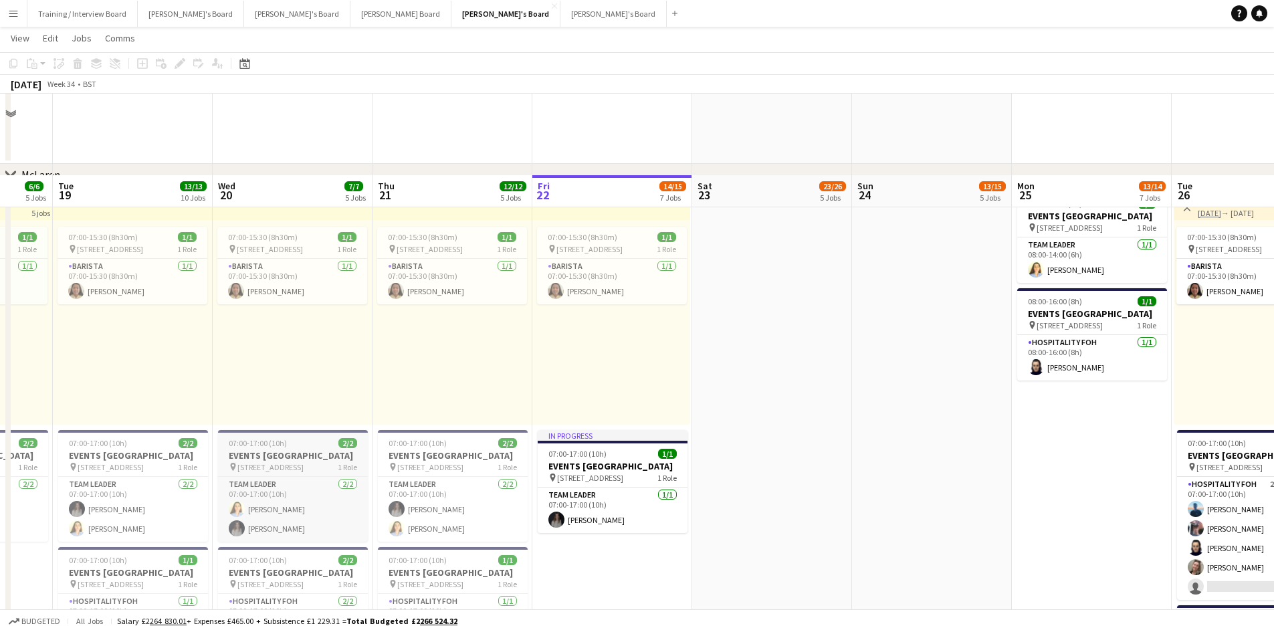
scroll to position [602, 0]
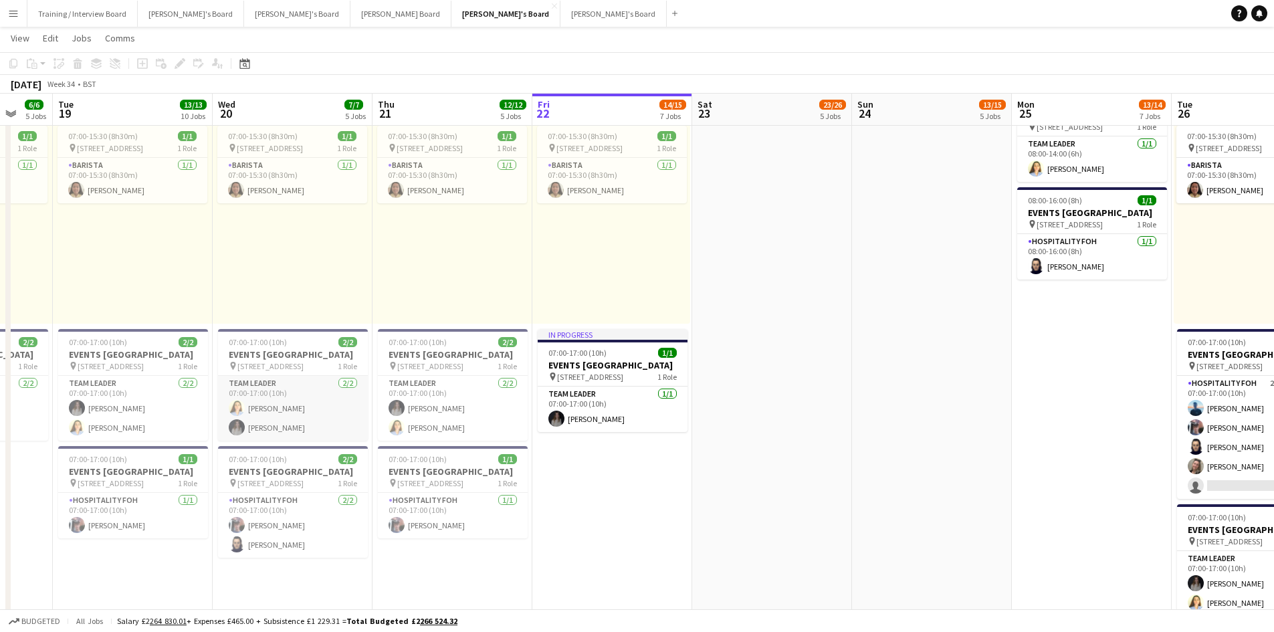
click at [289, 438] on app-card-role "TEAM LEADER [DATE] 07:00-17:00 (10h) [PERSON_NAME] [PERSON_NAME]" at bounding box center [293, 408] width 150 height 65
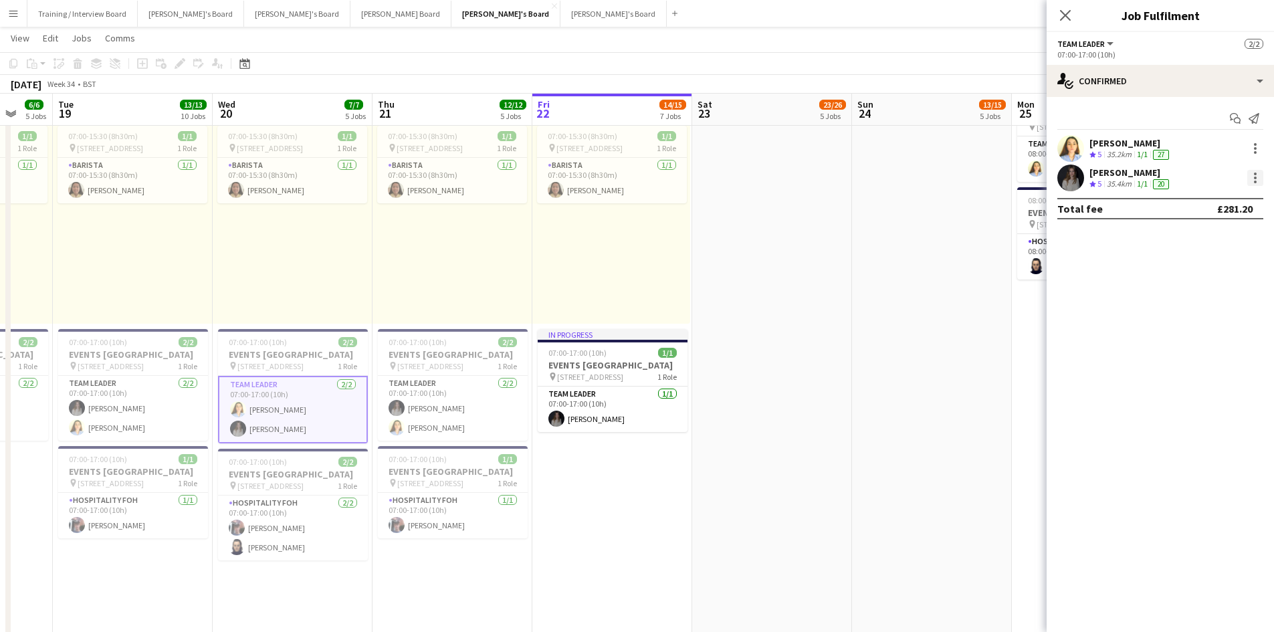
click at [1254, 177] on div at bounding box center [1256, 178] width 16 height 16
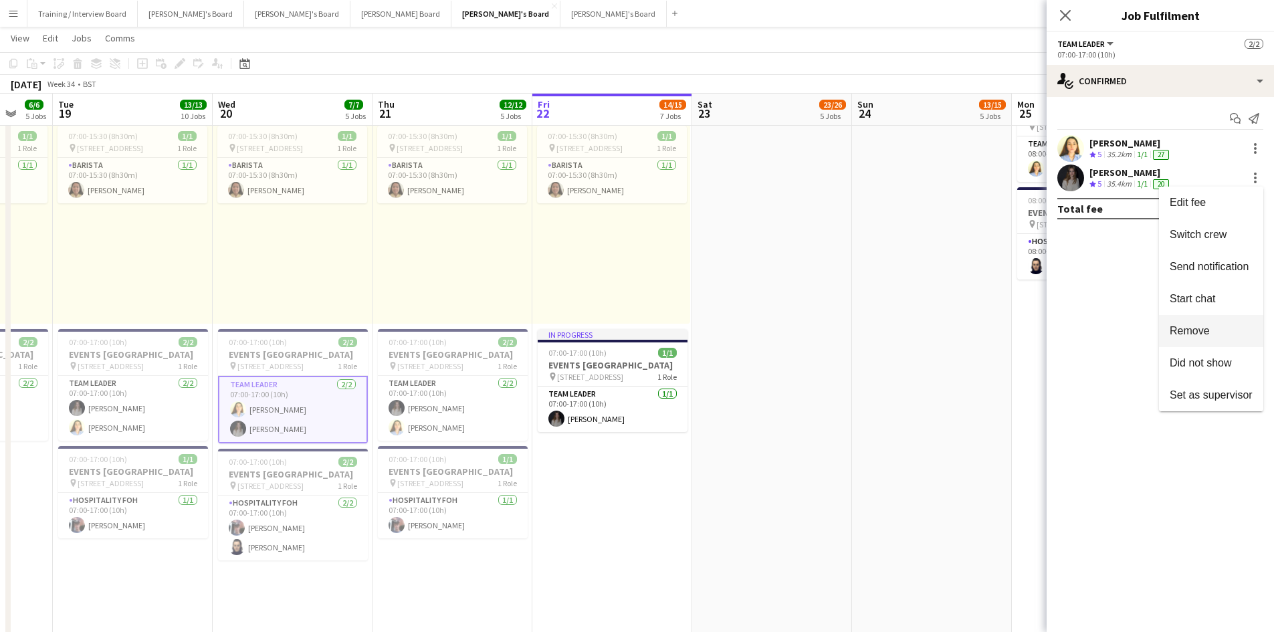
click at [1209, 336] on span "Remove" at bounding box center [1190, 330] width 40 height 11
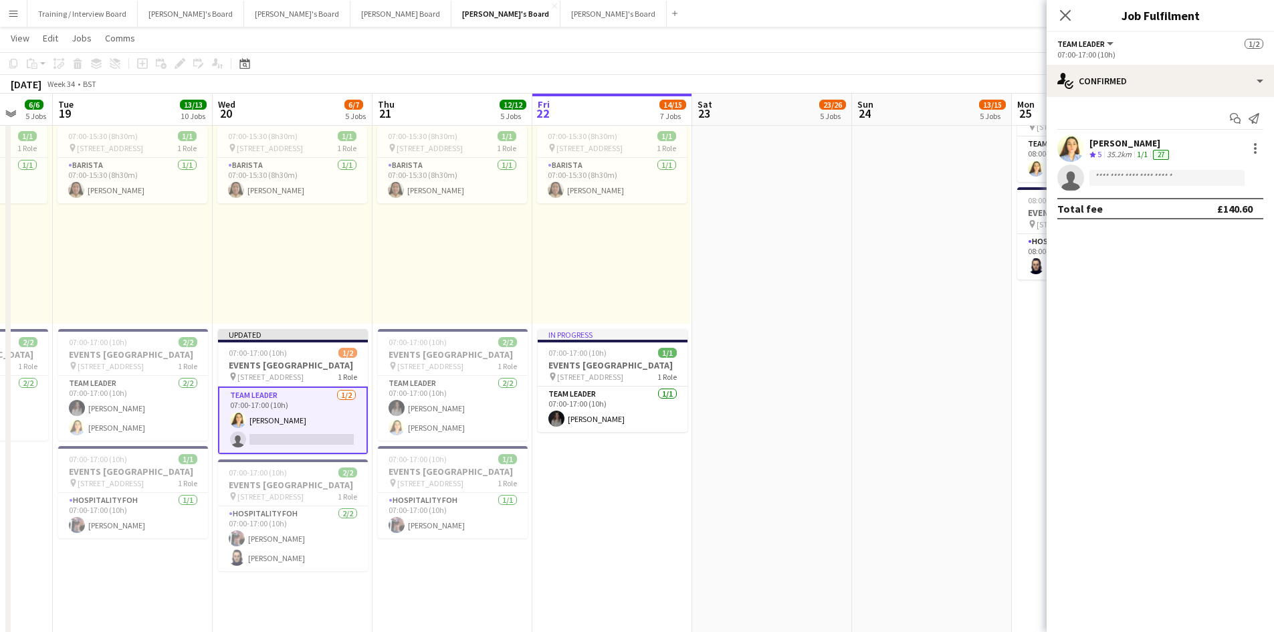
click at [874, 52] on app-page-menu "View Day view expanded Day view collapsed Month view Date picker Jump to [DATE]…" at bounding box center [637, 39] width 1274 height 25
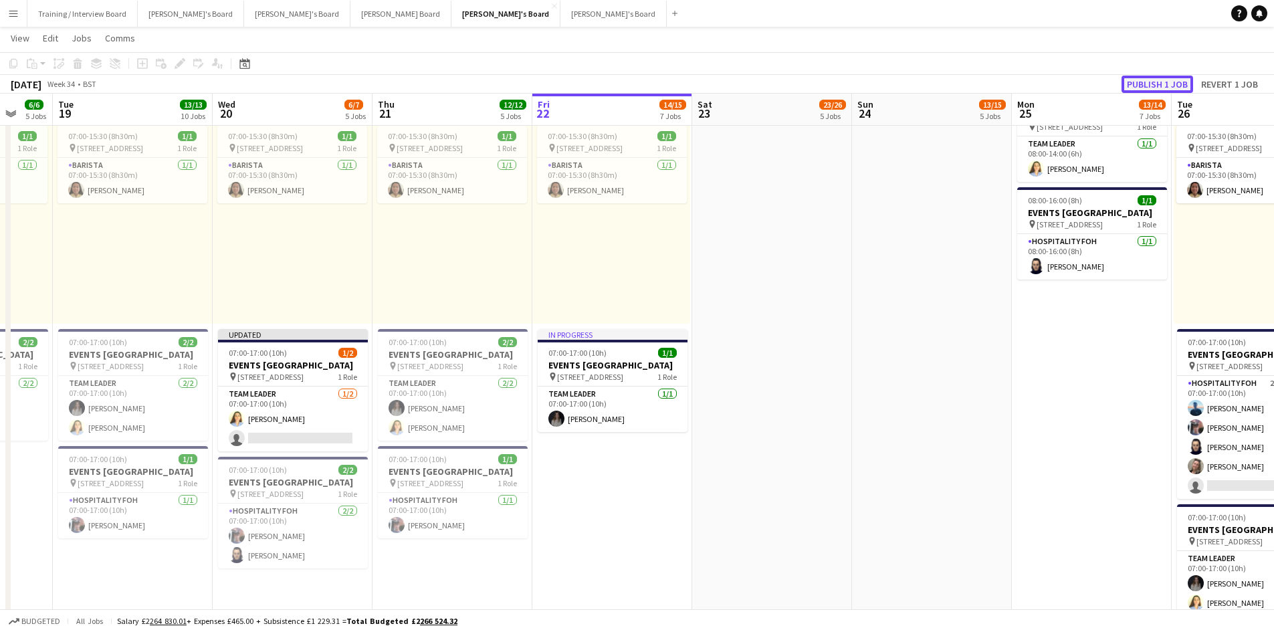
click at [1151, 82] on button "Publish 1 job" at bounding box center [1158, 84] width 72 height 17
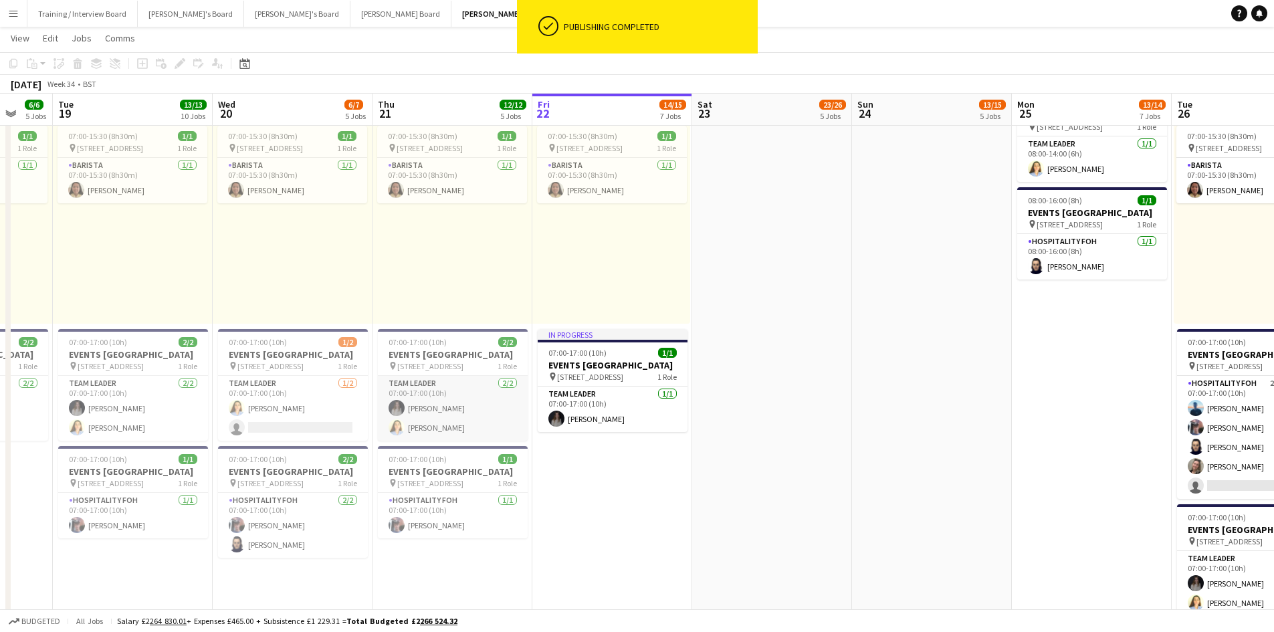
click at [422, 438] on app-card-role "TEAM LEADER [DATE] 07:00-17:00 (10h) [PERSON_NAME] [PERSON_NAME]" at bounding box center [453, 408] width 150 height 65
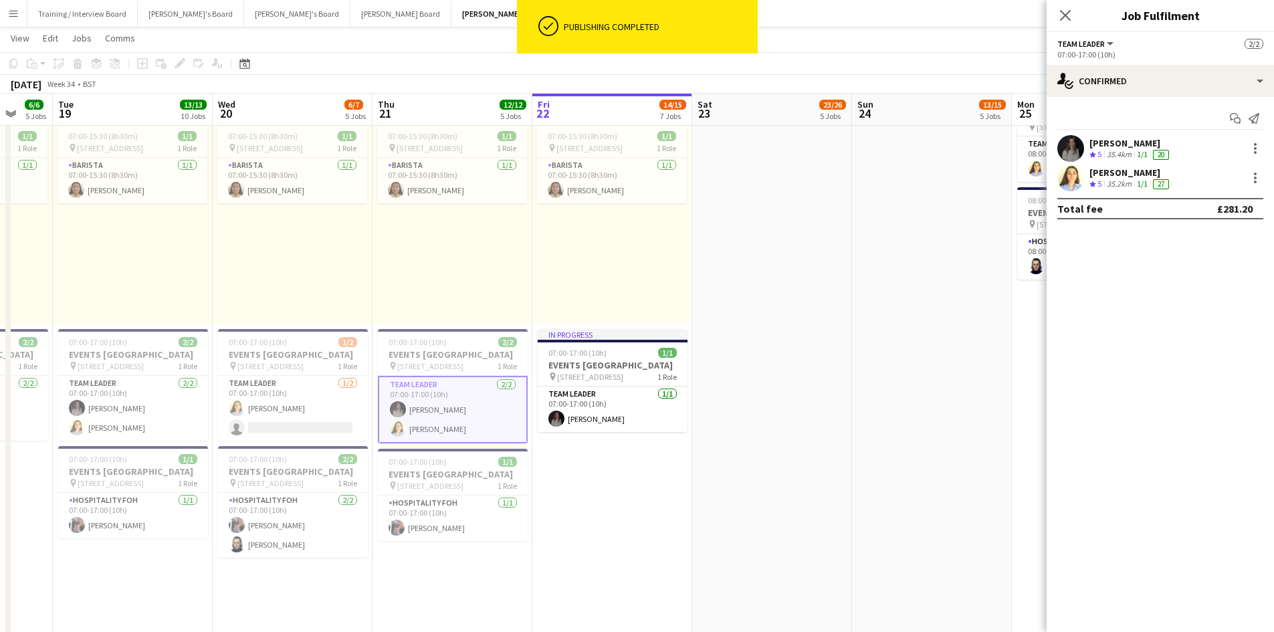
click at [1113, 151] on div "35.4km" at bounding box center [1120, 154] width 30 height 11
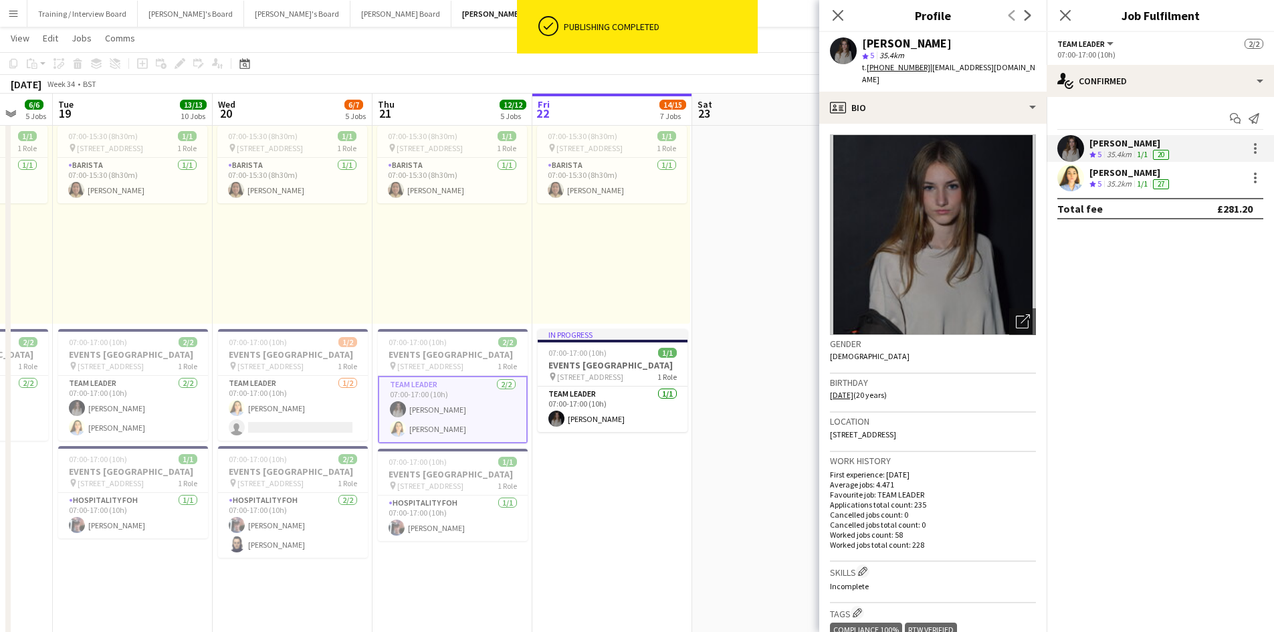
click at [1112, 177] on div "[PERSON_NAME]" at bounding box center [1131, 173] width 82 height 12
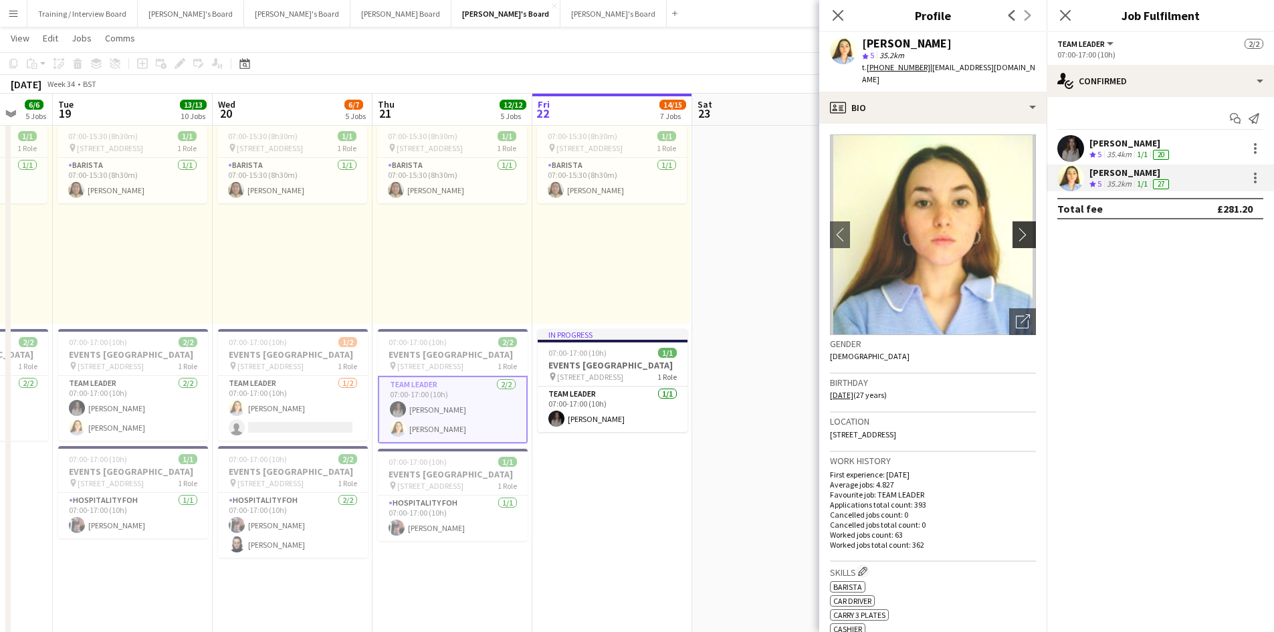
click at [1017, 227] on app-icon "chevron-right" at bounding box center [1026, 234] width 21 height 14
click at [1016, 227] on app-icon "chevron-right" at bounding box center [1026, 234] width 21 height 14
click at [1099, 142] on div "[PERSON_NAME]" at bounding box center [1131, 143] width 82 height 12
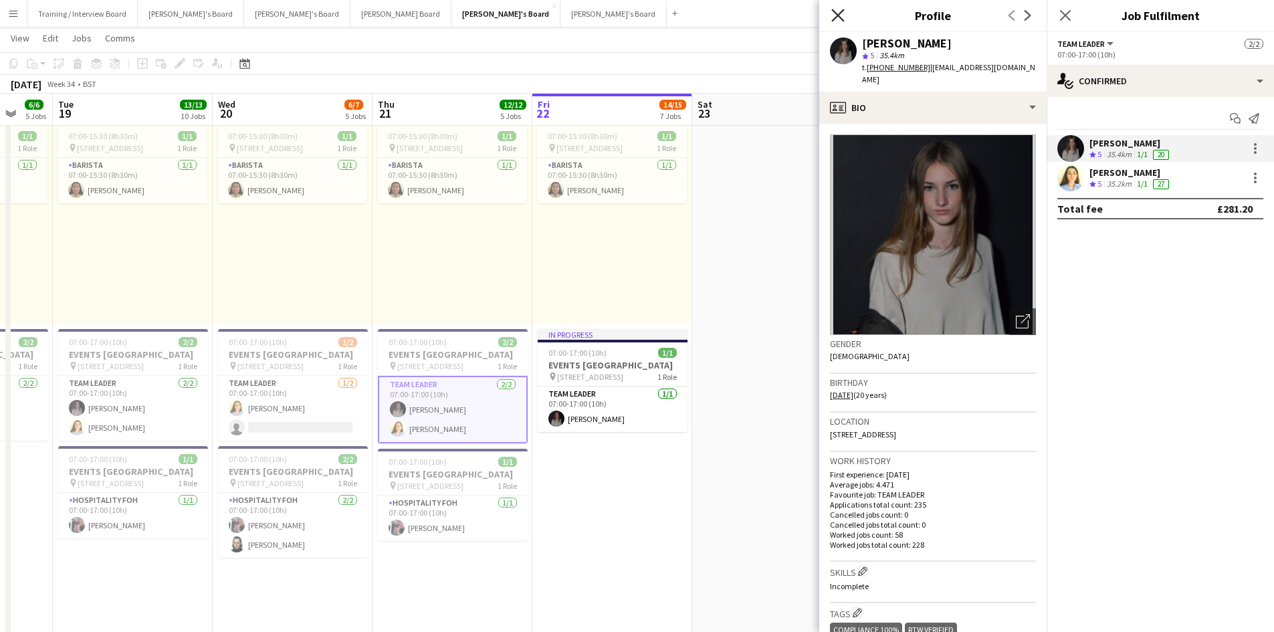
click at [838, 13] on icon "Close pop-in" at bounding box center [838, 15] width 13 height 13
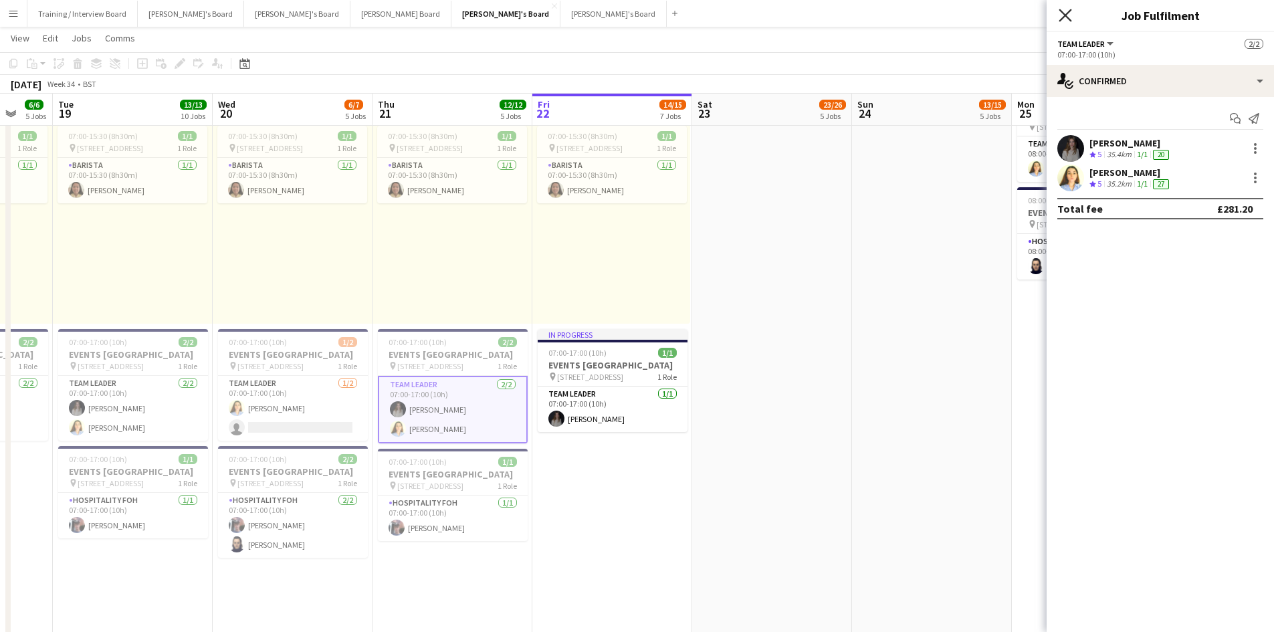
click at [1066, 19] on icon "Close pop-in" at bounding box center [1065, 15] width 13 height 13
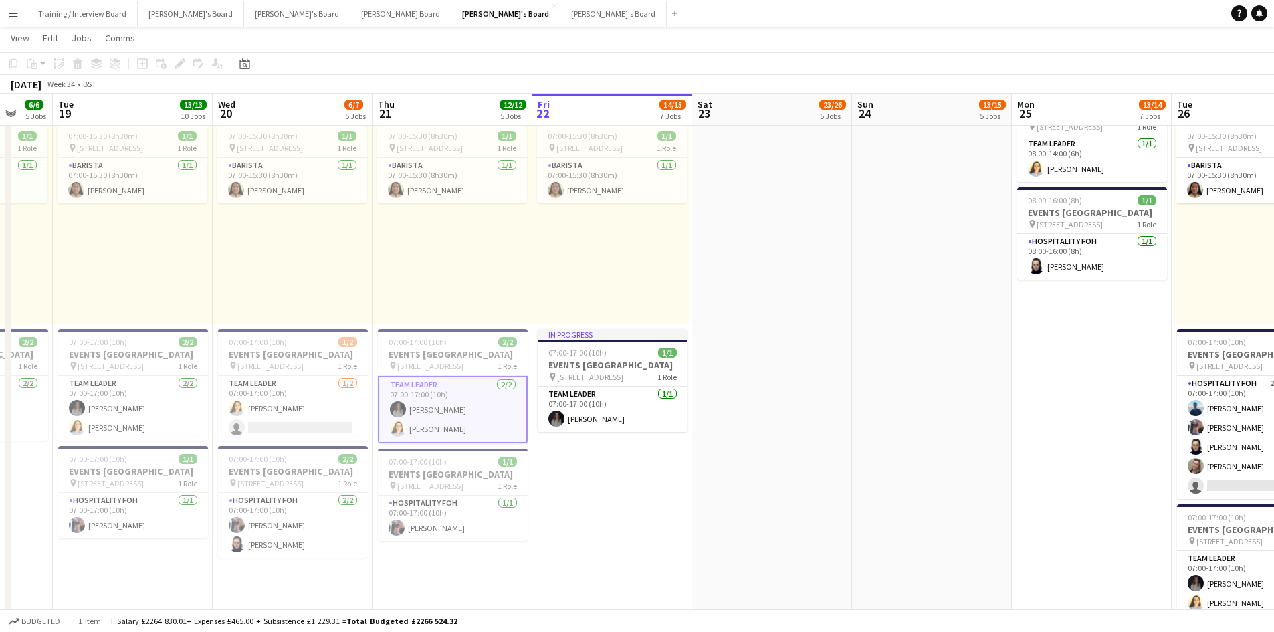
click at [14, 15] on app-icon "Menu" at bounding box center [13, 13] width 11 height 11
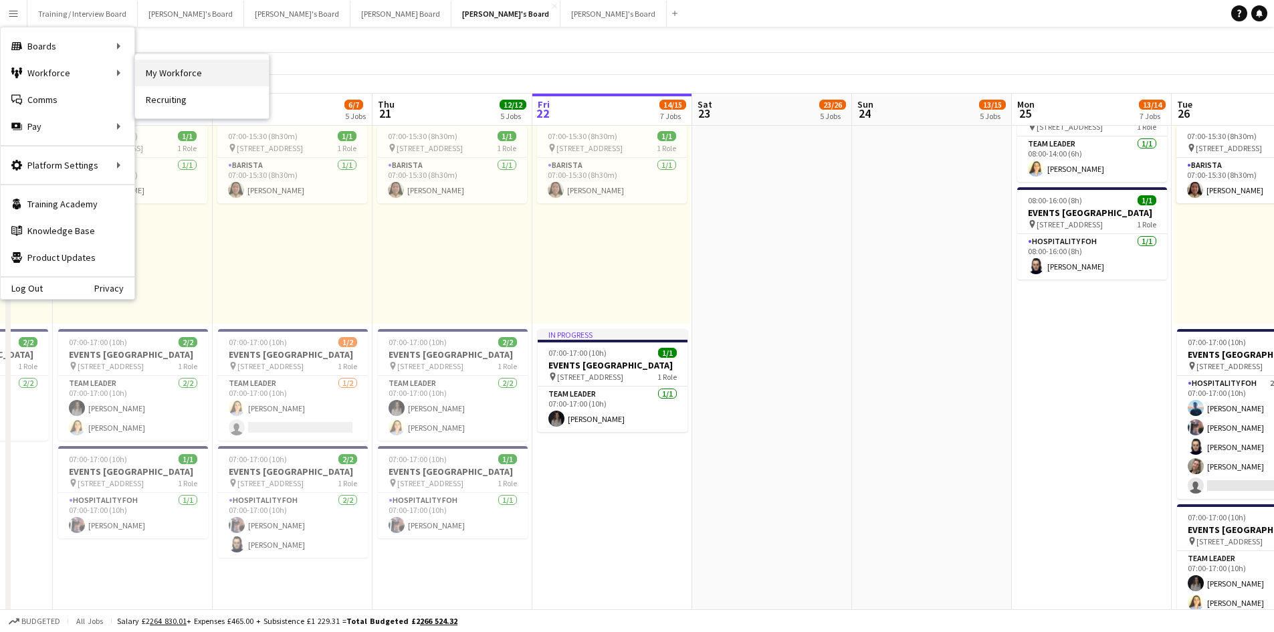
click at [154, 70] on link "My Workforce" at bounding box center [202, 73] width 134 height 27
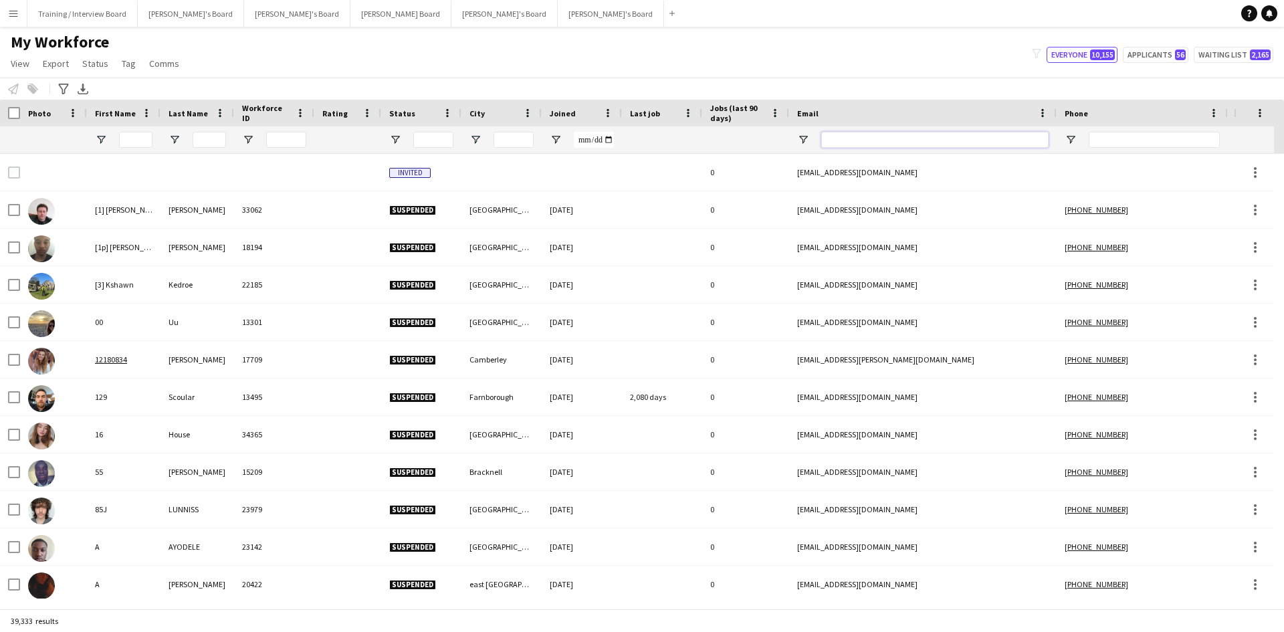
paste input "**********"
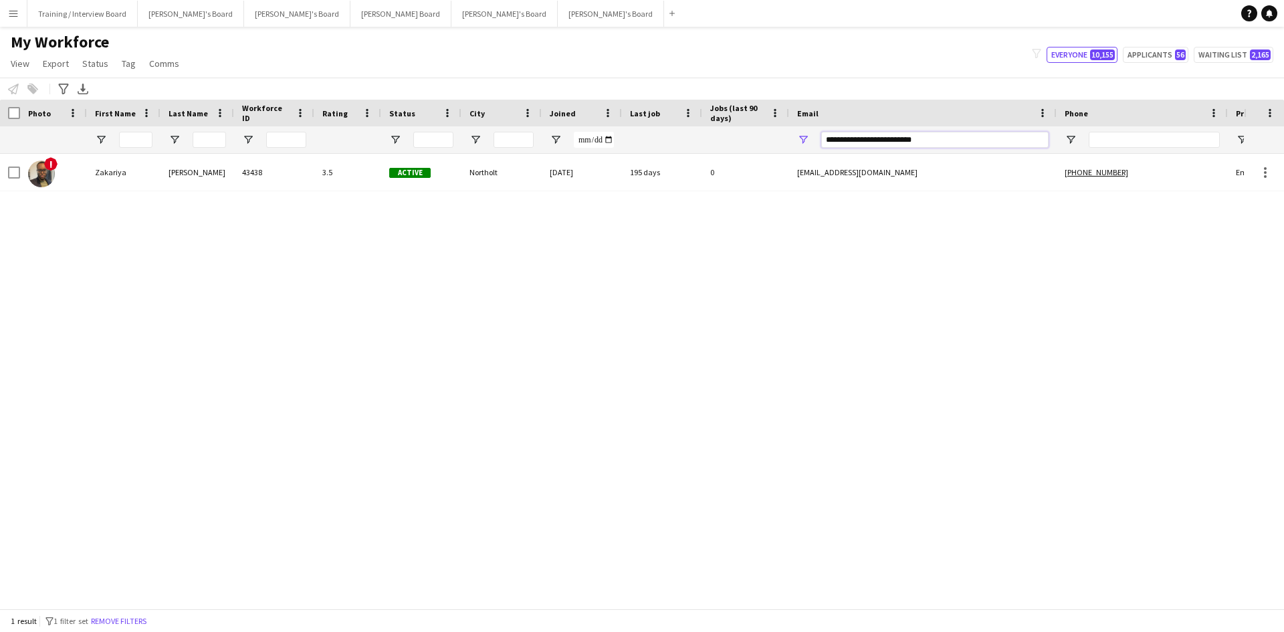
type input "**********"
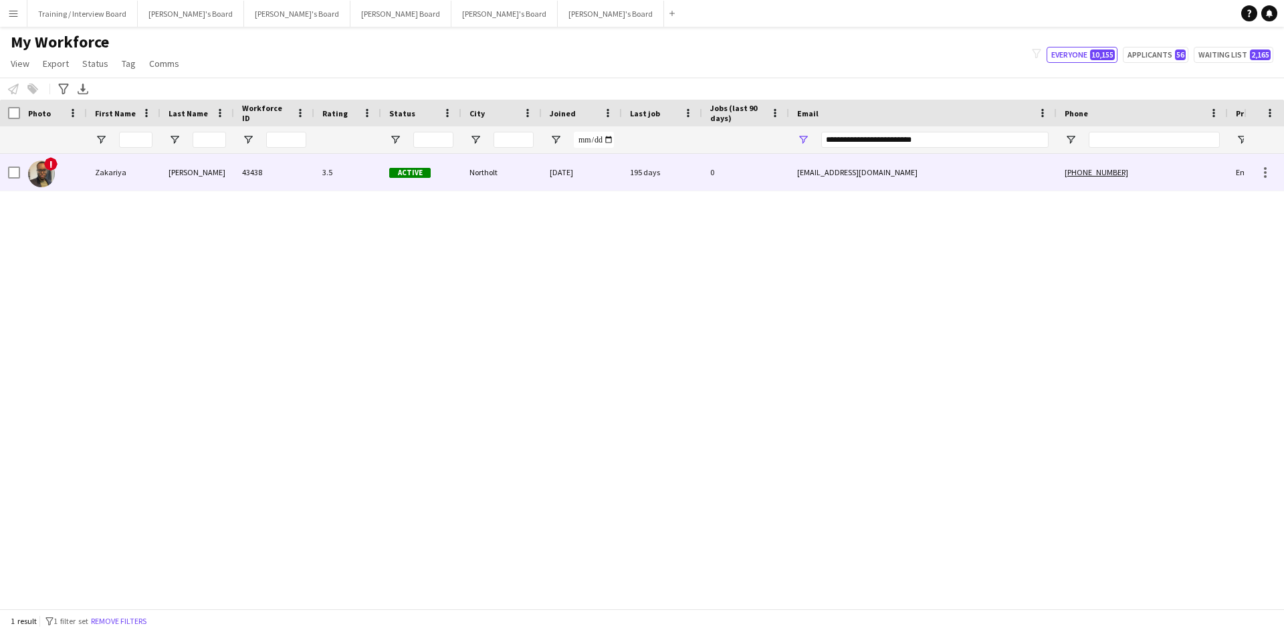
click at [503, 180] on div "Northolt" at bounding box center [502, 172] width 80 height 37
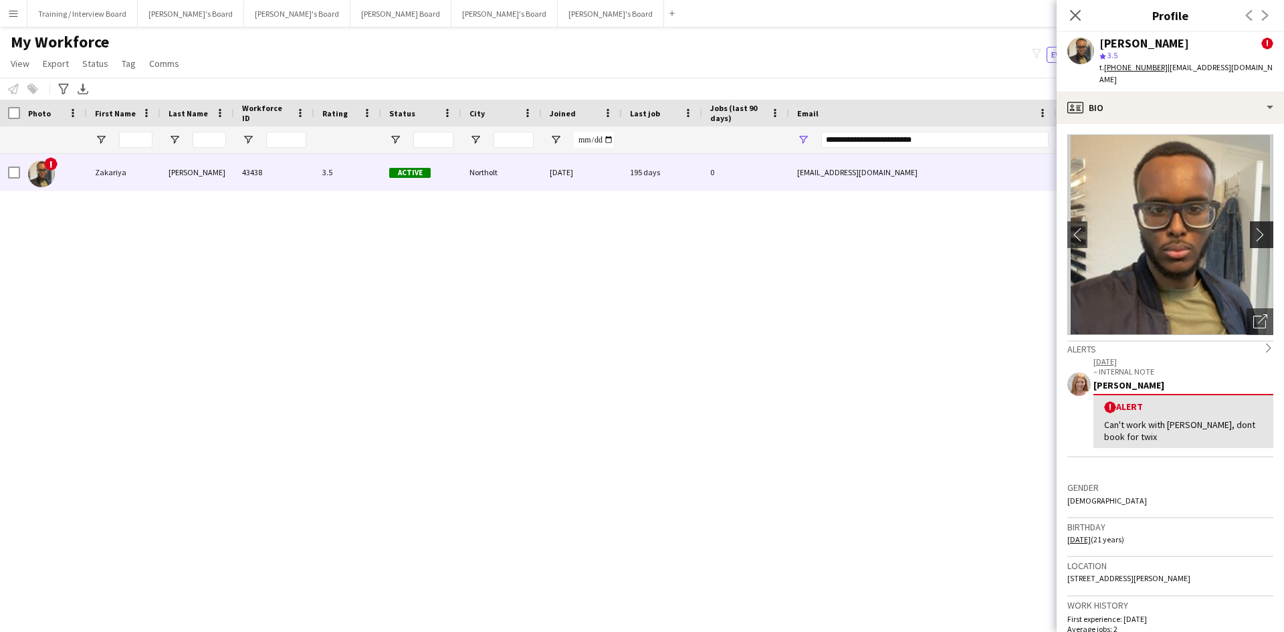
click at [1254, 227] on app-icon "chevron-right" at bounding box center [1264, 234] width 21 height 14
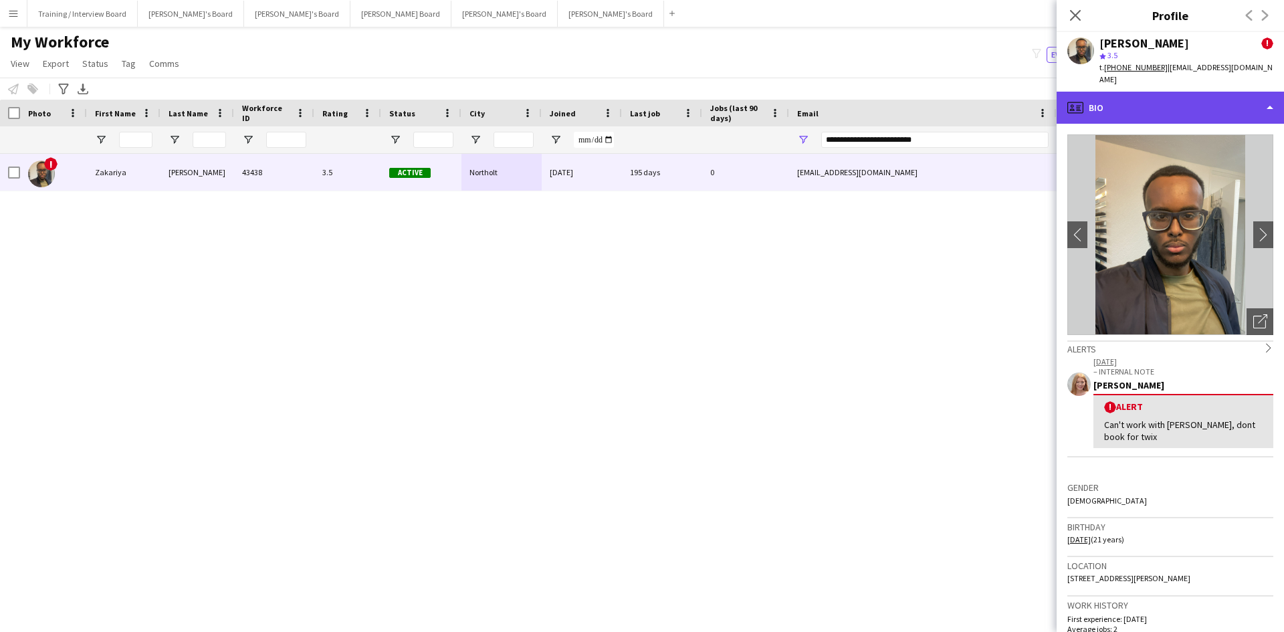
click at [1175, 96] on div "profile Bio" at bounding box center [1170, 108] width 227 height 32
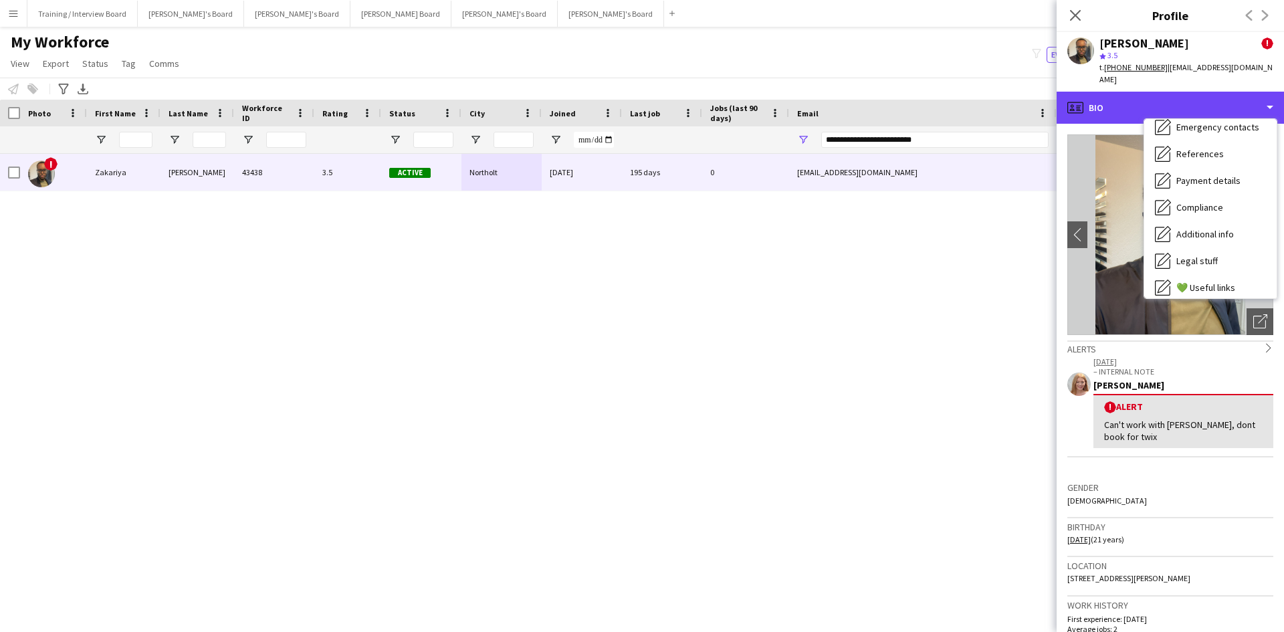
scroll to position [179, 0]
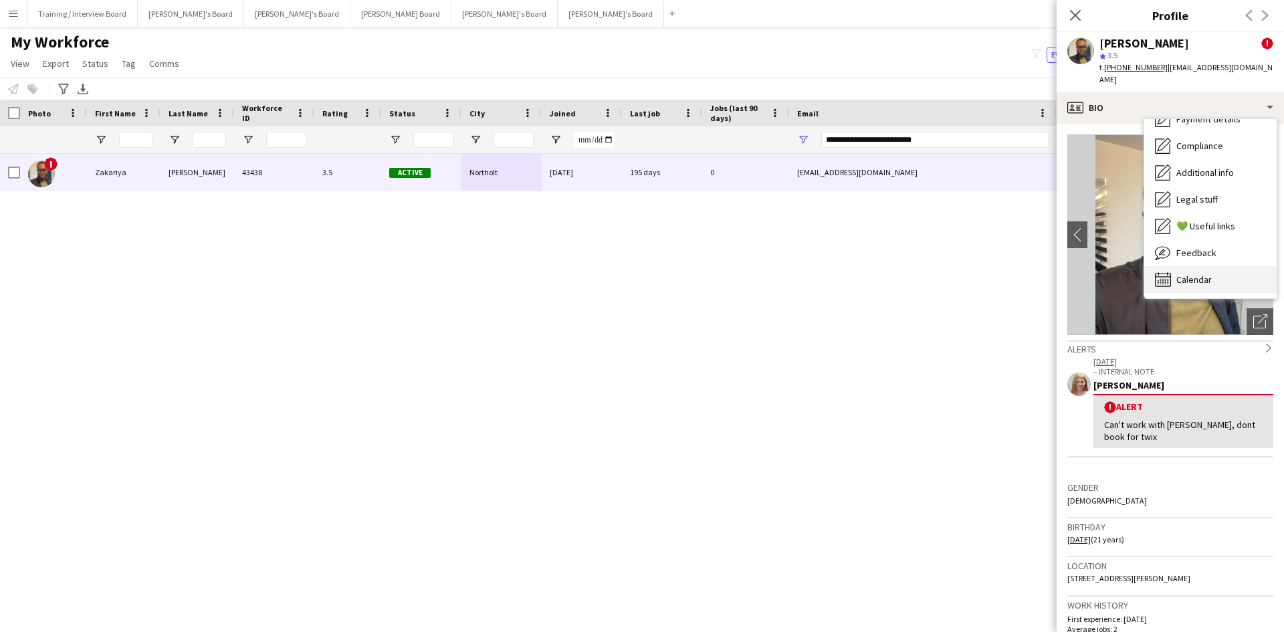
click at [1242, 274] on div "Calendar Calendar" at bounding box center [1211, 279] width 132 height 27
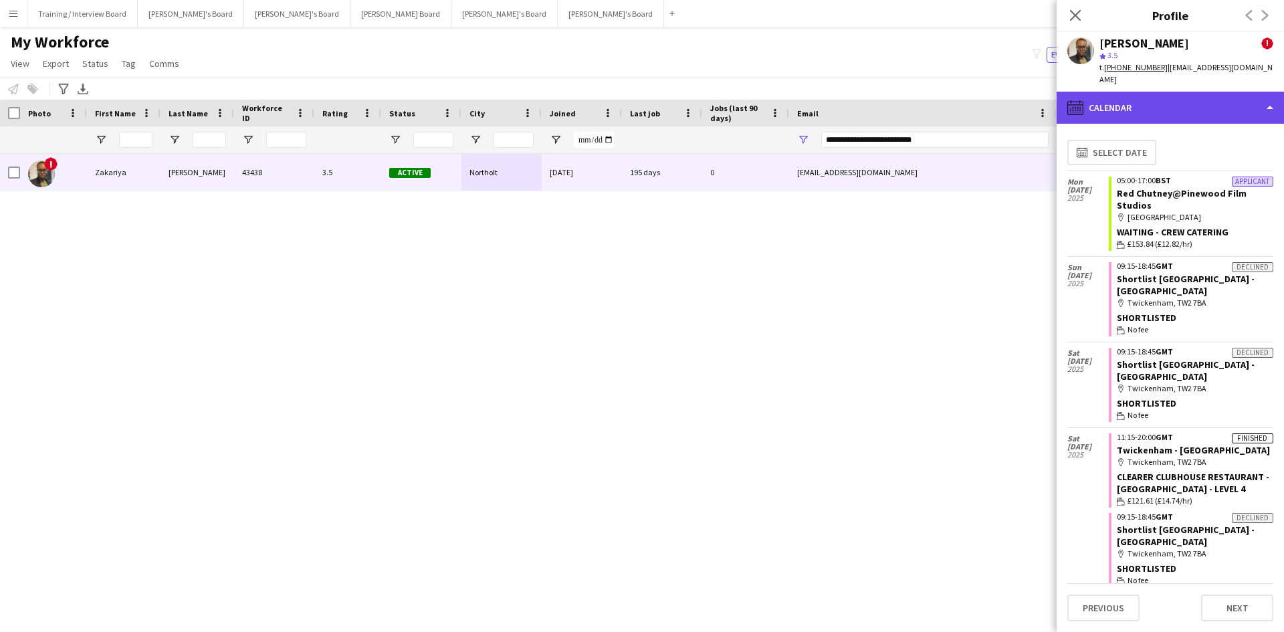
click at [1163, 97] on div "calendar-full Calendar" at bounding box center [1170, 108] width 227 height 32
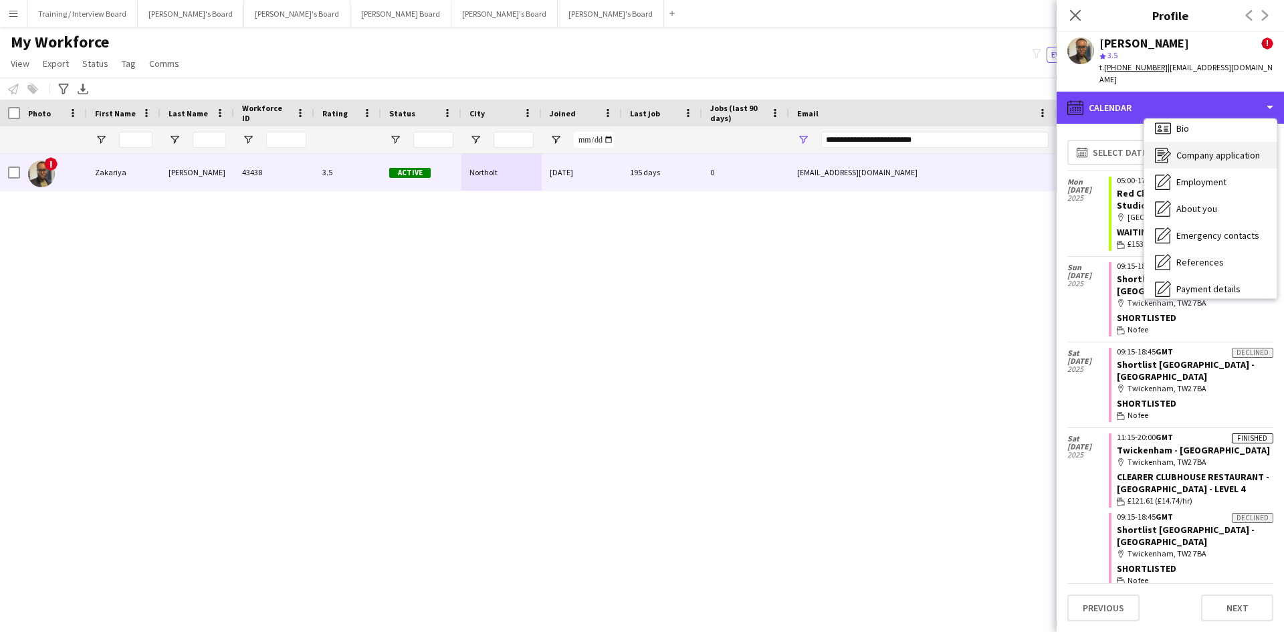
scroll to position [0, 0]
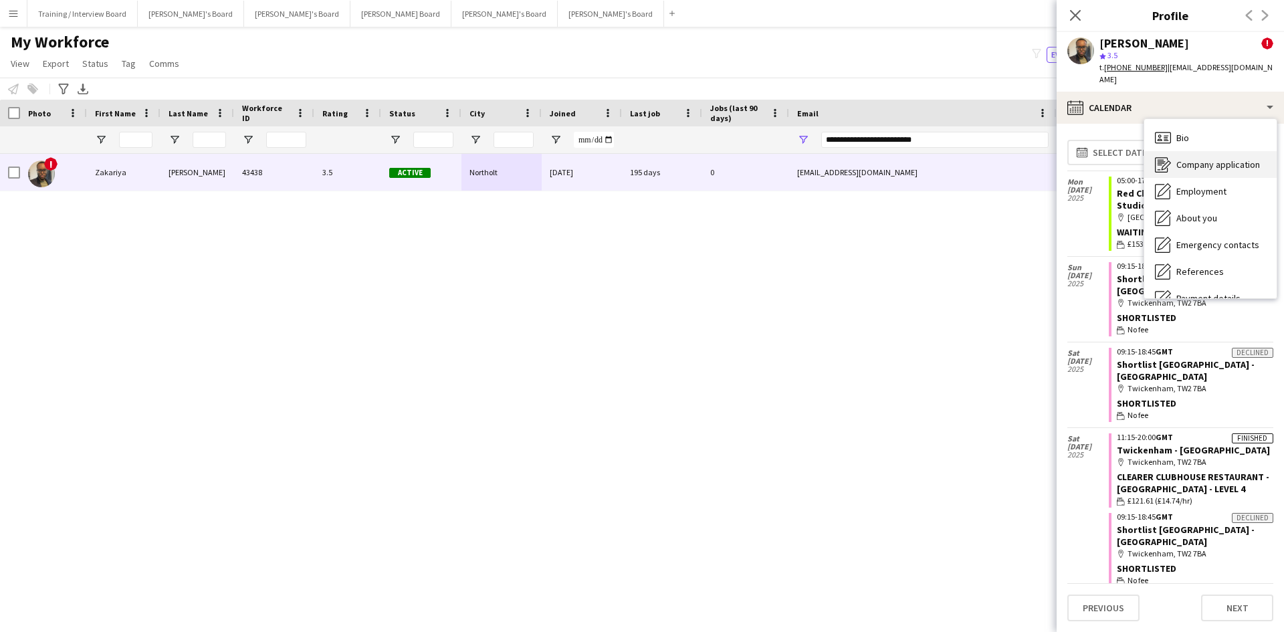
click at [1209, 159] on span "Company application" at bounding box center [1219, 165] width 84 height 12
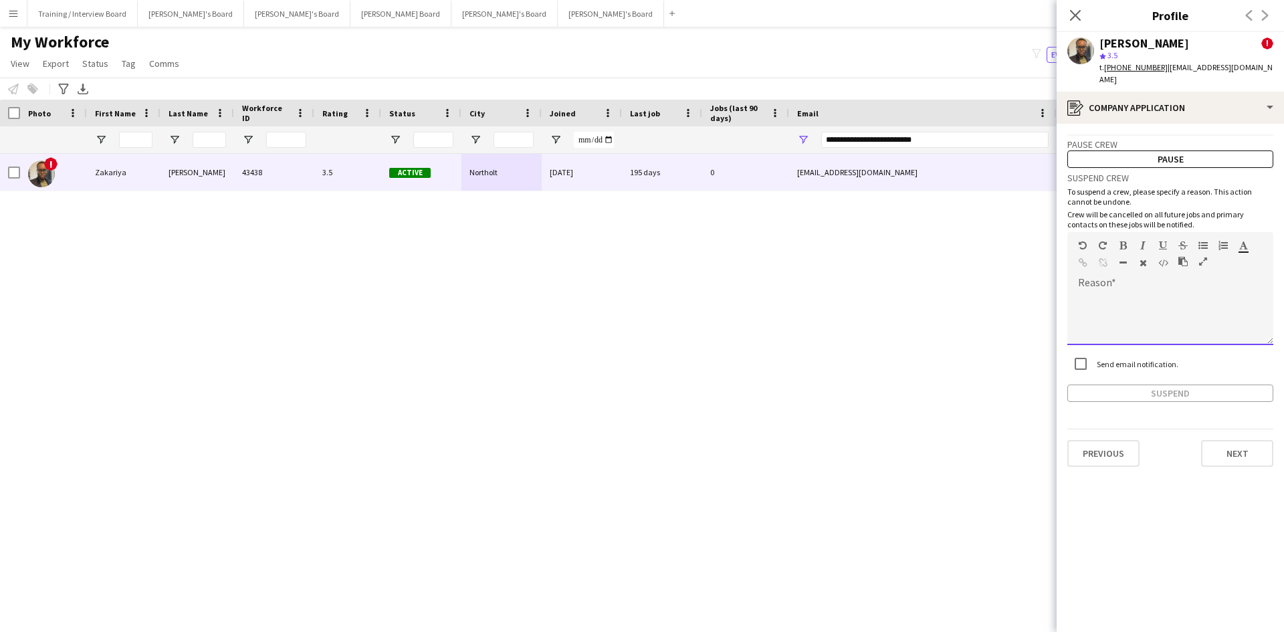
click at [1109, 282] on div at bounding box center [1171, 313] width 206 height 63
click at [1135, 387] on button "Suspend" at bounding box center [1171, 393] width 206 height 17
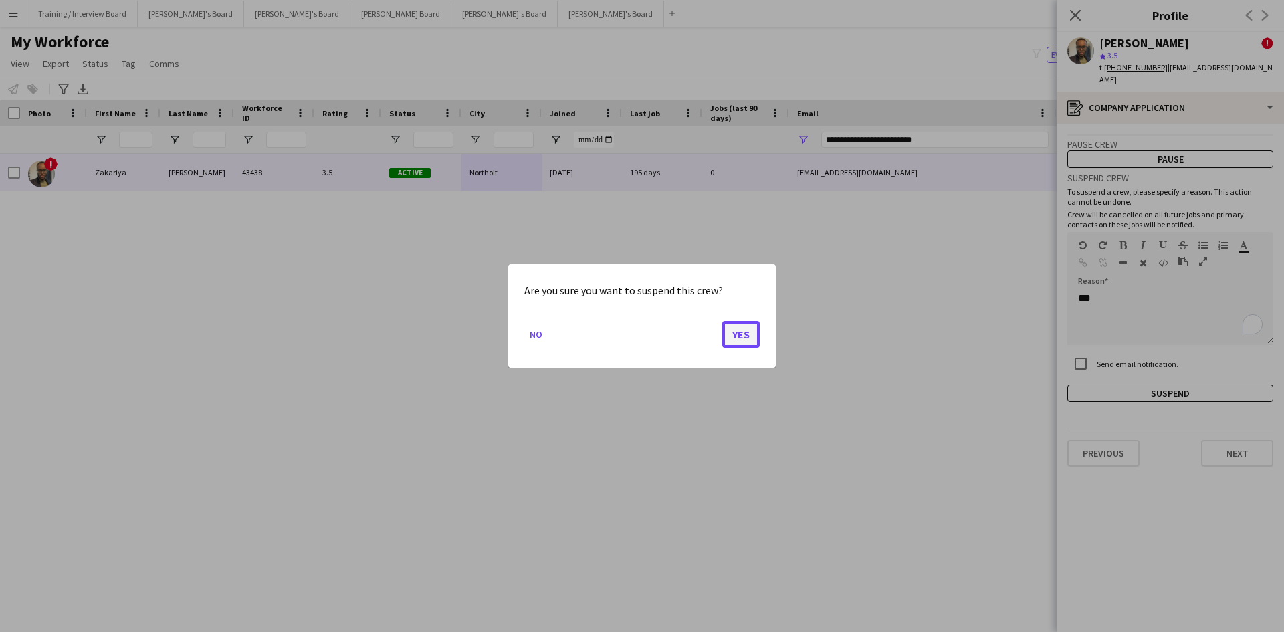
click at [748, 330] on button "Yes" at bounding box center [741, 334] width 37 height 27
